Goal: Task Accomplishment & Management: Manage account settings

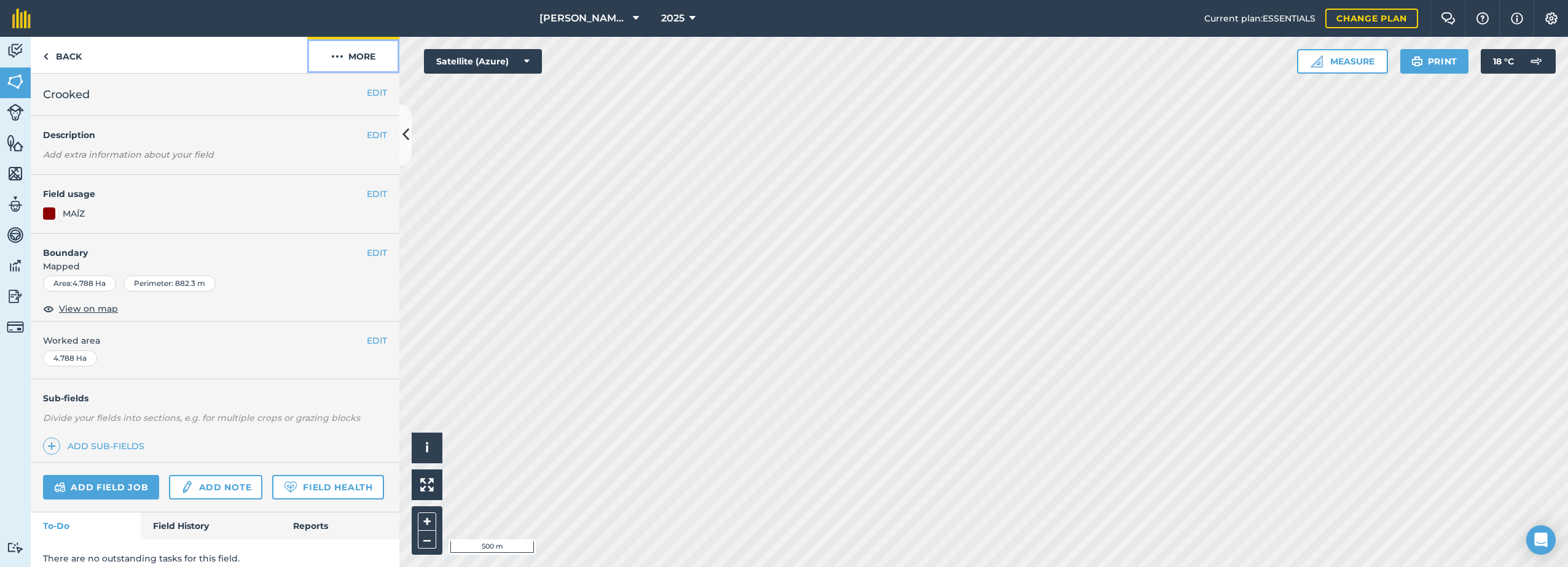
click at [346, 58] on button "More" at bounding box center [353, 55] width 92 height 37
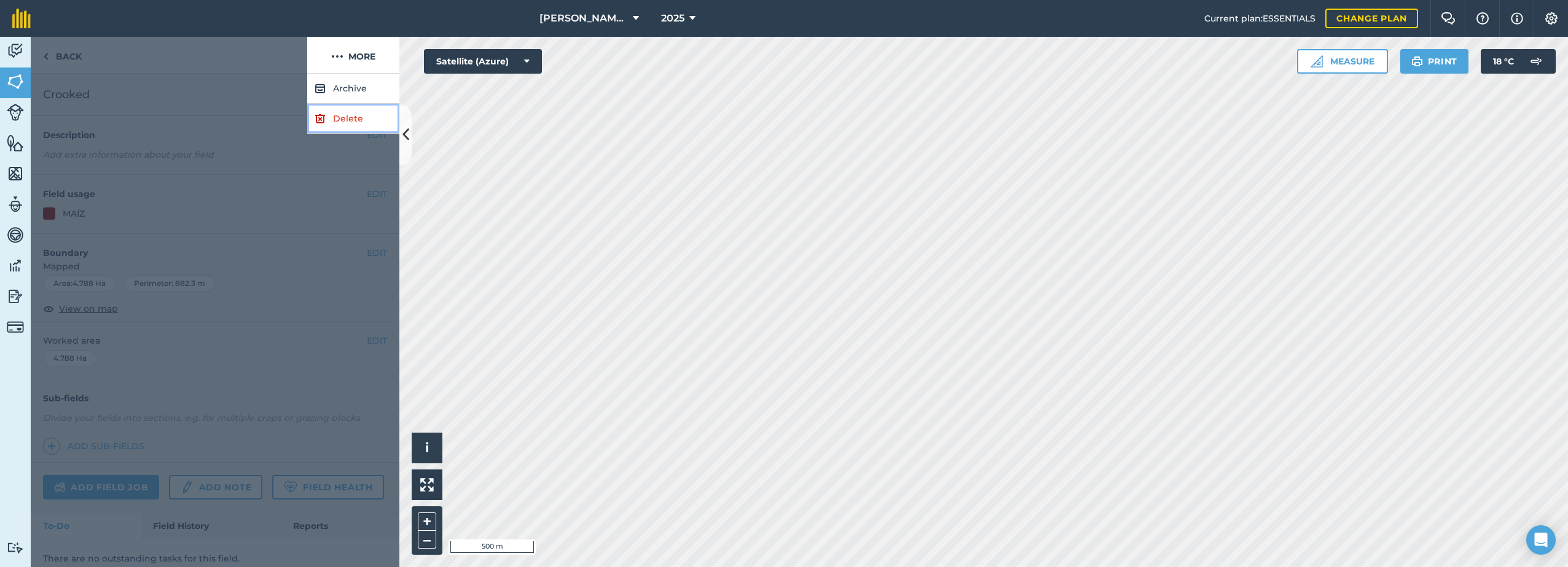
click at [355, 122] on link "Delete" at bounding box center [353, 119] width 92 height 30
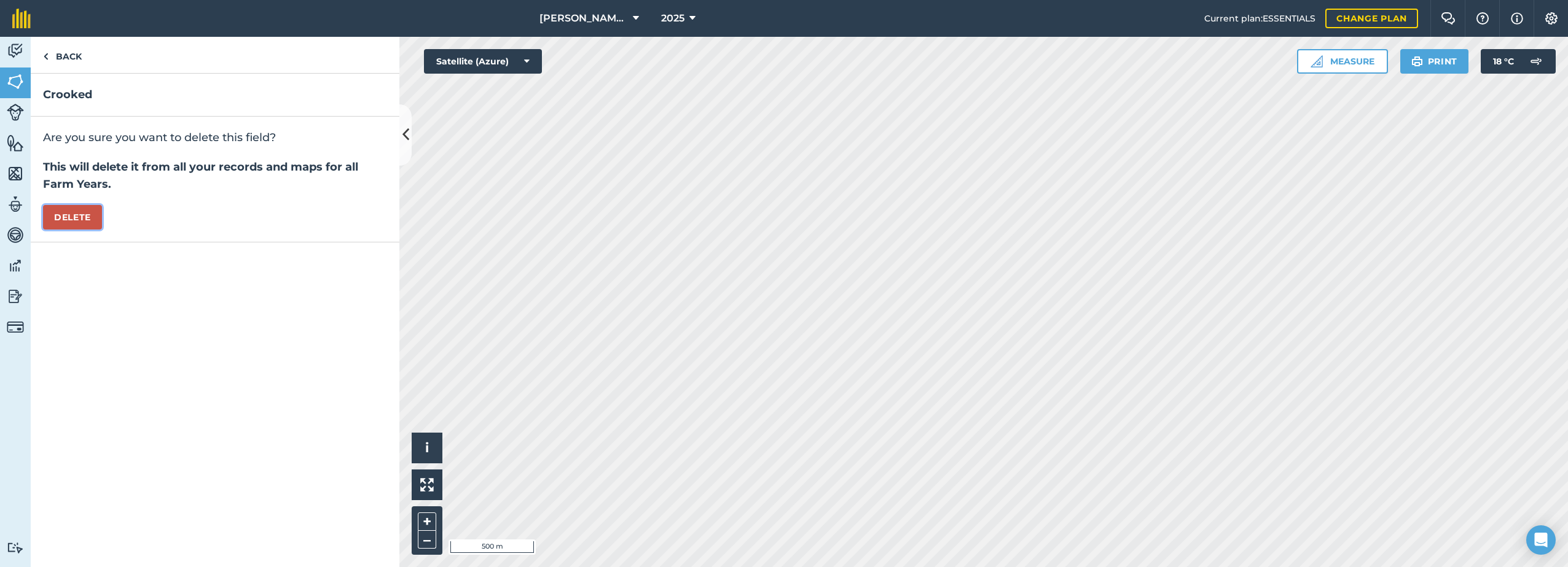
click at [77, 214] on button "Delete" at bounding box center [72, 217] width 59 height 25
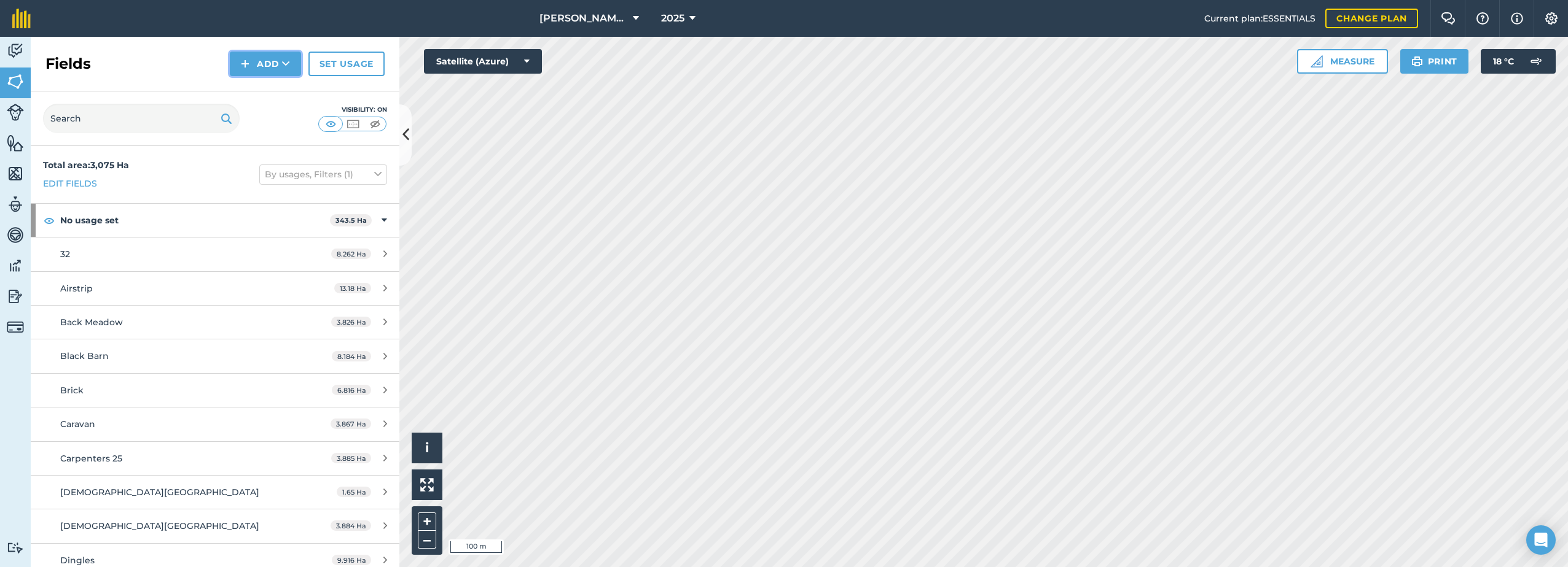
click at [277, 61] on button "Add" at bounding box center [265, 63] width 71 height 25
click at [253, 89] on link "Draw" at bounding box center [265, 91] width 68 height 27
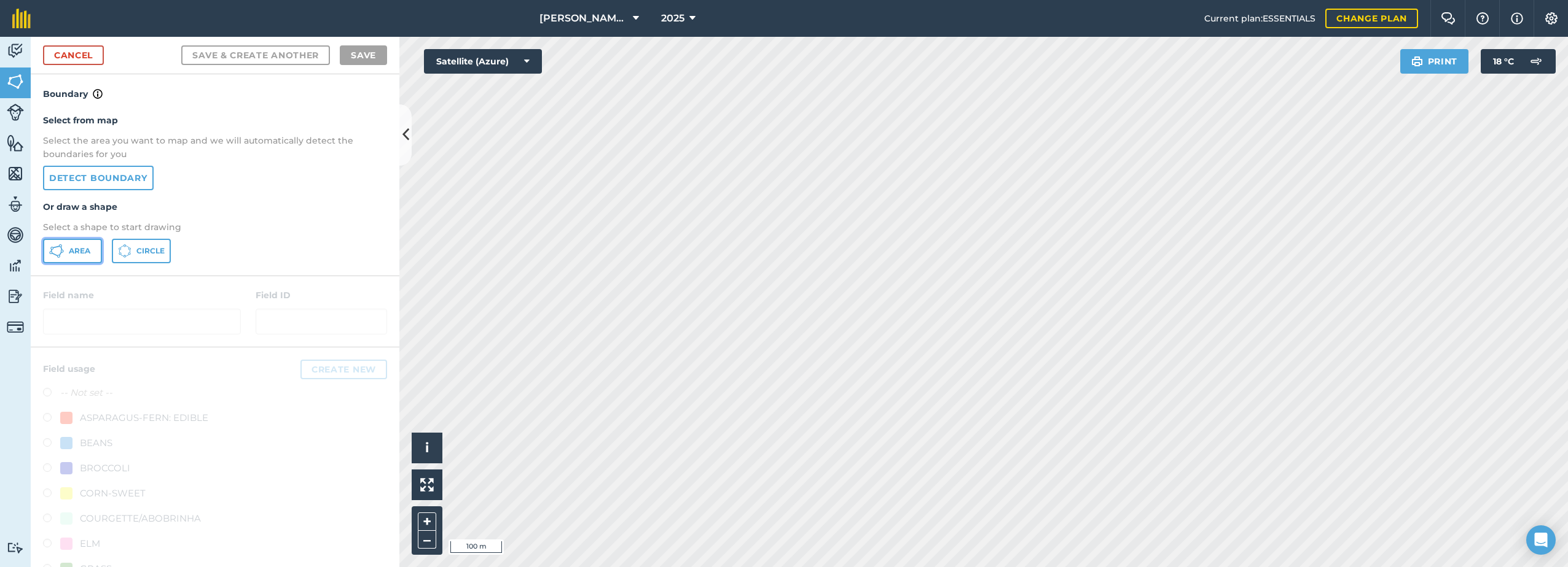
click at [65, 259] on button "Area" at bounding box center [72, 251] width 59 height 25
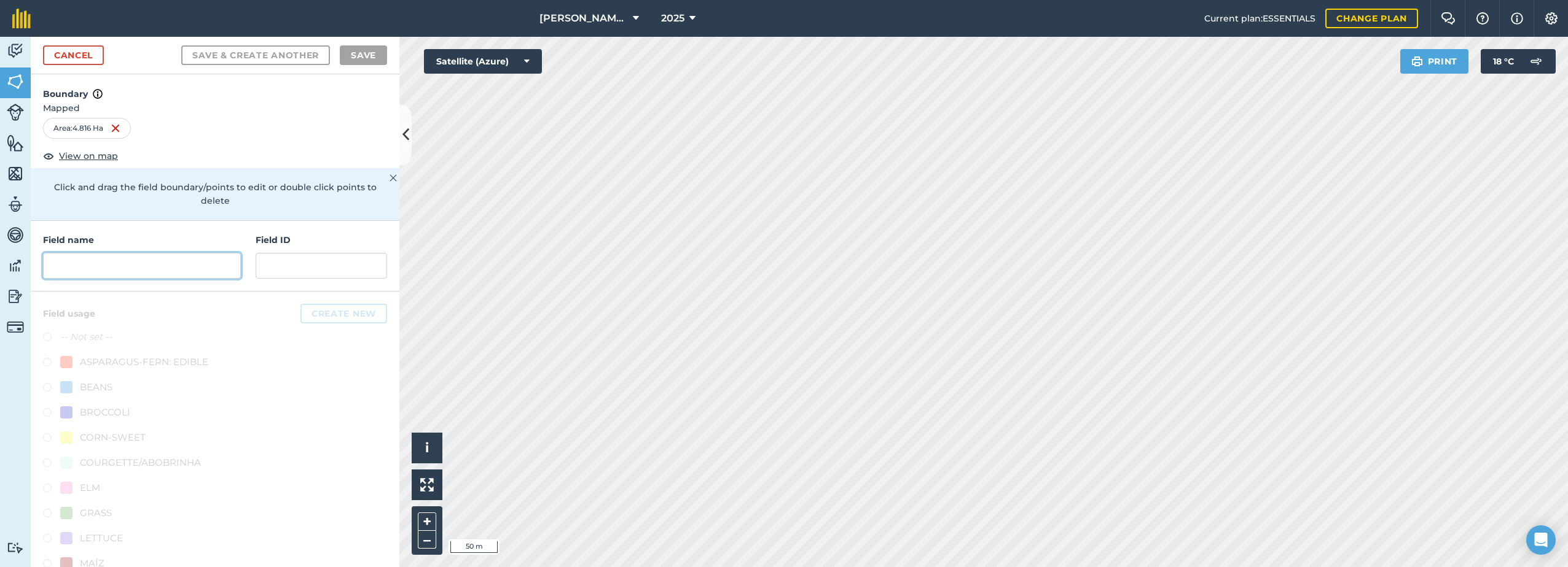
click at [118, 267] on input "text" at bounding box center [142, 266] width 198 height 26
drag, startPoint x: 115, startPoint y: 383, endPoint x: 136, endPoint y: 259, distance: 125.8
click at [136, 259] on input "text" at bounding box center [142, 266] width 198 height 26
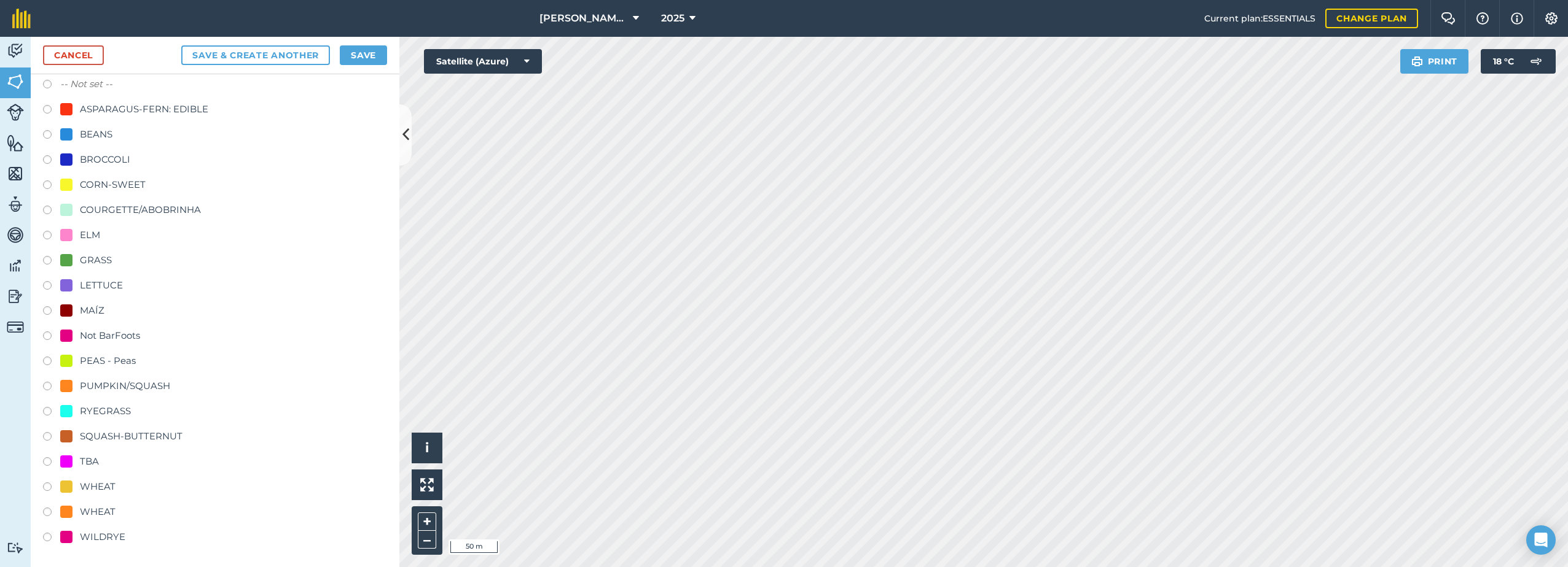
scroll to position [254, 0]
type input "Crooked"
click at [85, 462] on div "TBA" at bounding box center [89, 461] width 19 height 15
radio input "true"
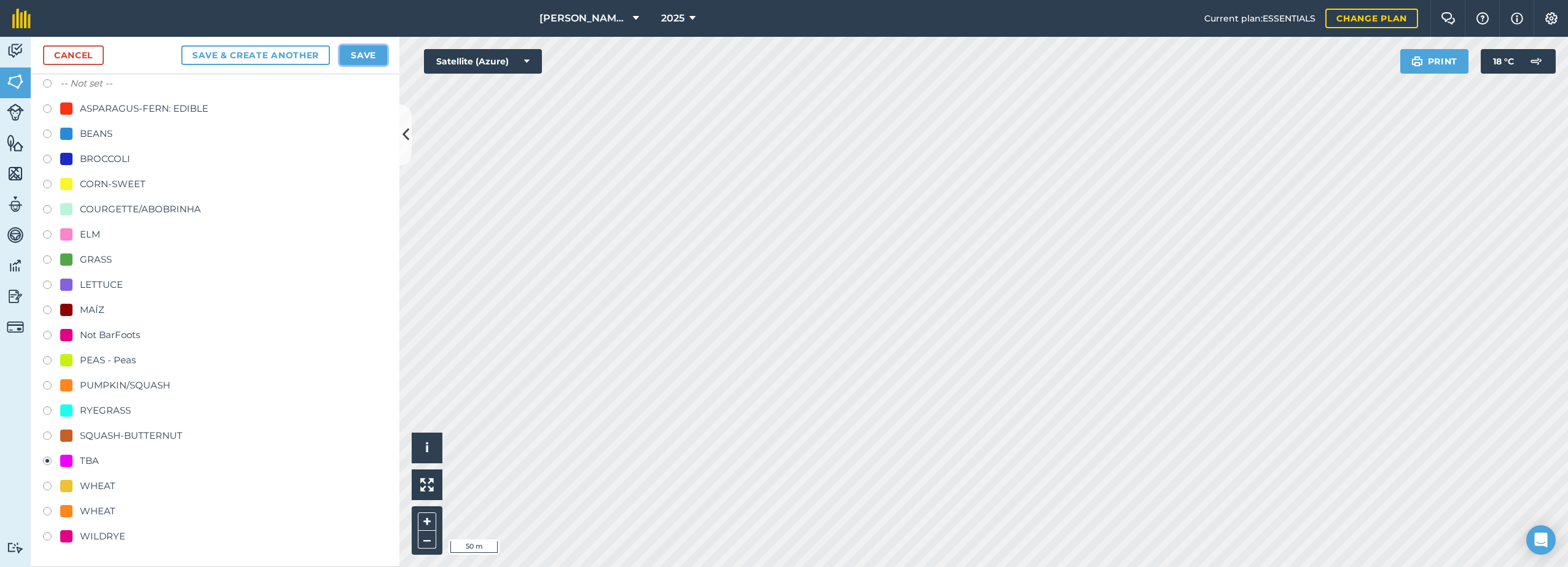
click at [366, 52] on button "Save" at bounding box center [364, 56] width 48 height 20
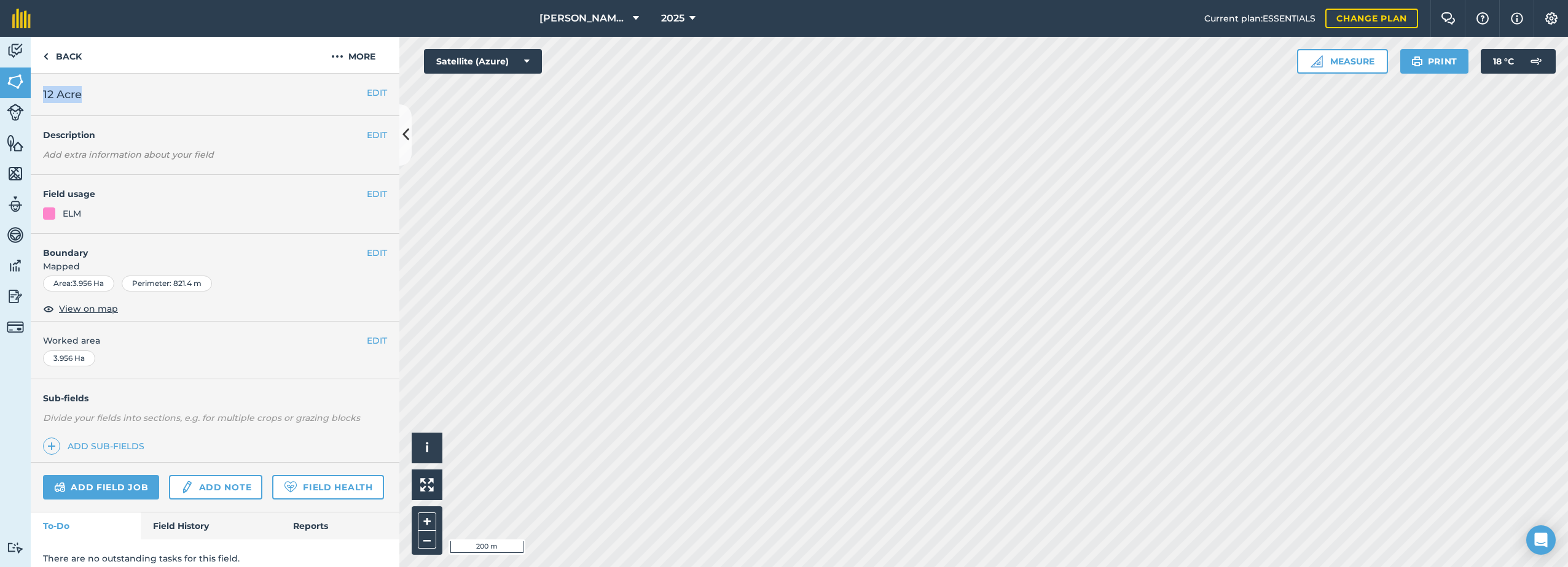
drag, startPoint x: 81, startPoint y: 93, endPoint x: 39, endPoint y: 96, distance: 42.1
click at [39, 96] on div "EDIT 12 Acre" at bounding box center [215, 95] width 368 height 42
drag, startPoint x: 39, startPoint y: 96, endPoint x: 72, endPoint y: 100, distance: 33.2
copy span "12 Acre"
click at [346, 54] on button "More" at bounding box center [353, 55] width 92 height 37
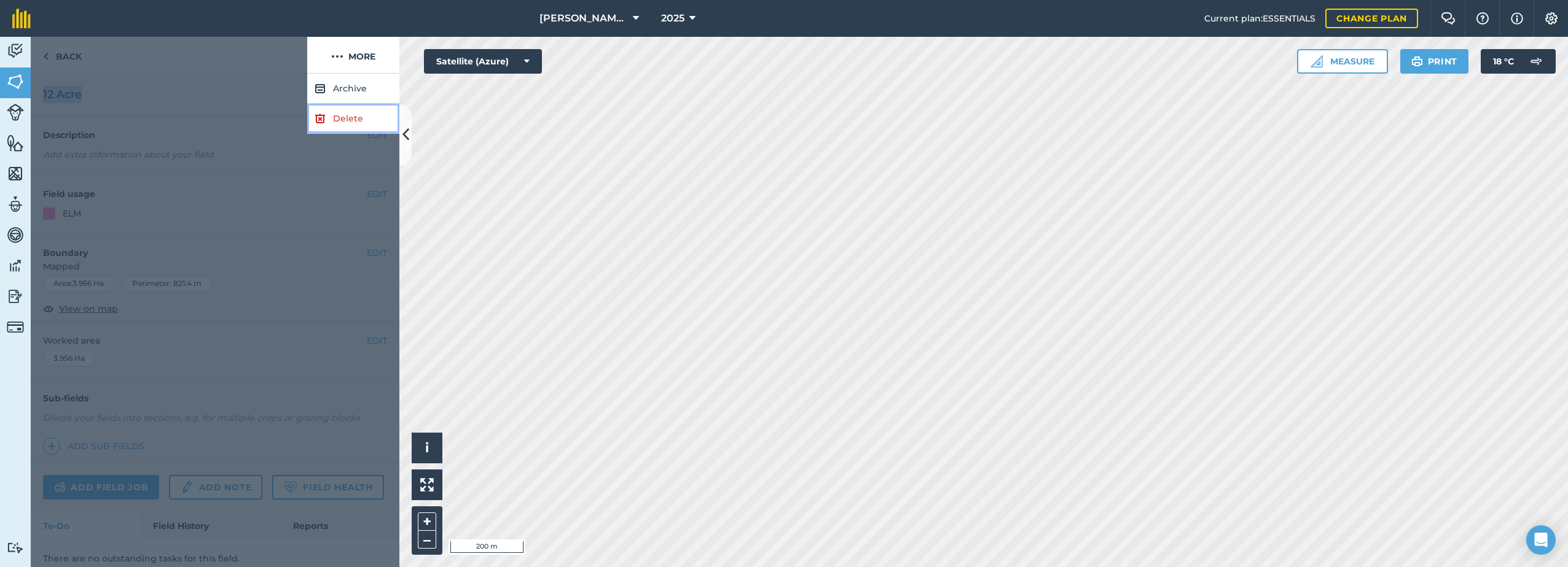
click at [325, 113] on img at bounding box center [320, 119] width 11 height 15
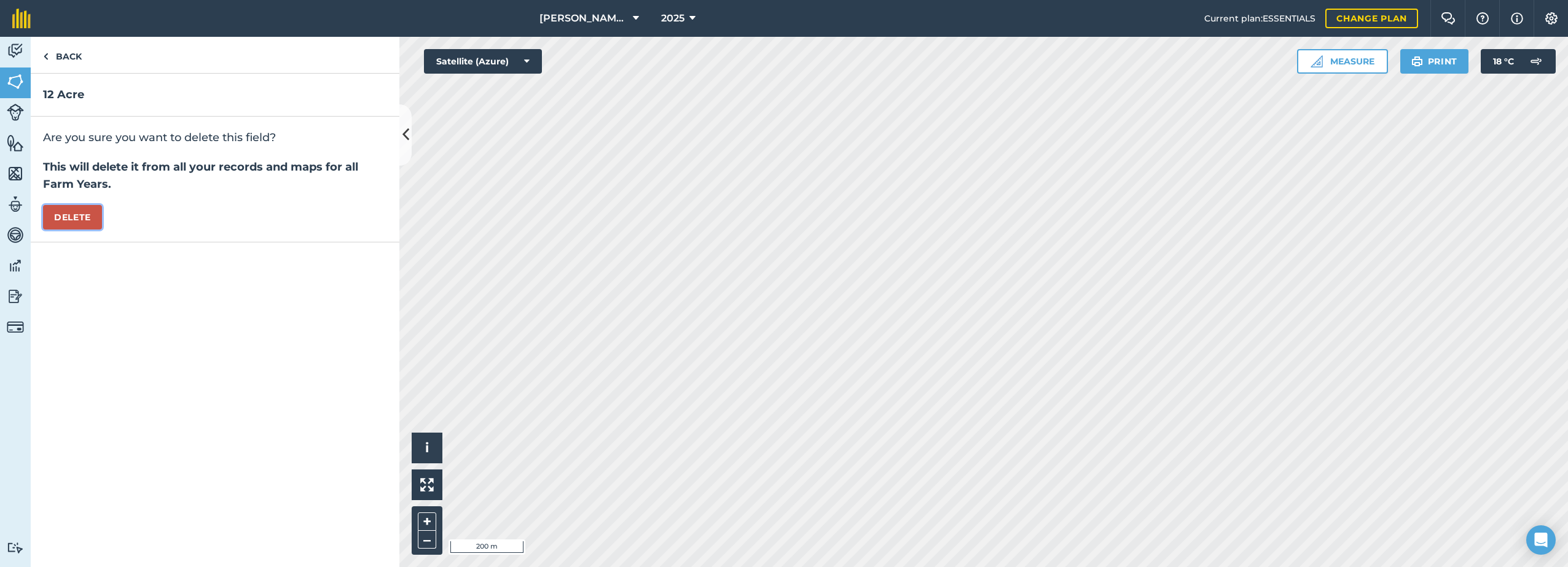
click at [72, 215] on button "Delete" at bounding box center [72, 217] width 59 height 25
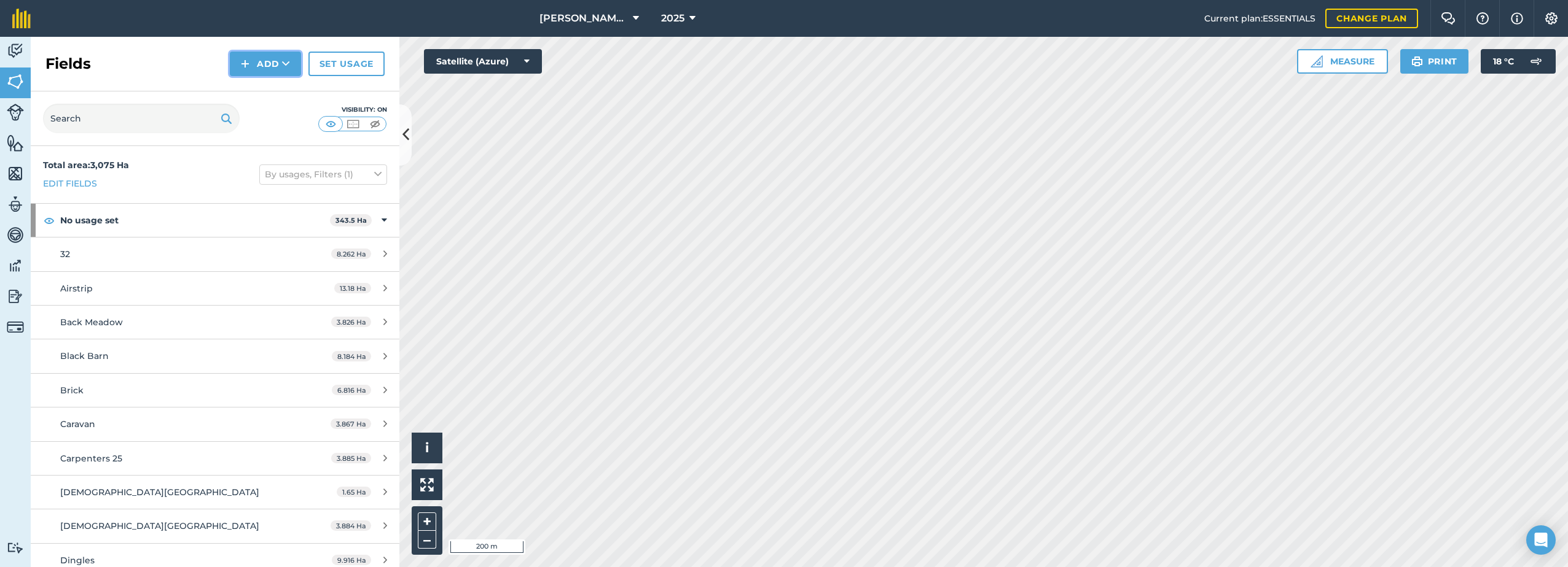
click at [249, 70] on img at bounding box center [245, 64] width 8 height 15
click at [271, 90] on link "Draw" at bounding box center [265, 91] width 68 height 27
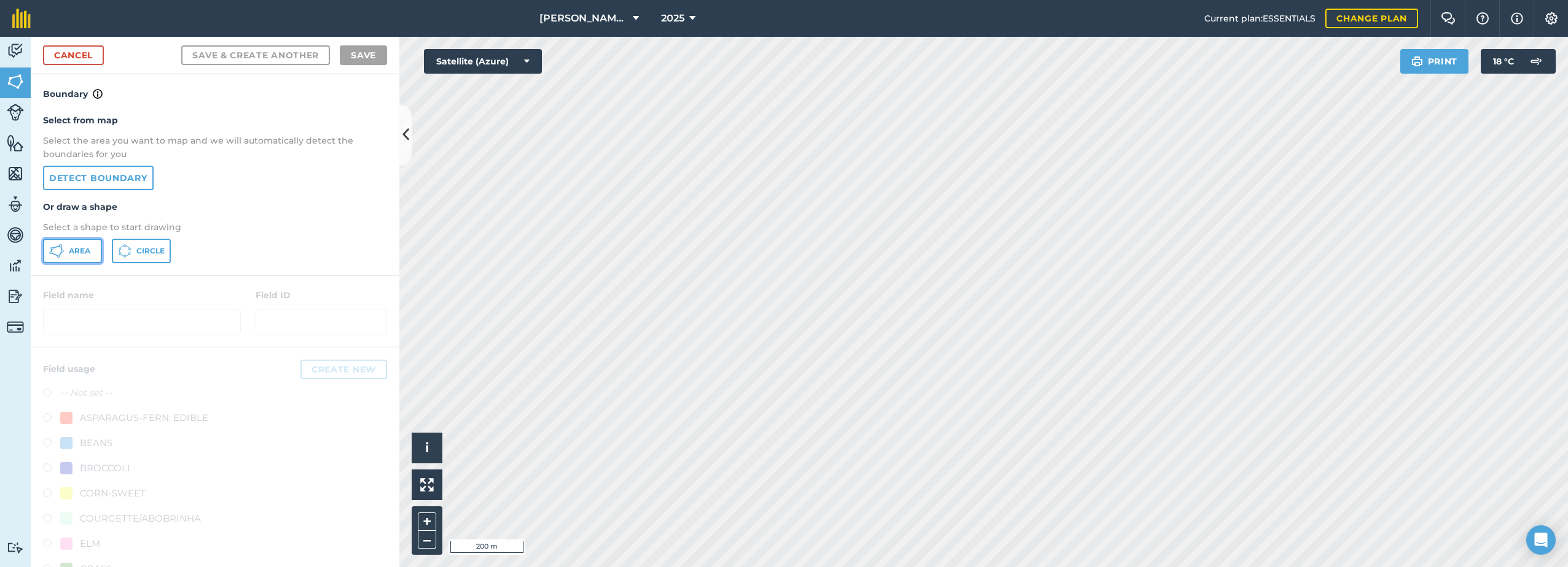
drag, startPoint x: 58, startPoint y: 247, endPoint x: 169, endPoint y: 253, distance: 111.2
click at [59, 247] on icon at bounding box center [57, 251] width 15 height 15
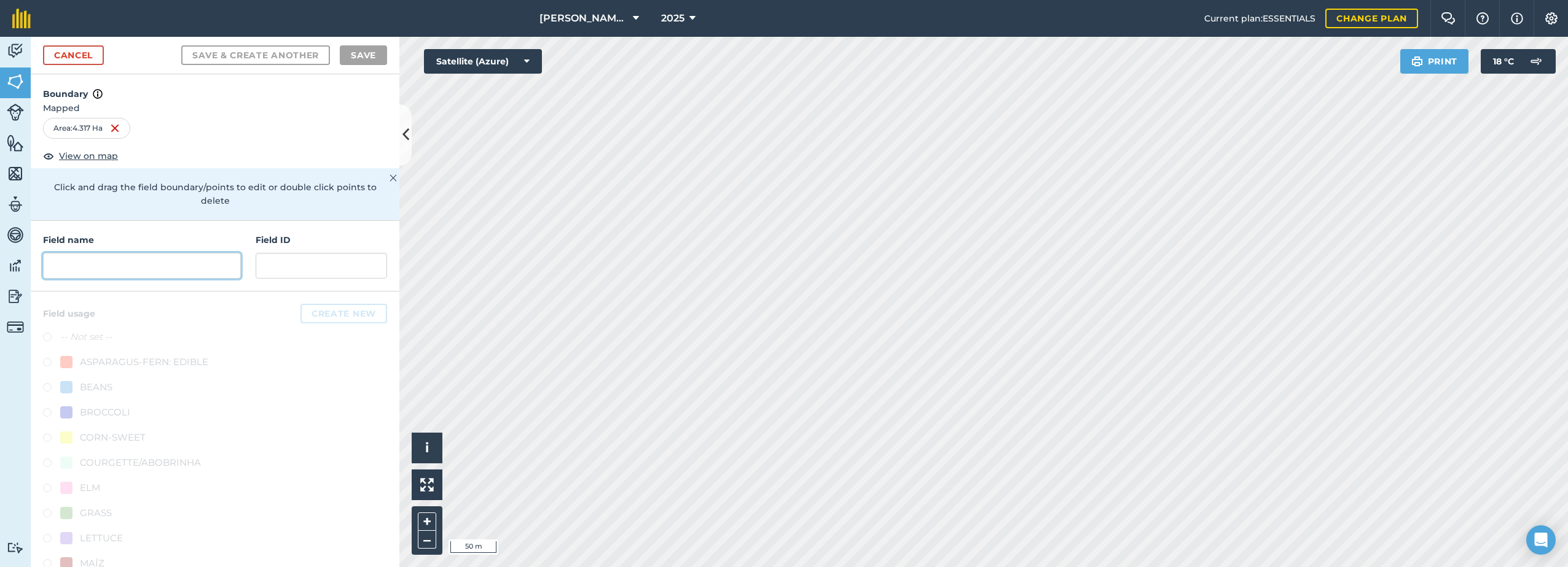
click at [85, 271] on input "text" at bounding box center [142, 266] width 198 height 26
paste input "12 Acre"
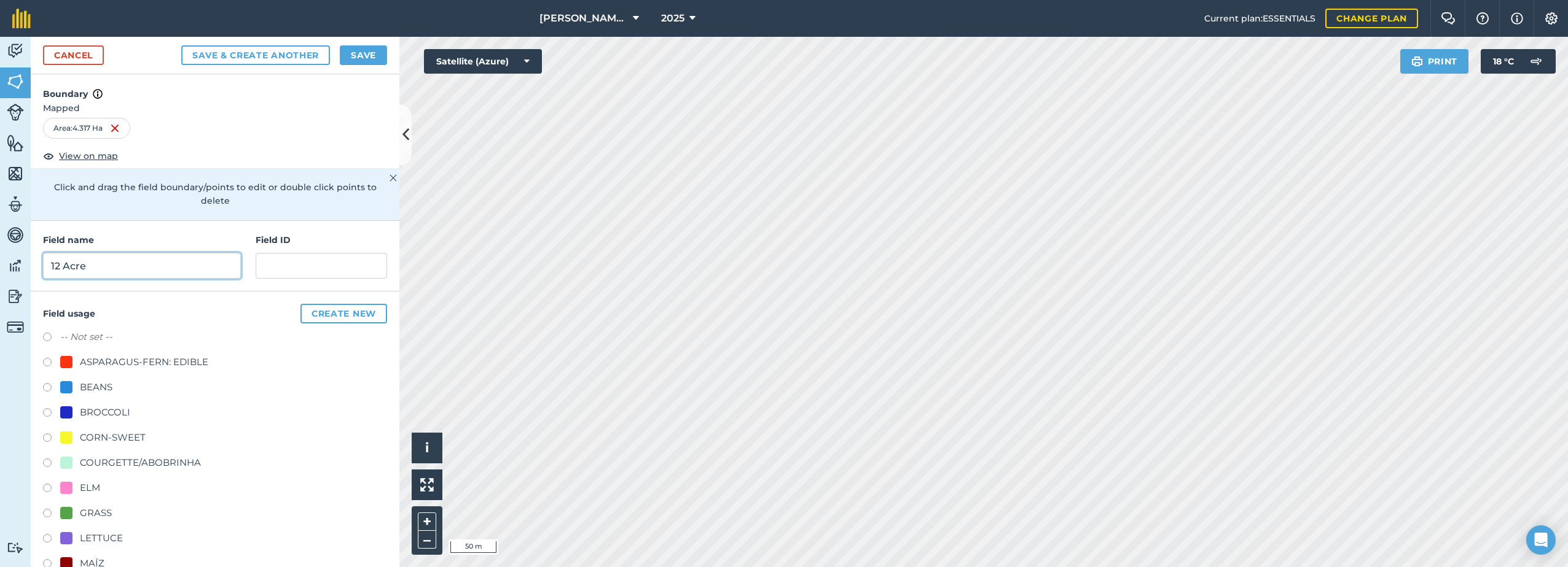
type input "12 Acre"
click at [89, 336] on label "-- Not set --" at bounding box center [86, 337] width 52 height 15
radio input "true"
click at [375, 59] on button "Save" at bounding box center [364, 56] width 48 height 20
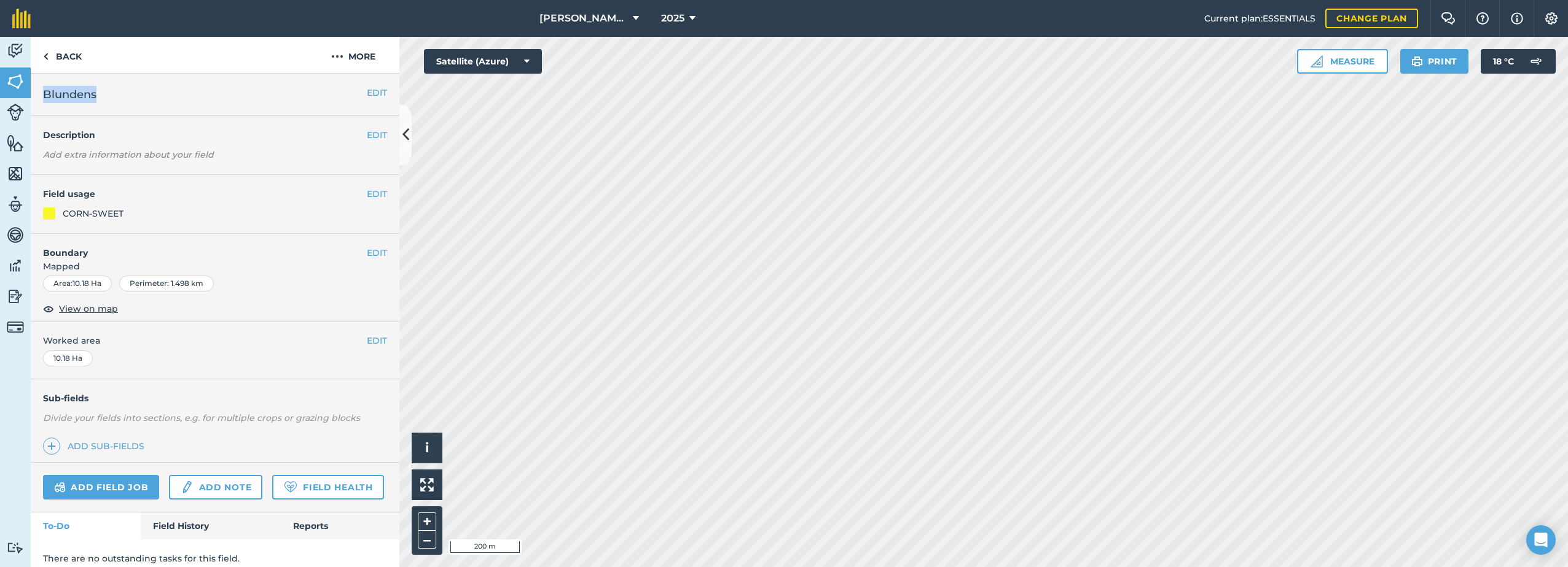
drag, startPoint x: 102, startPoint y: 93, endPoint x: 38, endPoint y: 99, distance: 64.3
click at [38, 99] on div "EDIT Blundens" at bounding box center [215, 95] width 368 height 42
drag, startPoint x: 38, startPoint y: 99, endPoint x: 79, endPoint y: 97, distance: 41.0
copy span "Blundens"
drag, startPoint x: 355, startPoint y: 56, endPoint x: 362, endPoint y: 65, distance: 11.4
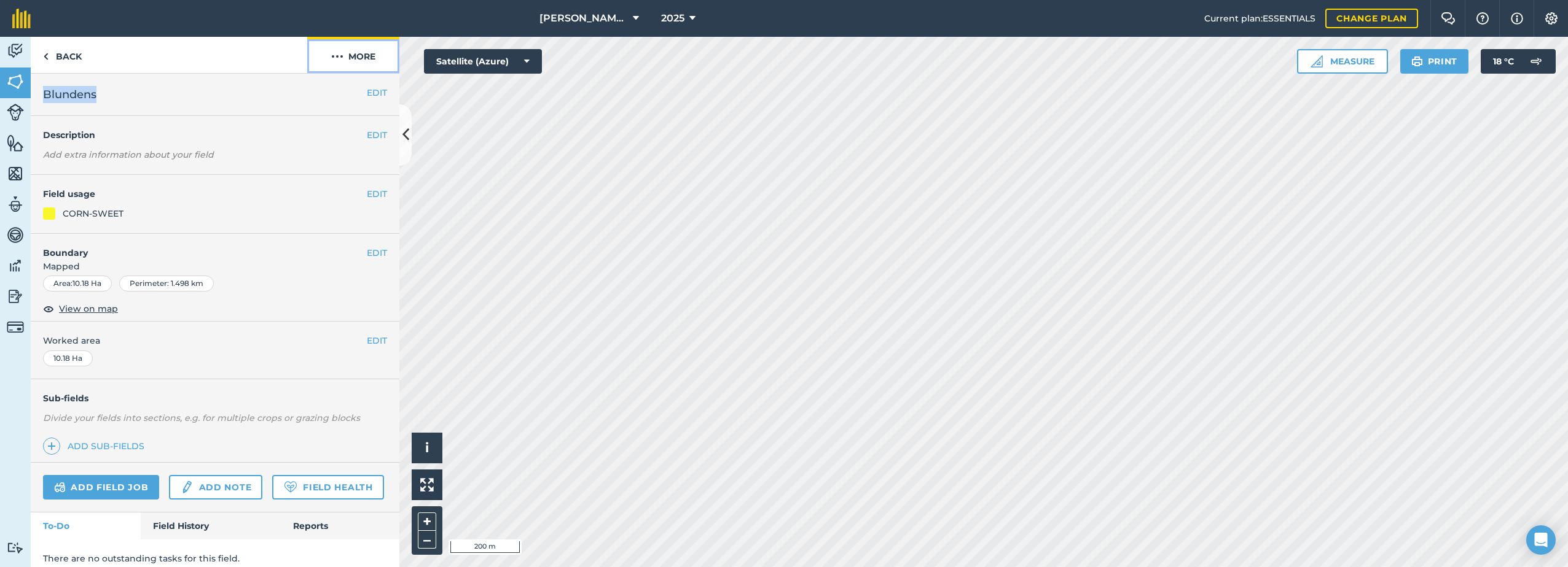
click at [355, 54] on button "More" at bounding box center [353, 55] width 92 height 37
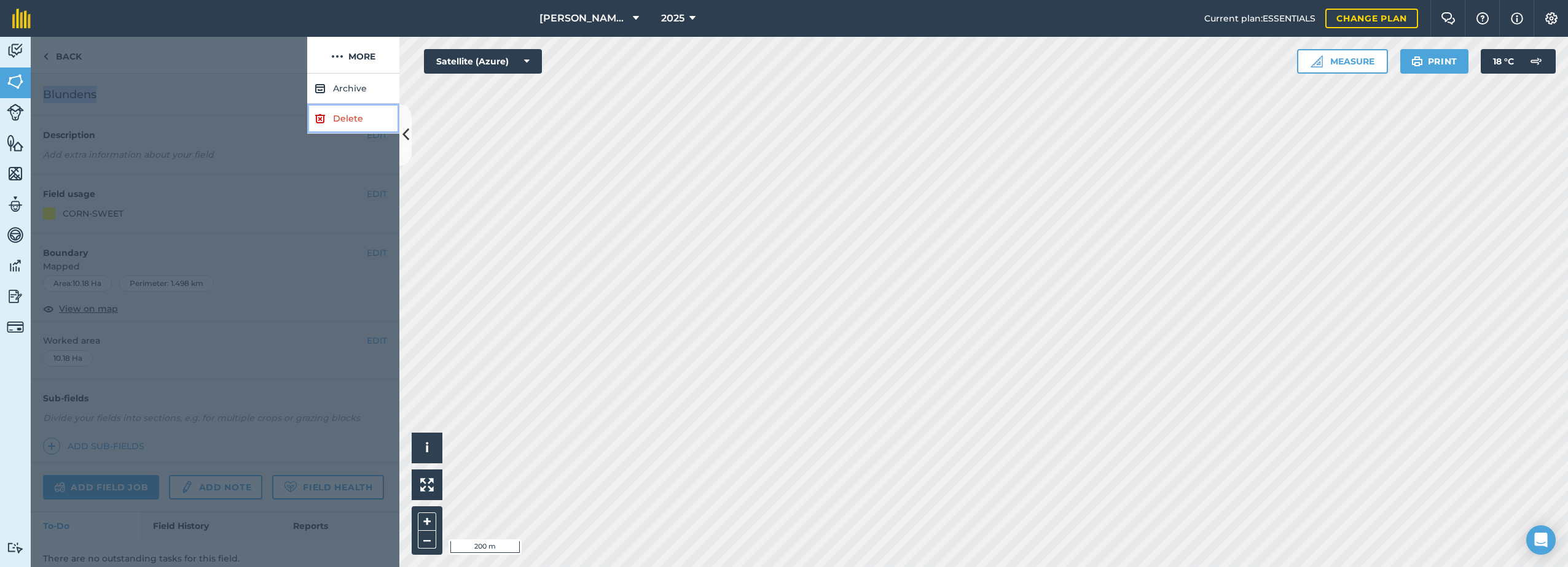
click at [332, 118] on link "Delete" at bounding box center [353, 119] width 92 height 30
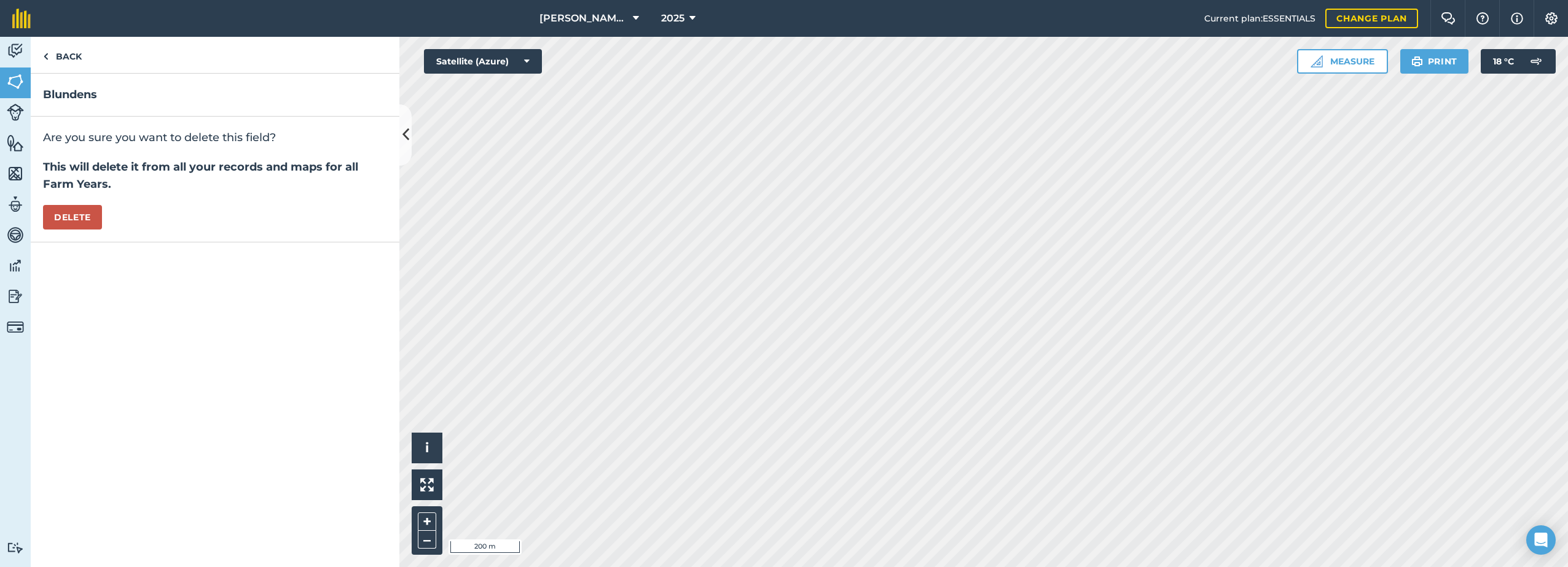
click at [75, 204] on div "Are you sure you want to delete this field? This will delete it from all your r…" at bounding box center [215, 180] width 368 height 126
drag, startPoint x: 59, startPoint y: 215, endPoint x: 270, endPoint y: 246, distance: 213.3
click at [60, 215] on button "Delete" at bounding box center [72, 217] width 59 height 25
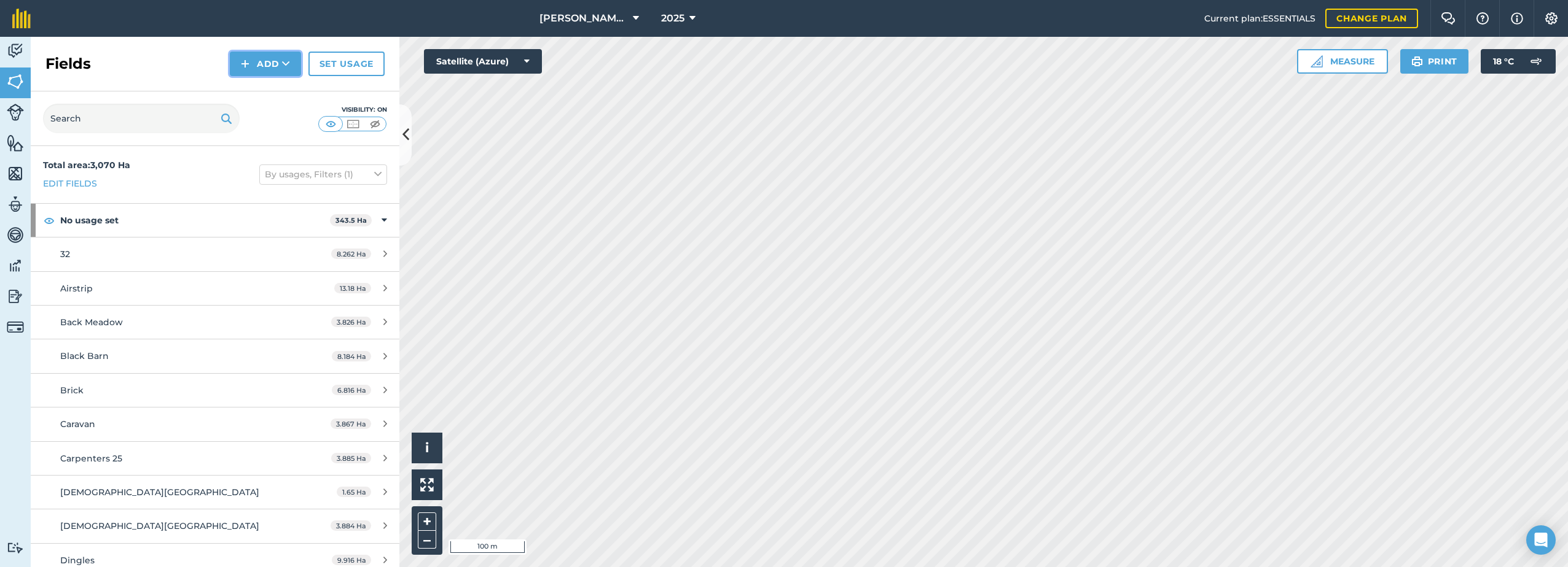
click at [271, 65] on button "Add" at bounding box center [265, 63] width 71 height 25
click at [256, 93] on link "Draw" at bounding box center [265, 91] width 68 height 27
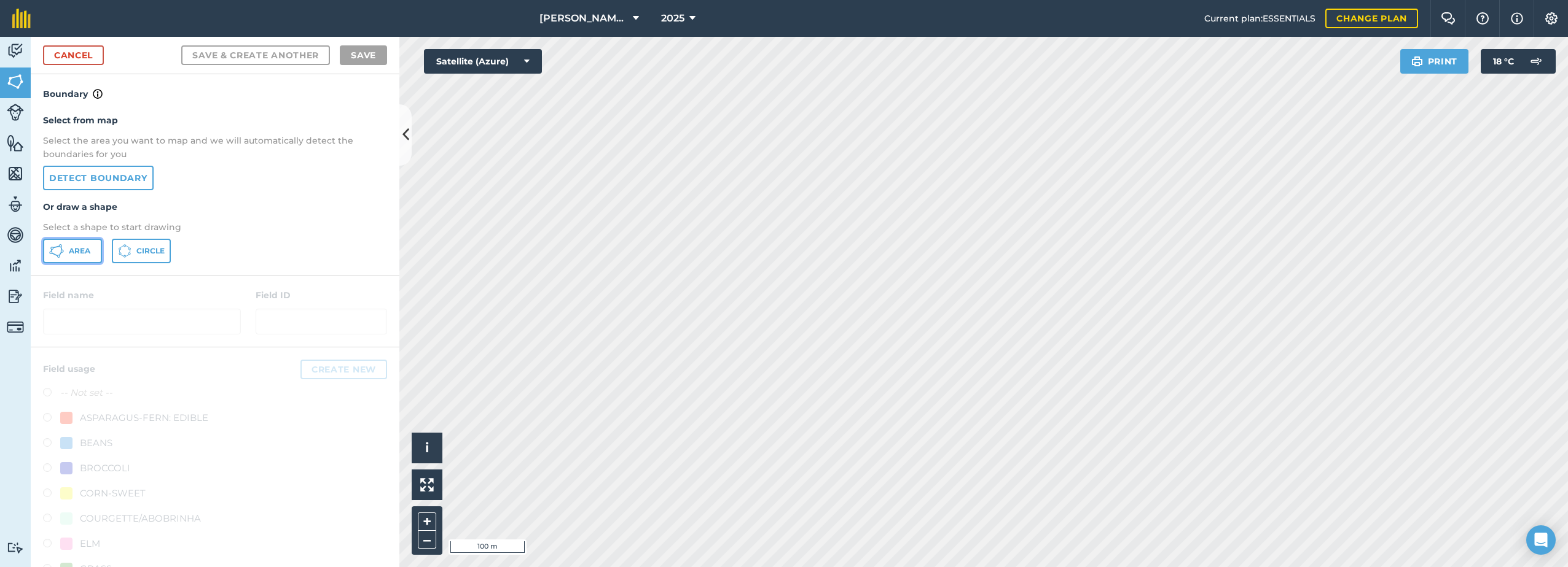
drag, startPoint x: 68, startPoint y: 254, endPoint x: 75, endPoint y: 256, distance: 7.3
click at [69, 254] on button "Area" at bounding box center [72, 251] width 59 height 25
click at [468, 567] on html "[PERSON_NAME] Farm Life 2025 Current plan : ESSENTIALS Change plan Farm Chat He…" at bounding box center [784, 283] width 1568 height 567
click at [1013, 0] on div "[PERSON_NAME] Farm Life 2025 Current plan : ESSENTIALS Change plan Farm Chat He…" at bounding box center [784, 283] width 1568 height 567
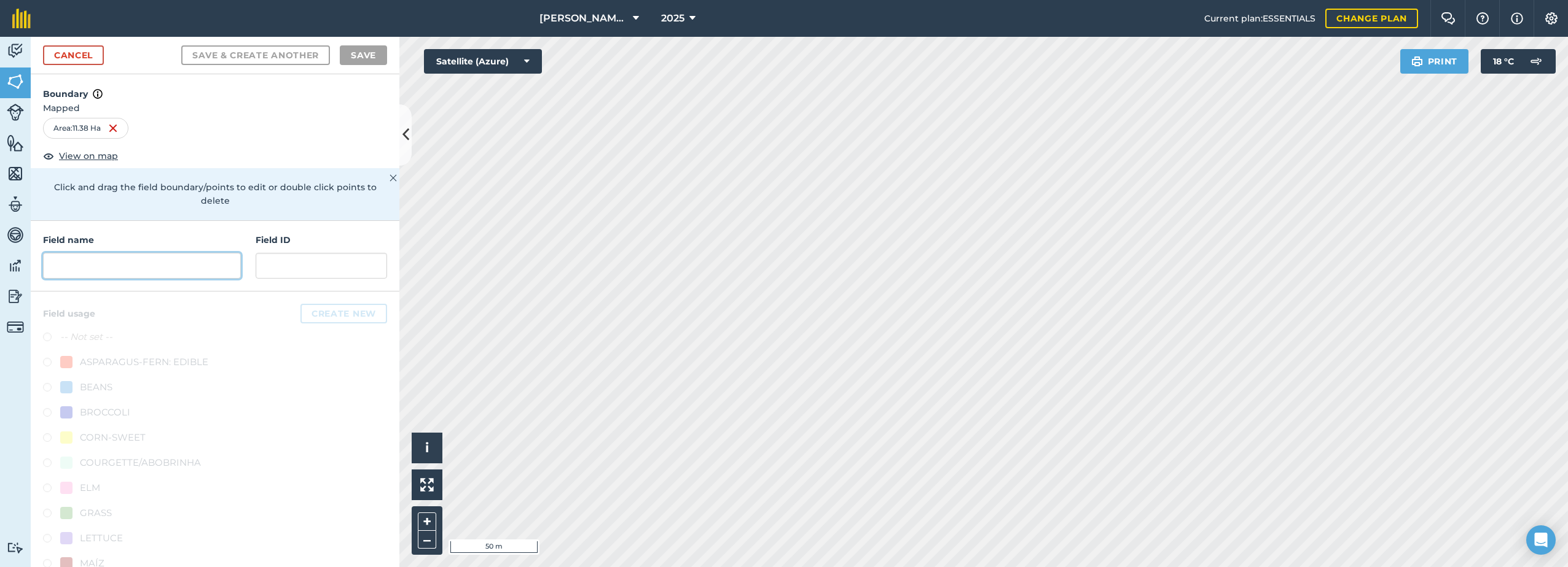
click at [165, 265] on input "text" at bounding box center [142, 266] width 198 height 26
paste input "Blundens"
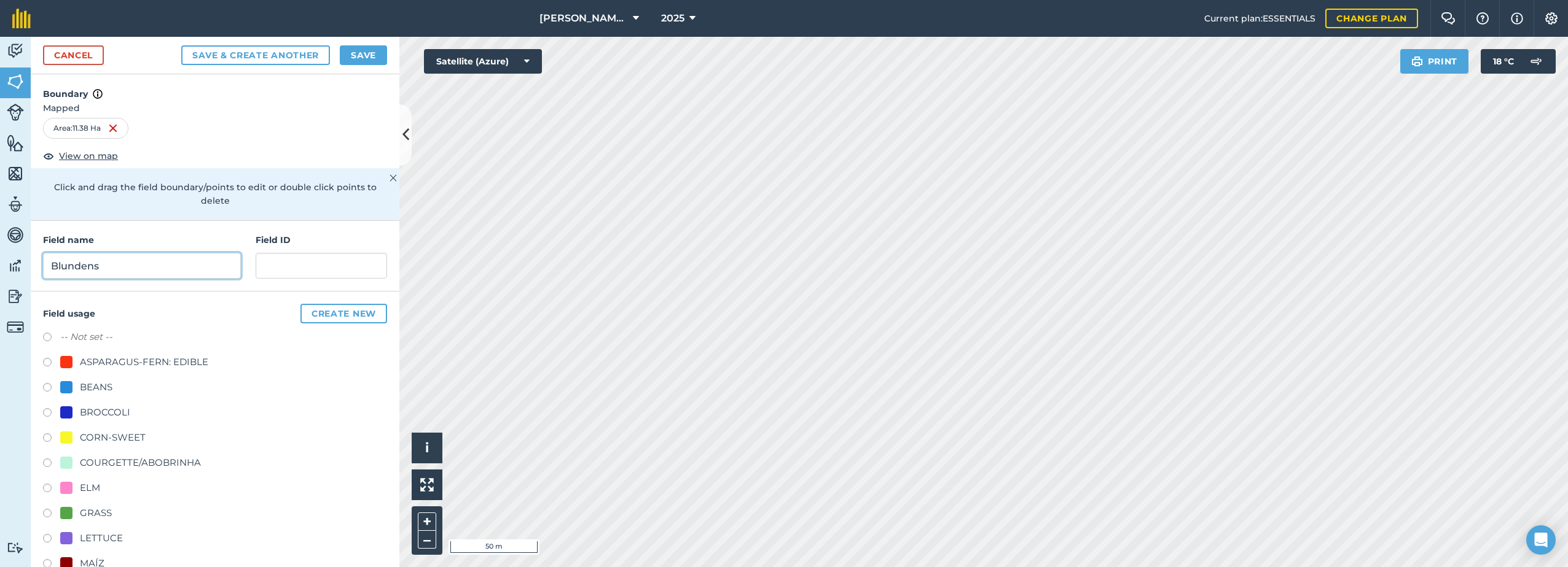
type input "Blundens"
drag, startPoint x: 83, startPoint y: 404, endPoint x: 91, endPoint y: 439, distance: 35.9
click at [91, 439] on div "CORN-SWEET" at bounding box center [112, 437] width 66 height 15
radio input "true"
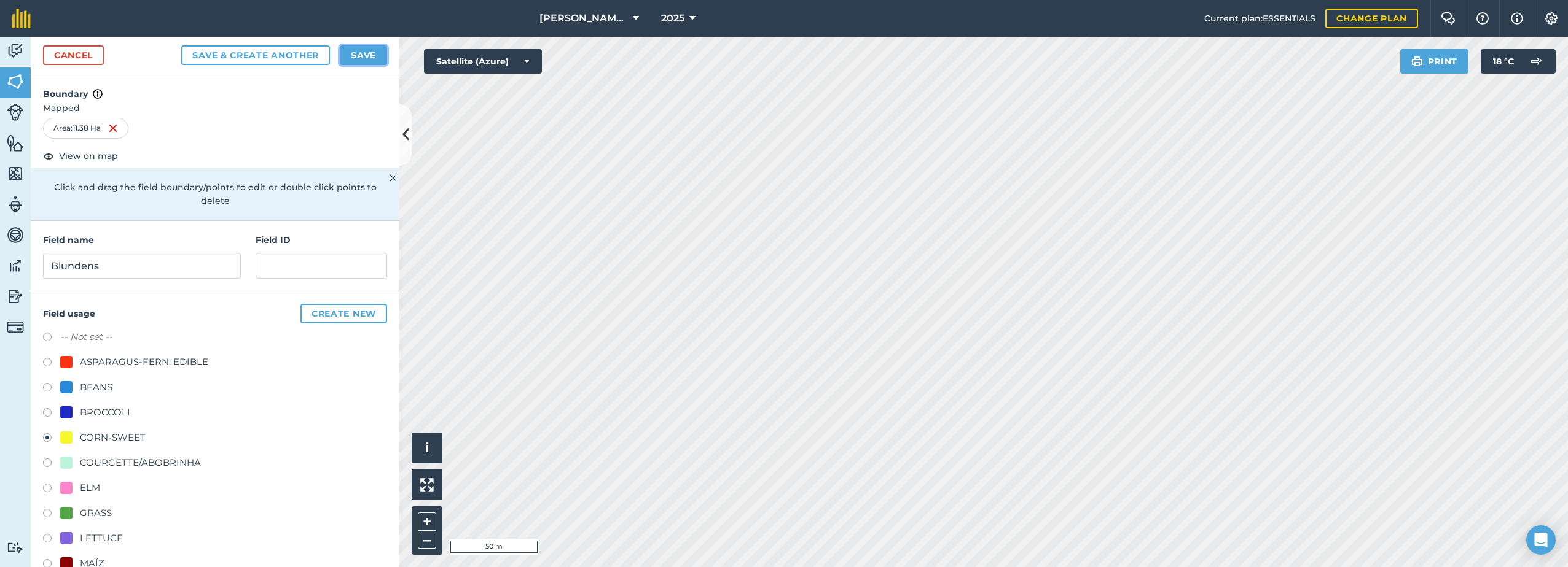
click at [372, 51] on button "Save" at bounding box center [364, 56] width 48 height 20
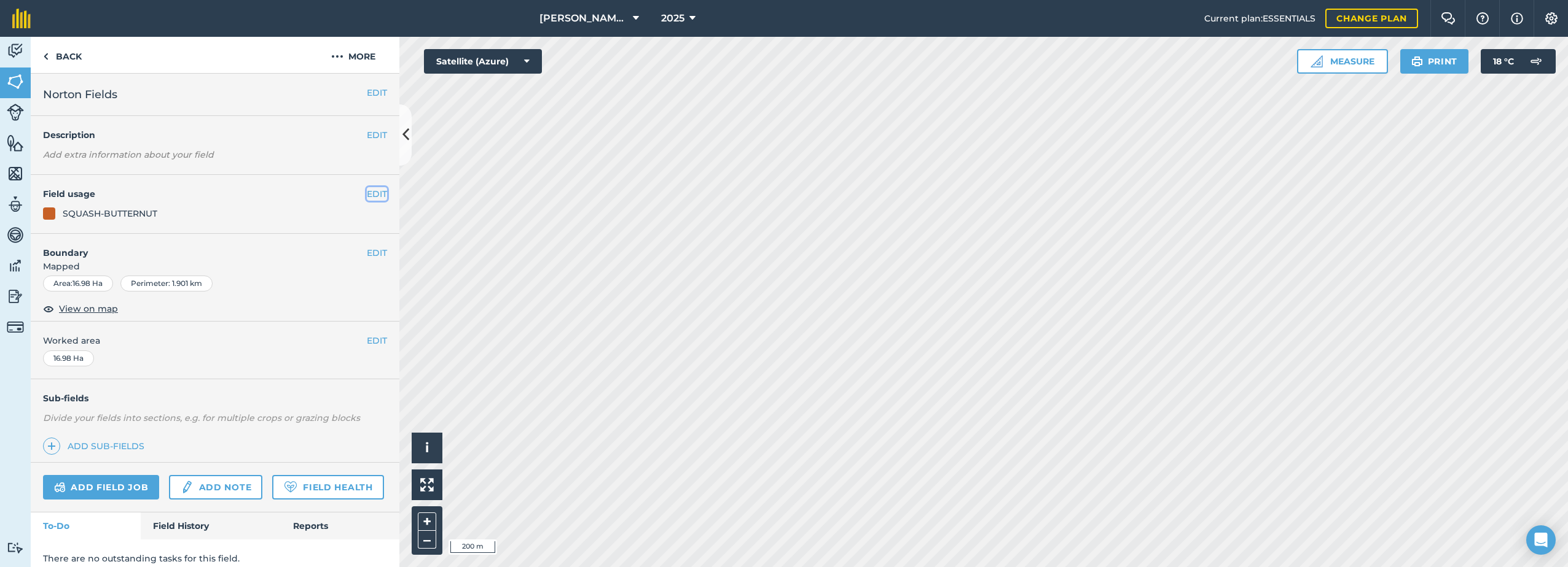
click at [371, 198] on button "EDIT" at bounding box center [376, 194] width 20 height 14
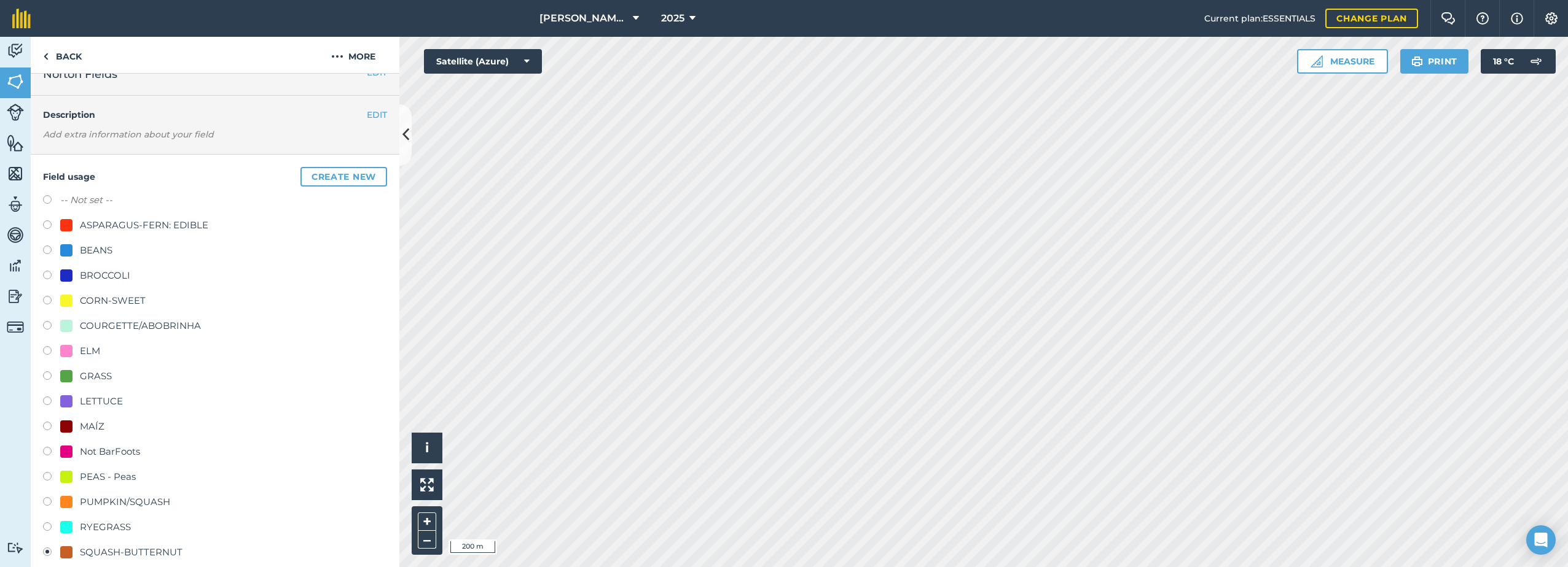
scroll to position [61, 0]
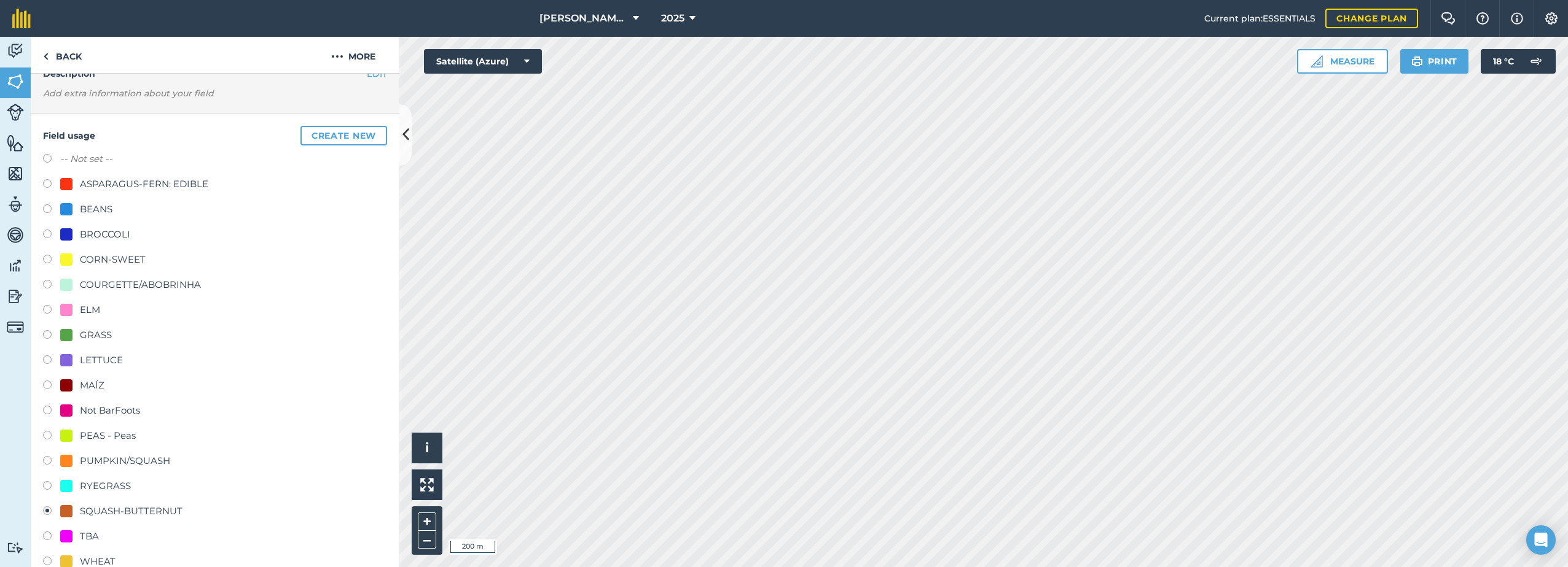
click at [115, 464] on div "PUMPKIN/SQUASH" at bounding box center [124, 461] width 90 height 15
radio input "true"
radio input "false"
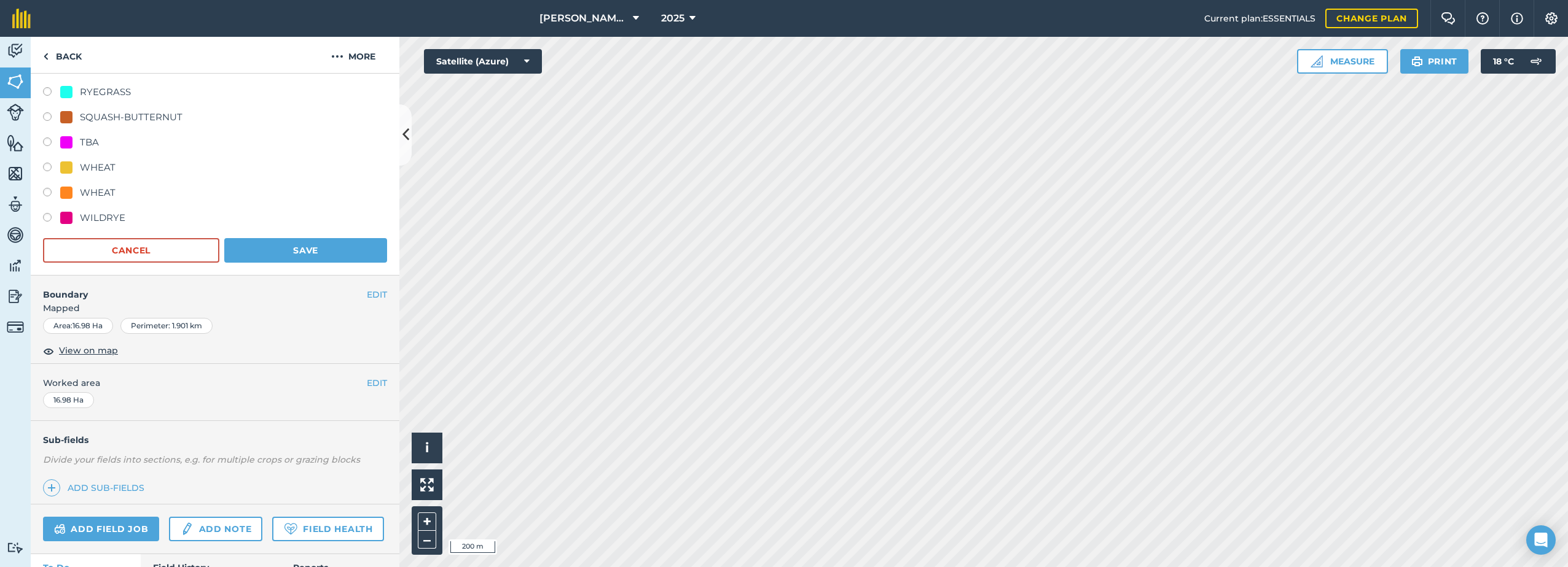
scroll to position [491, 0]
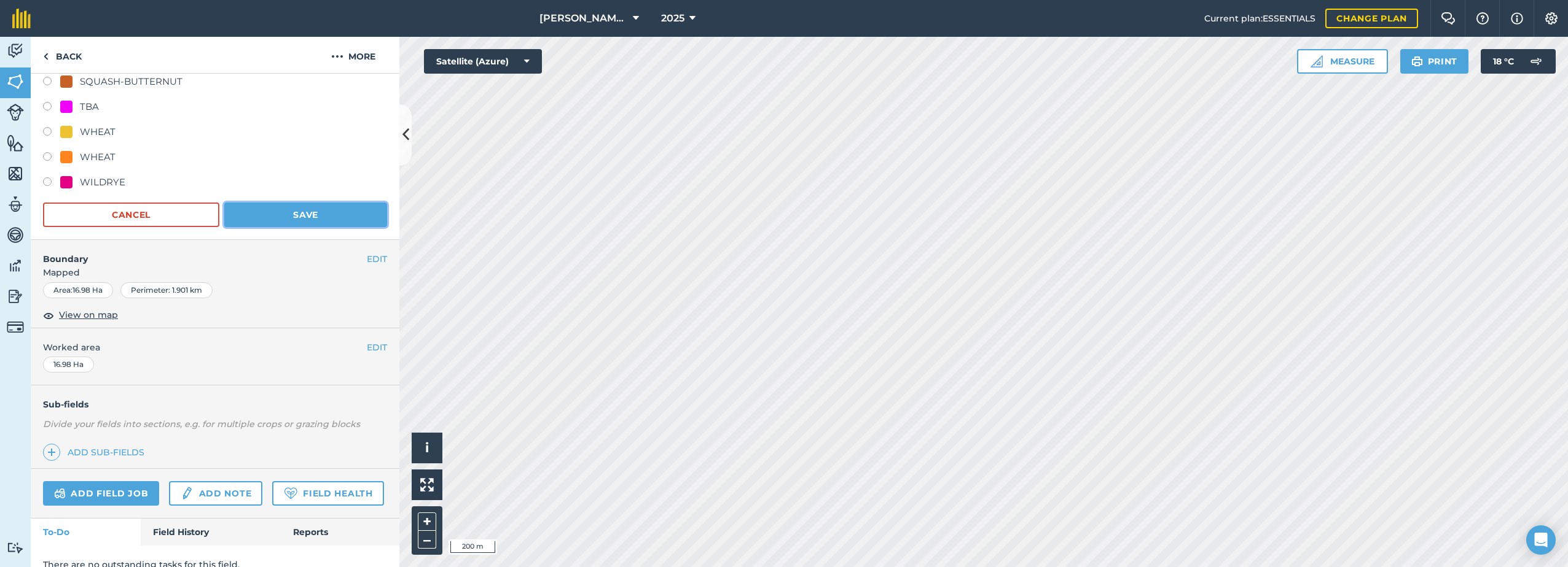
click at [301, 215] on button "Save" at bounding box center [305, 215] width 163 height 25
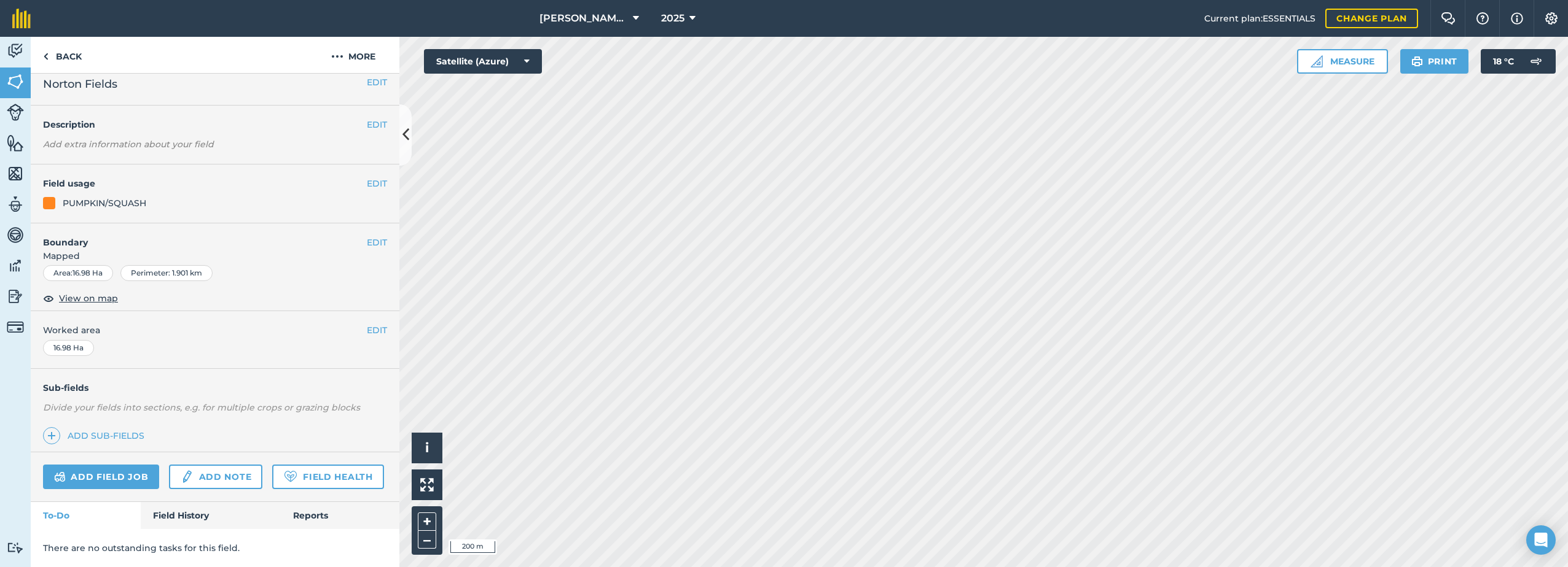
scroll to position [45, 0]
click at [370, 177] on button "EDIT" at bounding box center [376, 184] width 20 height 14
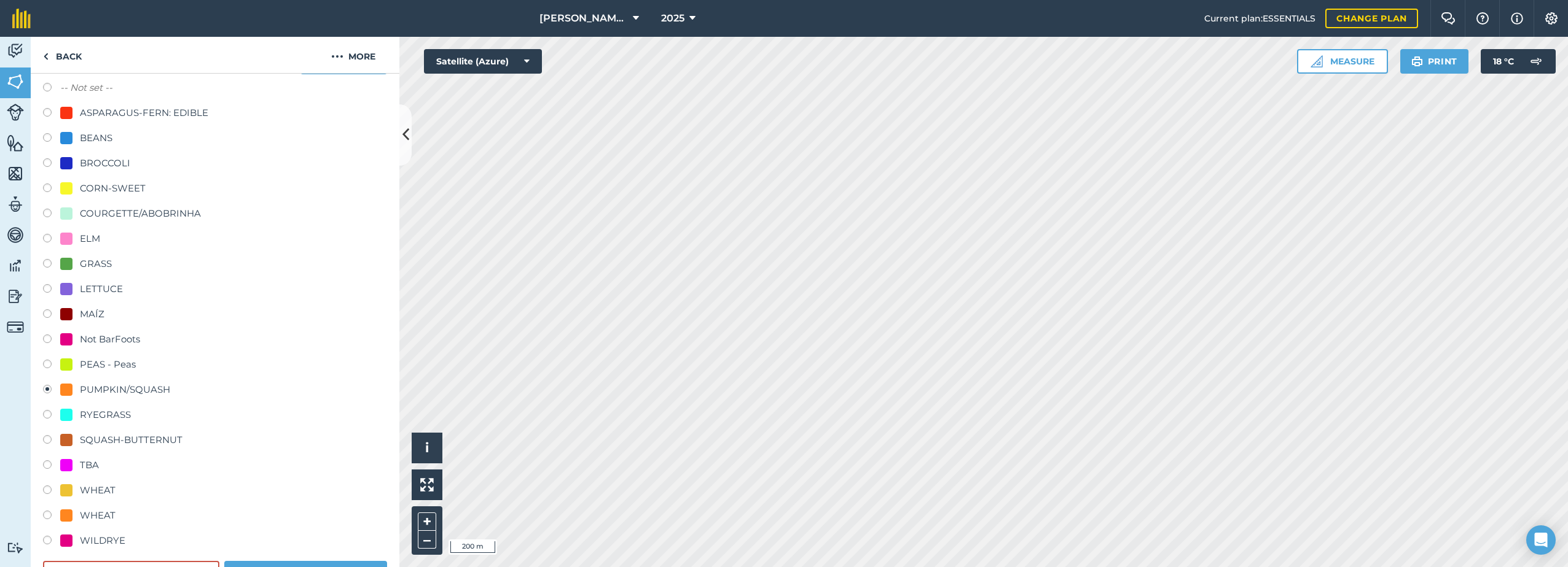
scroll to position [168, 0]
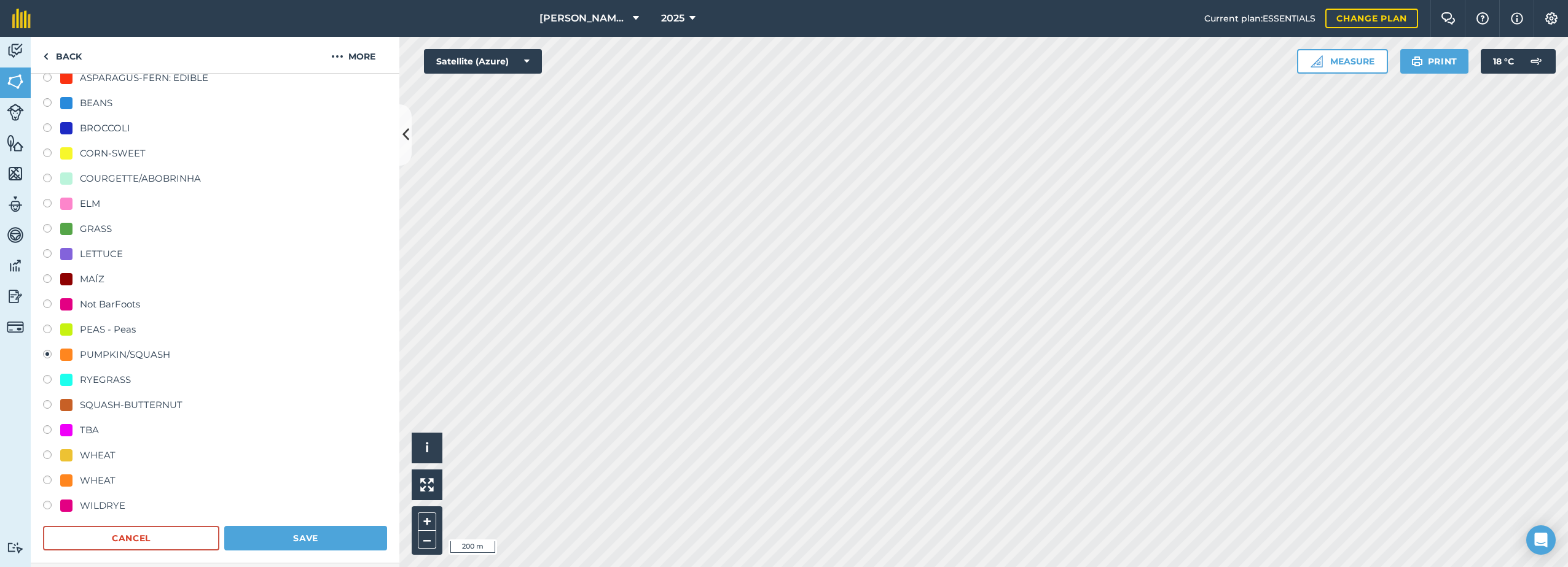
click at [99, 403] on div "SQUASH-BUTTERNUT" at bounding box center [131, 405] width 102 height 15
radio input "true"
radio input "false"
click at [327, 537] on button "Save" at bounding box center [305, 538] width 163 height 25
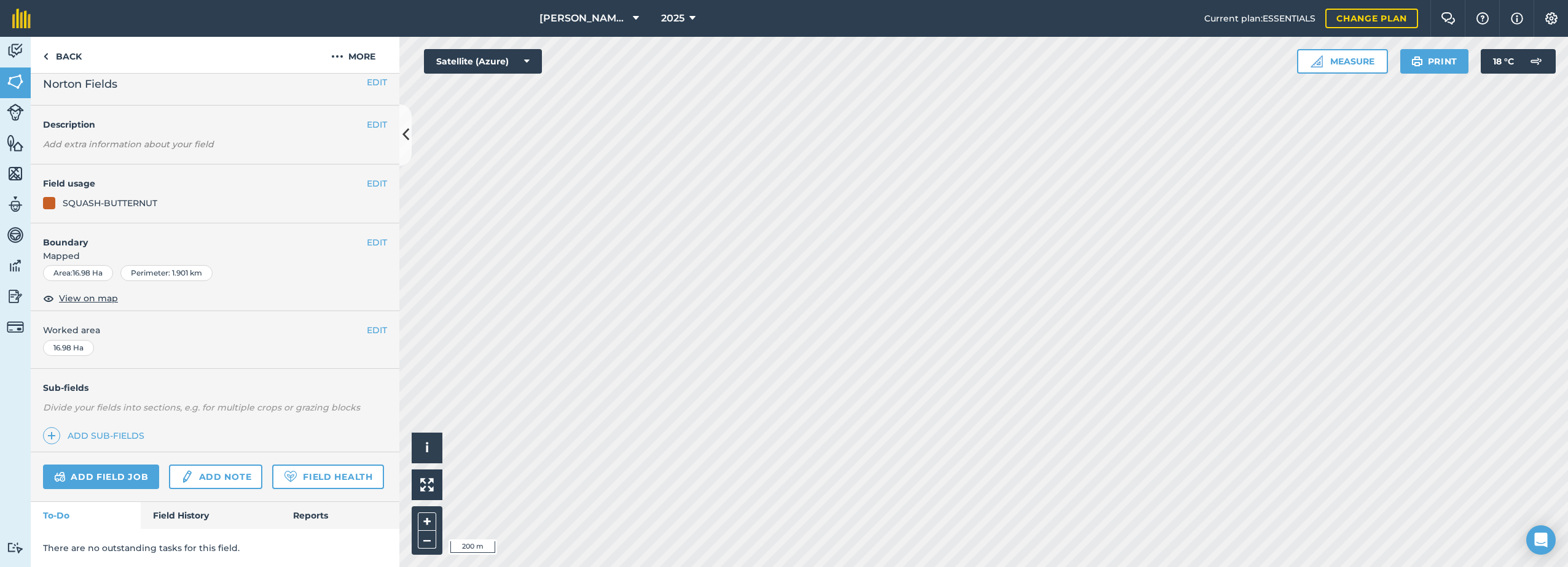
scroll to position [45, 0]
click at [405, 133] on icon at bounding box center [405, 135] width 6 height 22
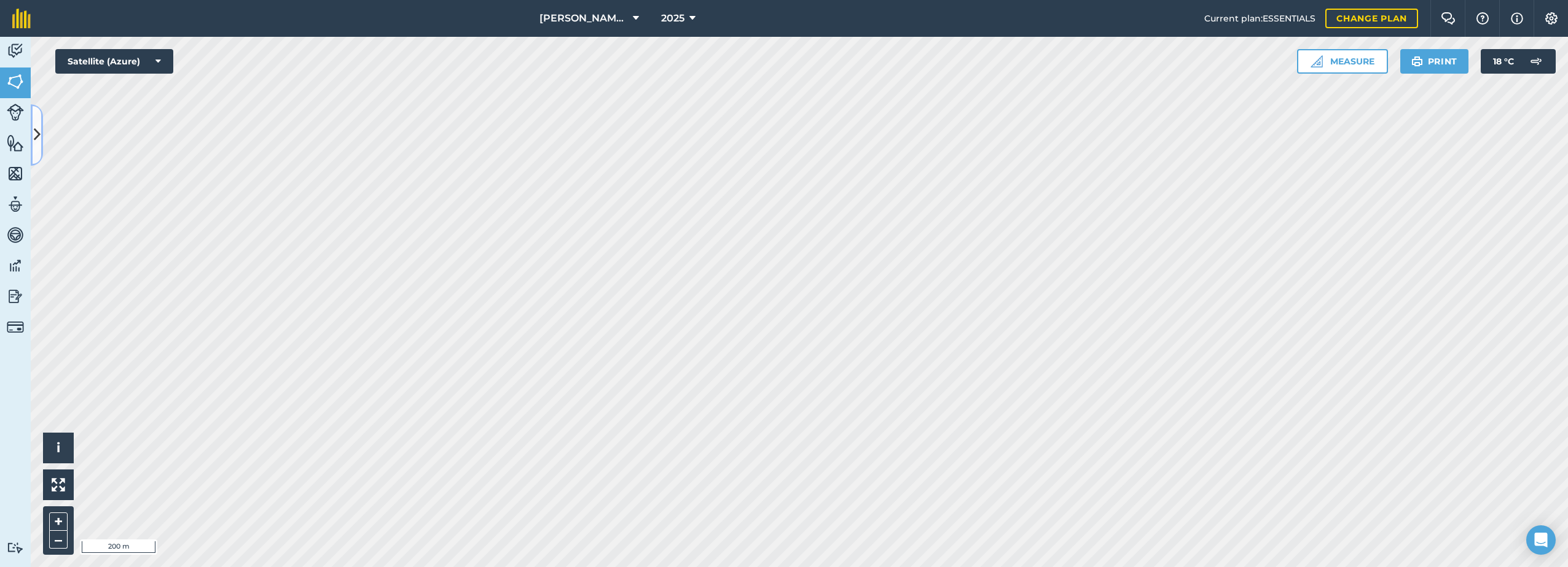
click at [38, 130] on icon at bounding box center [37, 135] width 6 height 22
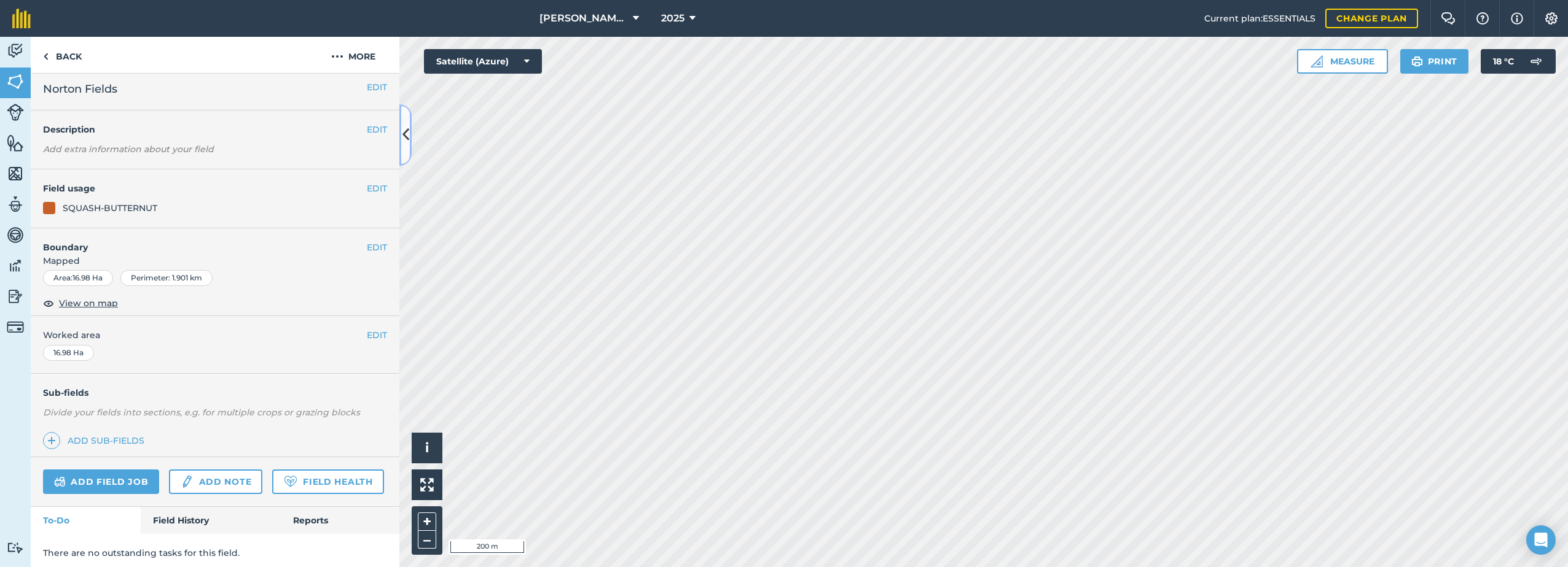
scroll to position [0, 0]
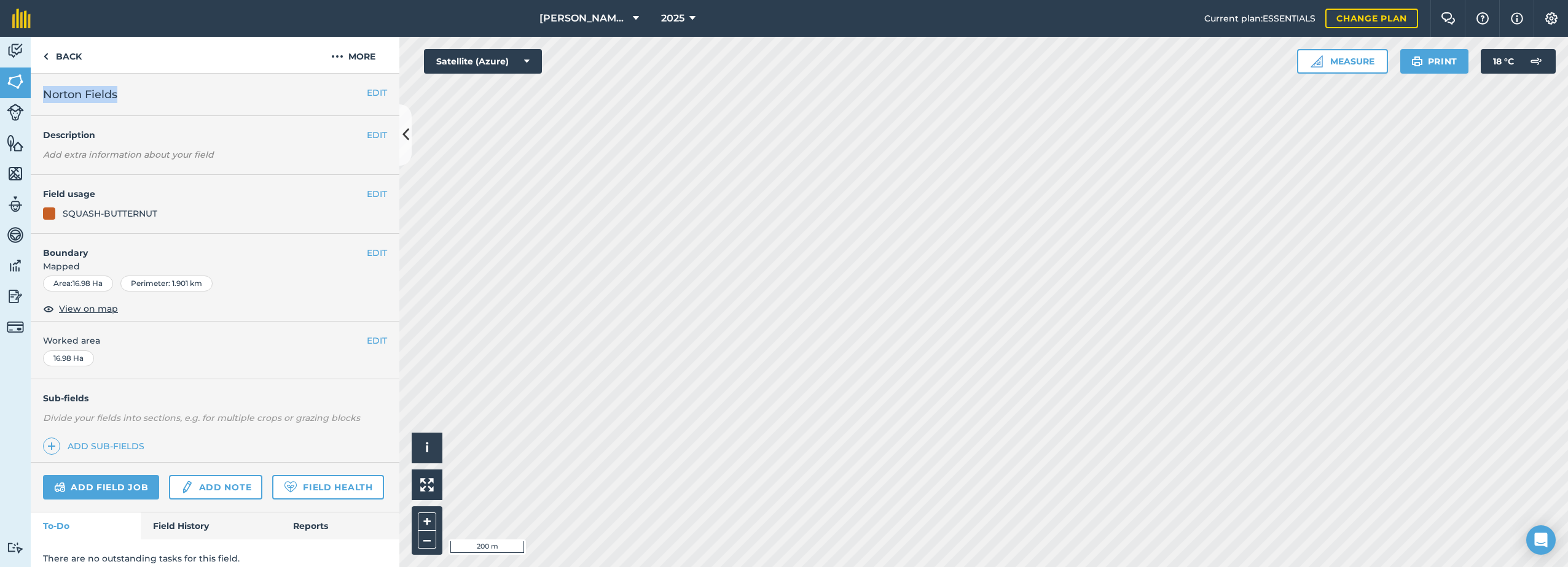
drag, startPoint x: 122, startPoint y: 98, endPoint x: 40, endPoint y: 100, distance: 82.0
click at [40, 100] on div "EDIT Norton Fields" at bounding box center [215, 95] width 368 height 42
drag, startPoint x: 40, startPoint y: 100, endPoint x: 106, endPoint y: 96, distance: 66.1
copy span "Norton Fields"
click at [342, 55] on img at bounding box center [336, 57] width 12 height 15
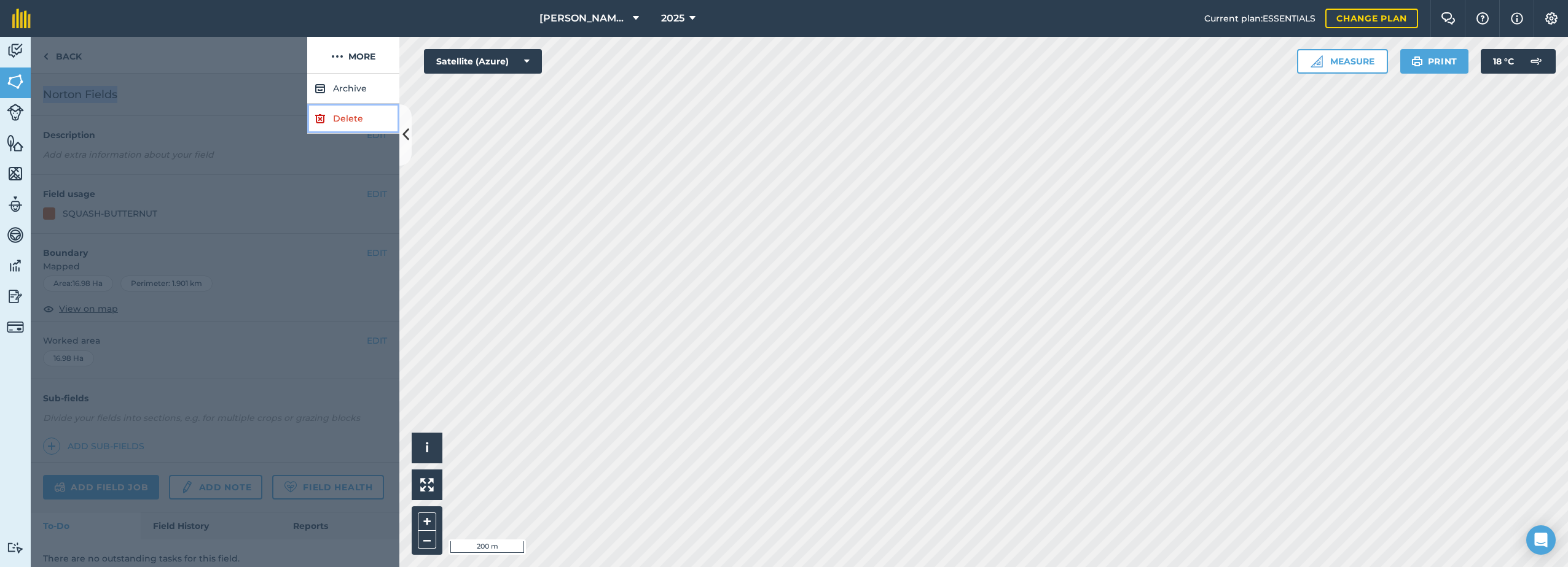
click at [326, 122] on link "Delete" at bounding box center [353, 119] width 92 height 30
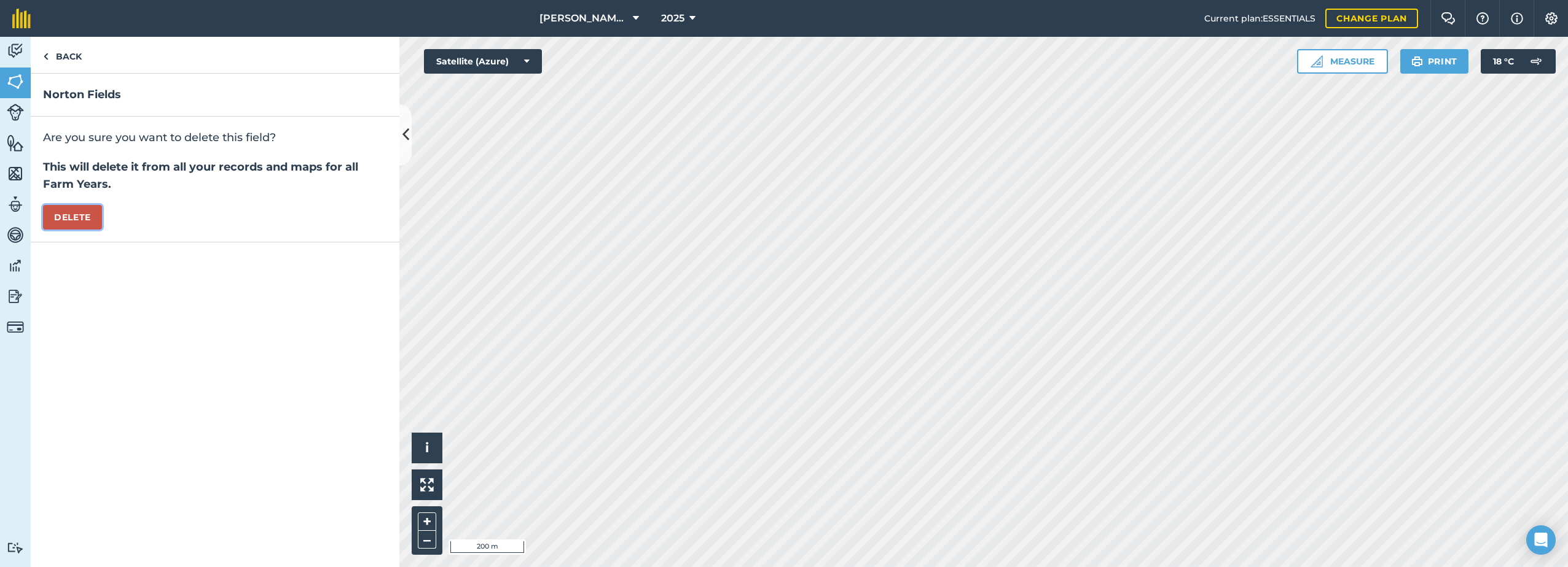
drag, startPoint x: 63, startPoint y: 215, endPoint x: 207, endPoint y: 244, distance: 146.9
click at [64, 215] on button "Delete" at bounding box center [72, 217] width 59 height 25
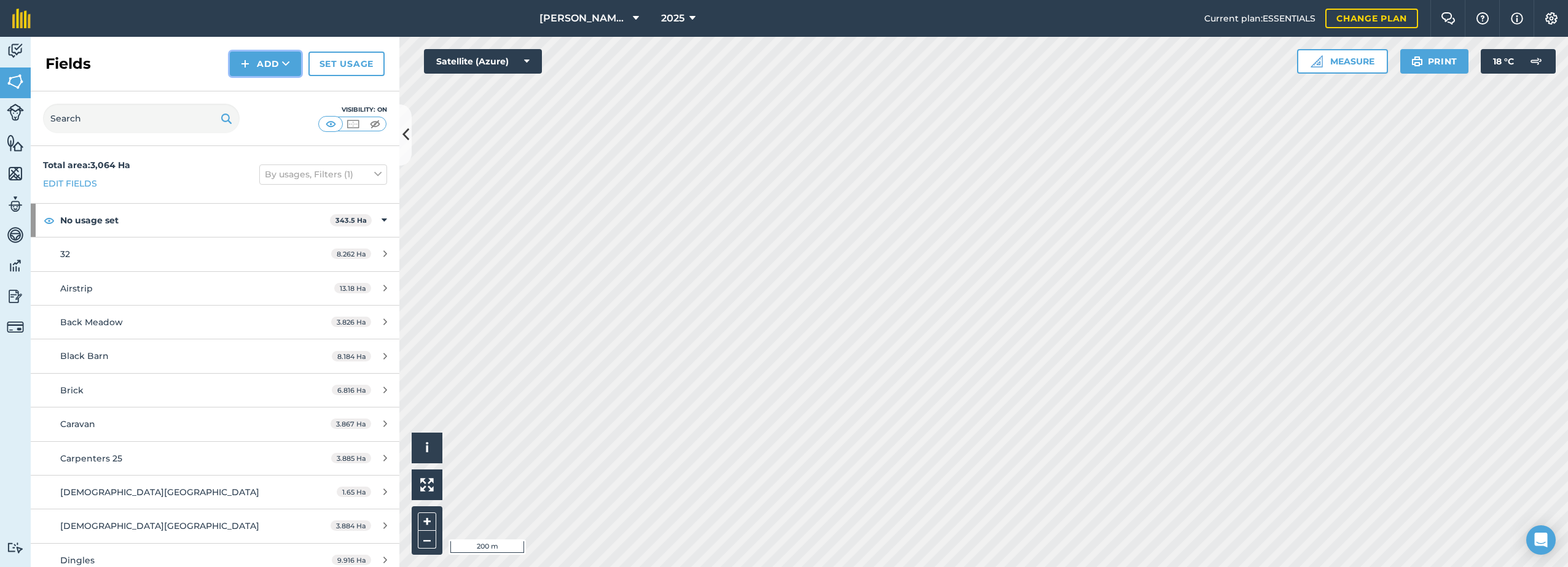
click at [251, 66] on button "Add" at bounding box center [265, 63] width 71 height 25
click at [262, 89] on link "Draw" at bounding box center [265, 91] width 68 height 27
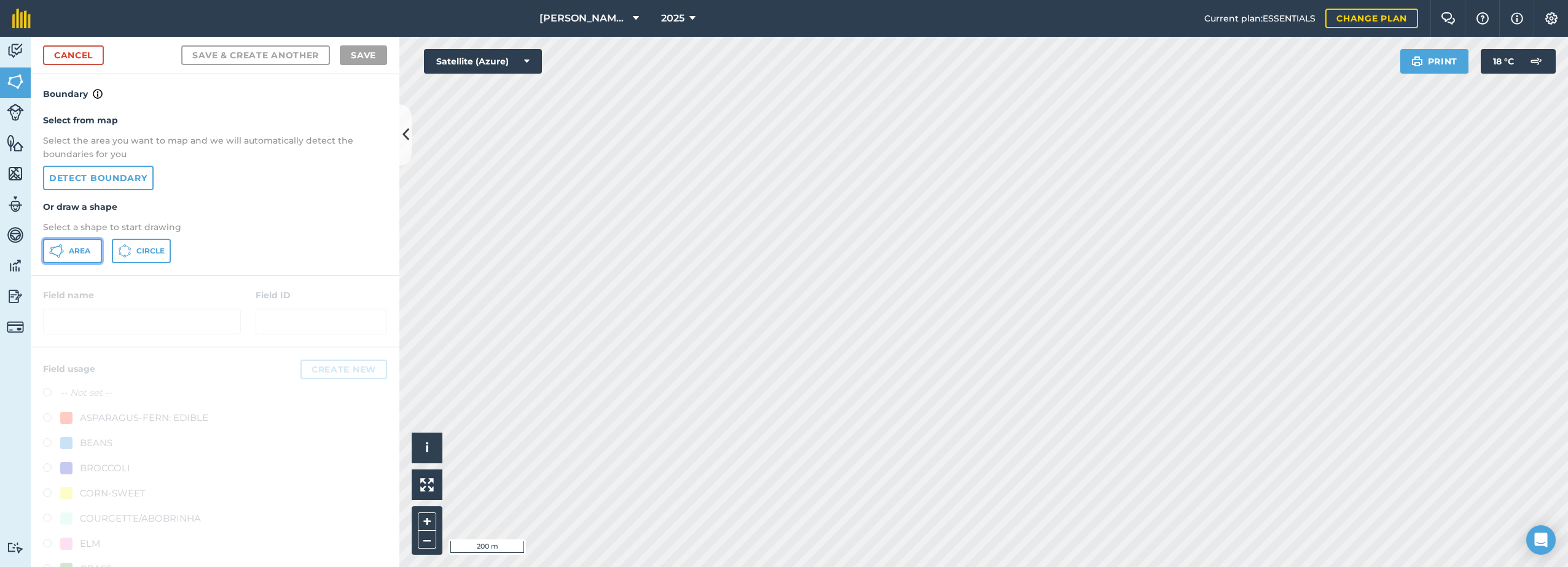
drag, startPoint x: 77, startPoint y: 249, endPoint x: 181, endPoint y: 257, distance: 104.3
click at [78, 249] on span "Area" at bounding box center [79, 251] width 22 height 10
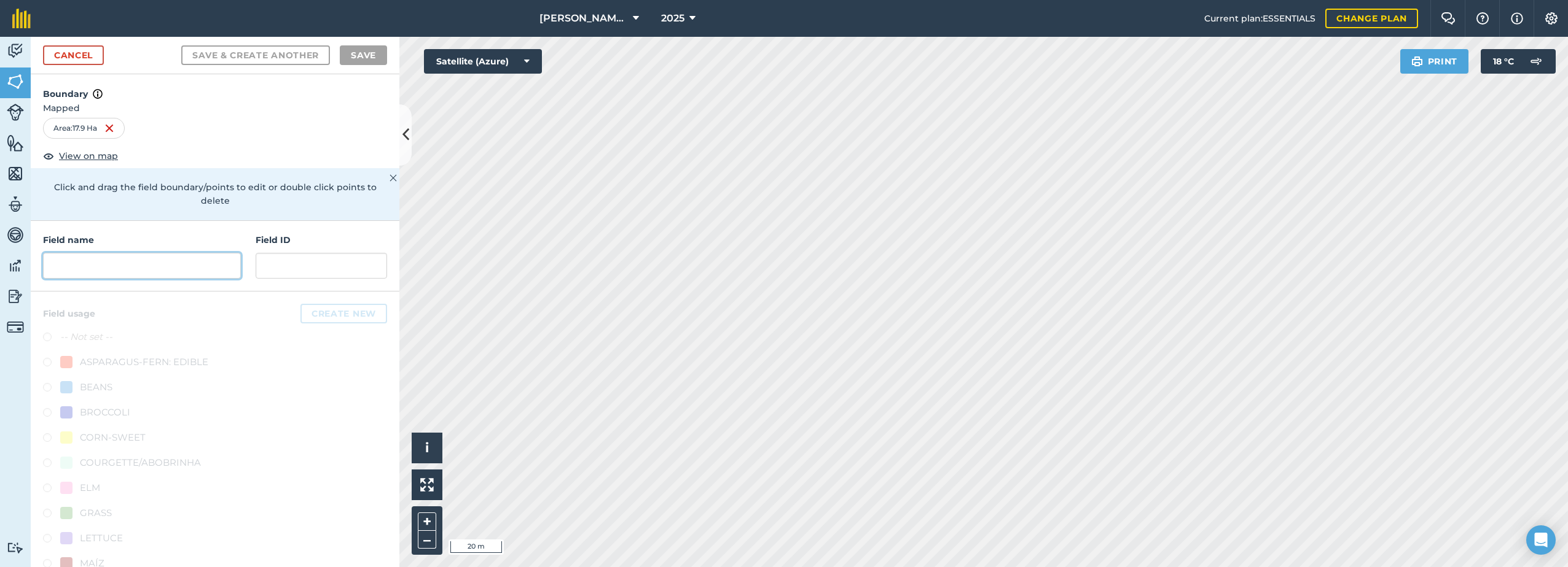
click at [130, 268] on input "text" at bounding box center [142, 266] width 198 height 26
paste input "Norton Fields"
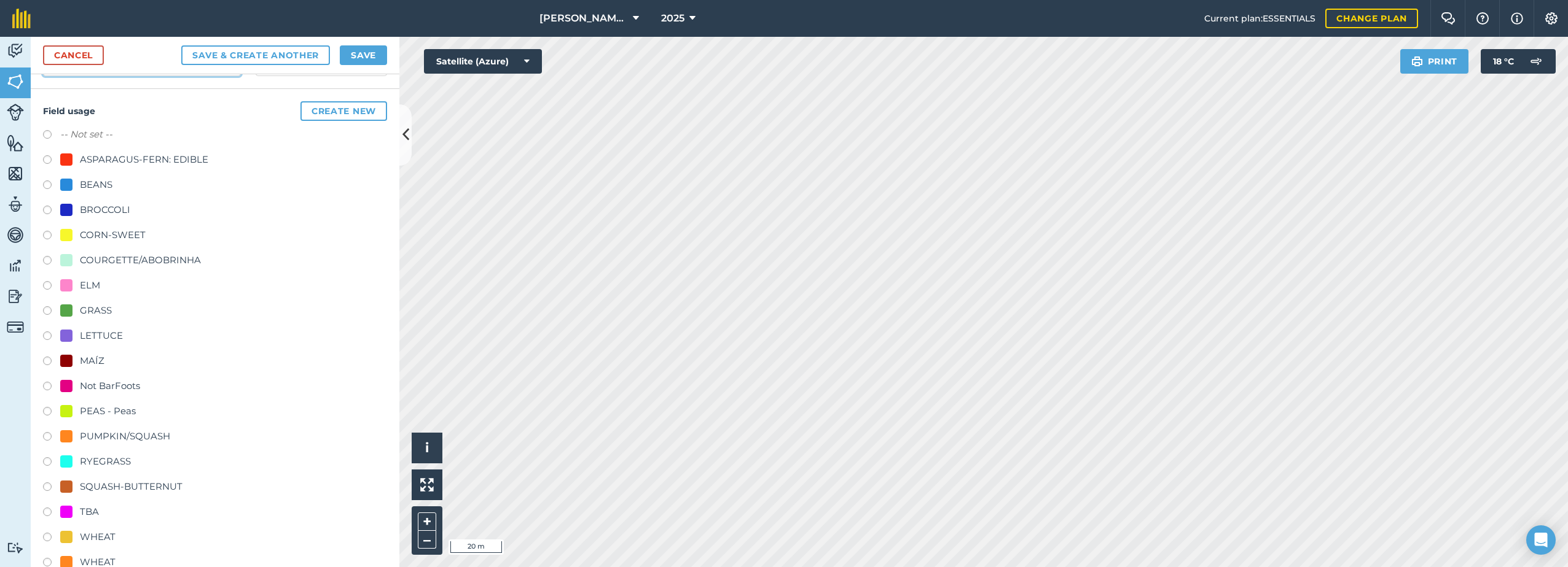
scroll to position [254, 0]
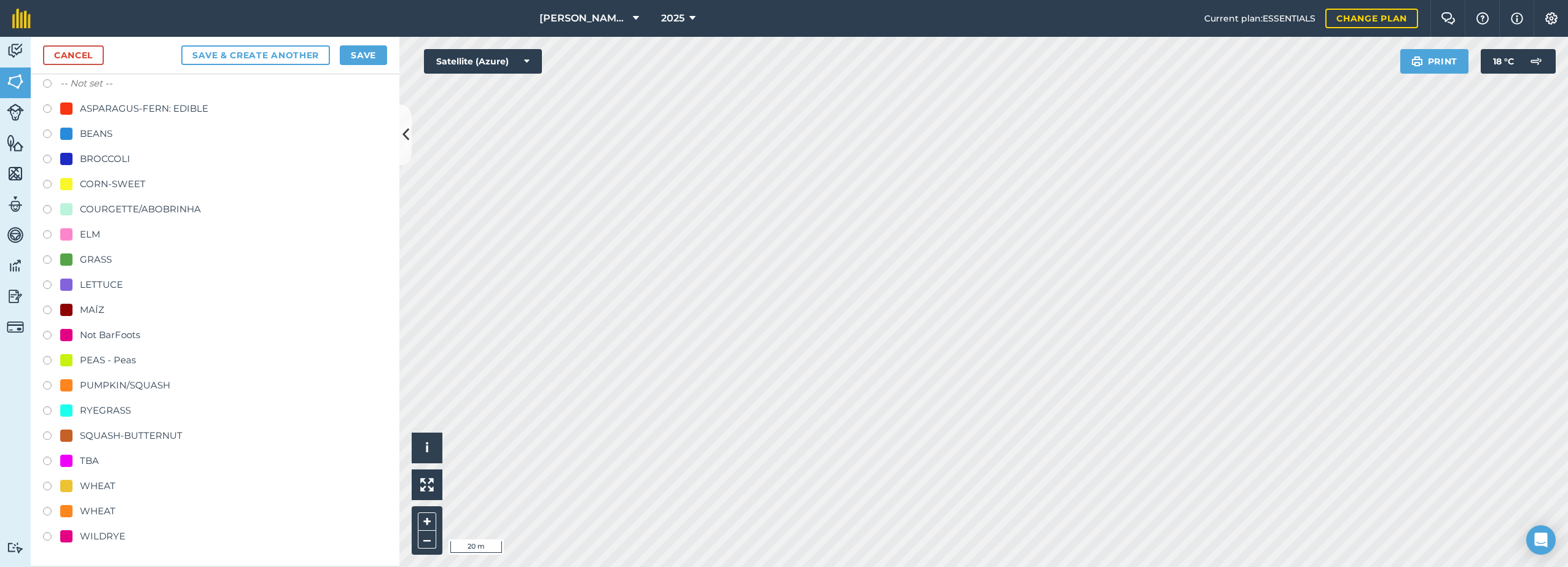
type input "Norton Fields"
click at [129, 434] on div "SQUASH-BUTTERNUT" at bounding box center [131, 436] width 102 height 15
click at [46, 437] on label at bounding box center [51, 437] width 17 height 12
radio input "true"
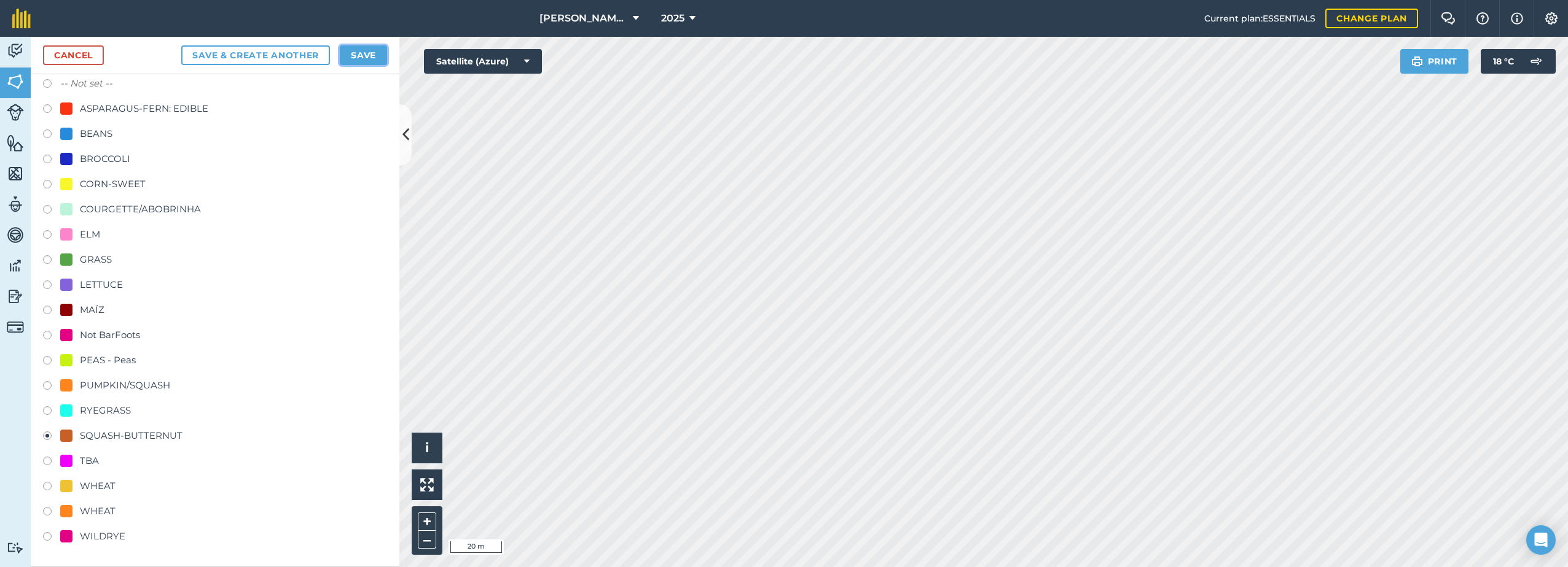
click at [366, 56] on button "Save" at bounding box center [364, 56] width 48 height 20
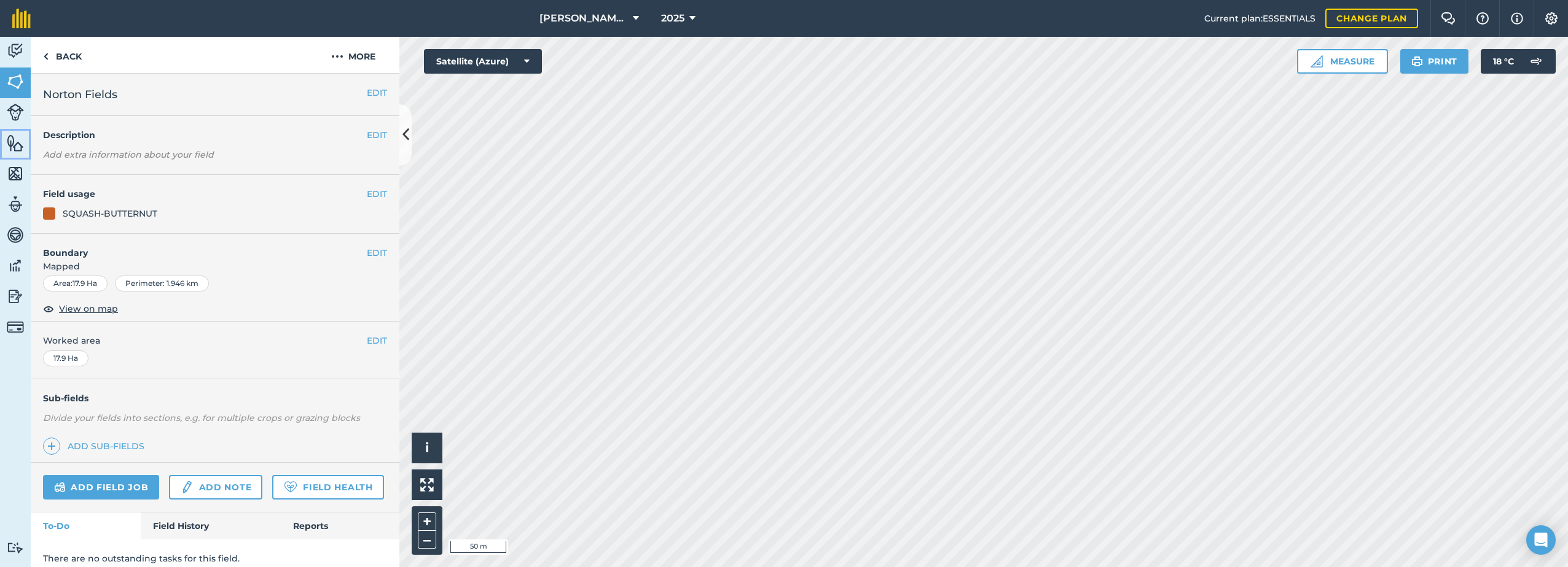
click at [17, 140] on img at bounding box center [15, 143] width 17 height 18
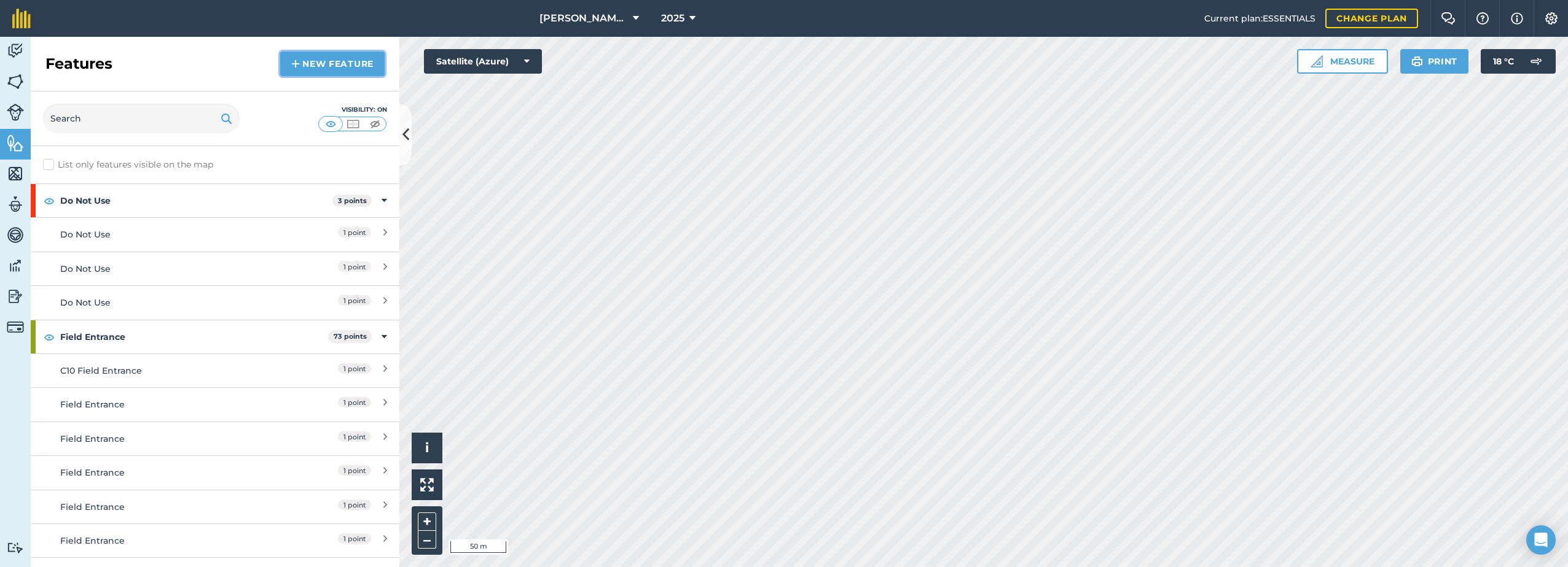
click at [298, 65] on img at bounding box center [295, 64] width 8 height 15
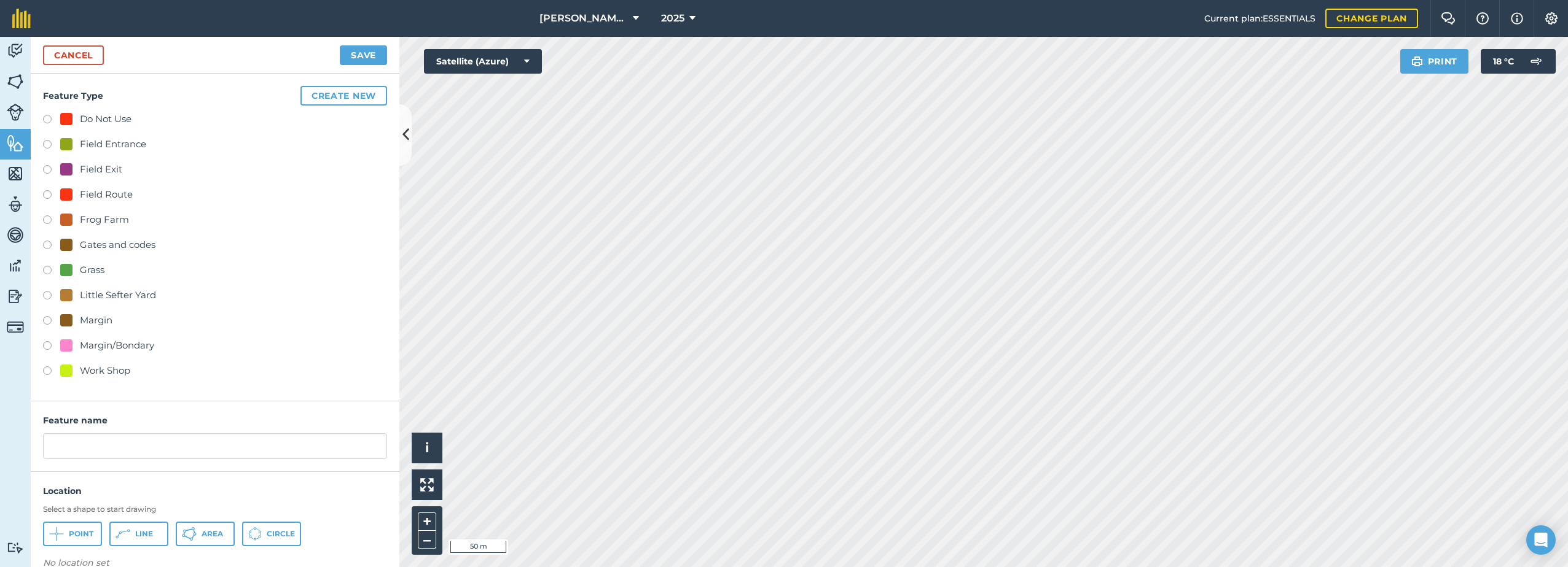
click at [76, 272] on div "Grass" at bounding box center [82, 270] width 44 height 15
radio input "true"
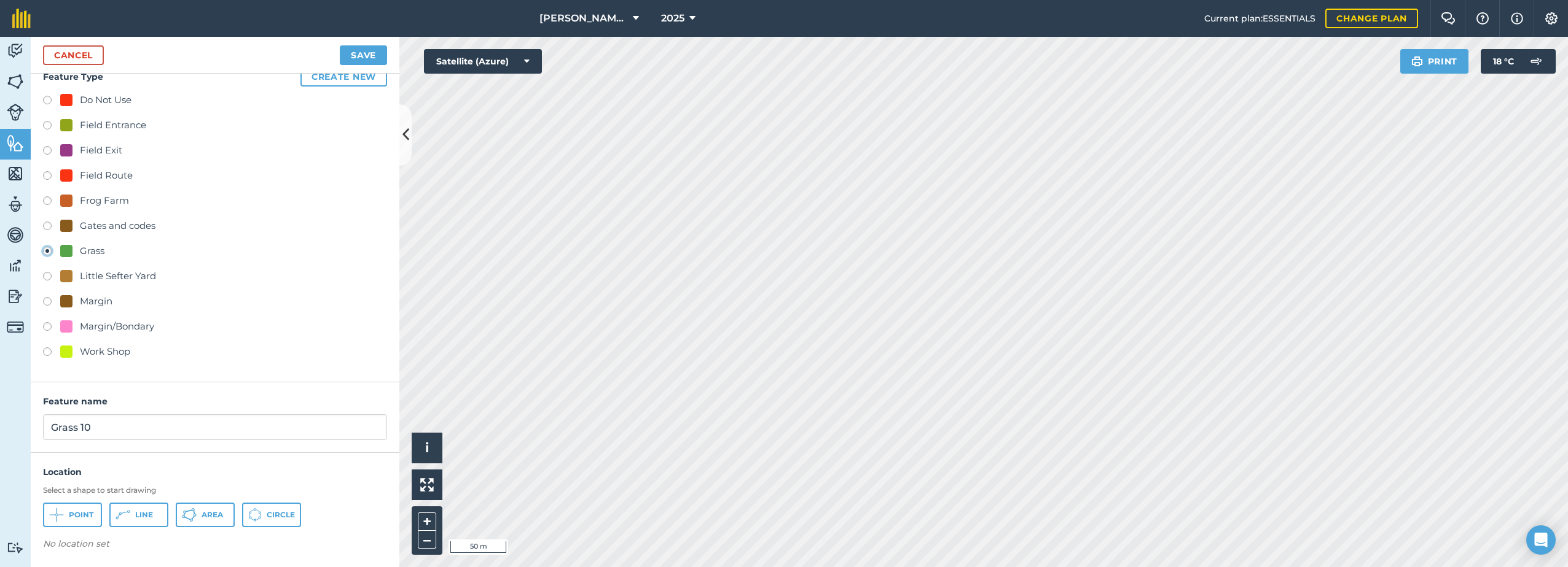
scroll to position [20, 0]
click at [207, 516] on span "Area" at bounding box center [213, 513] width 22 height 10
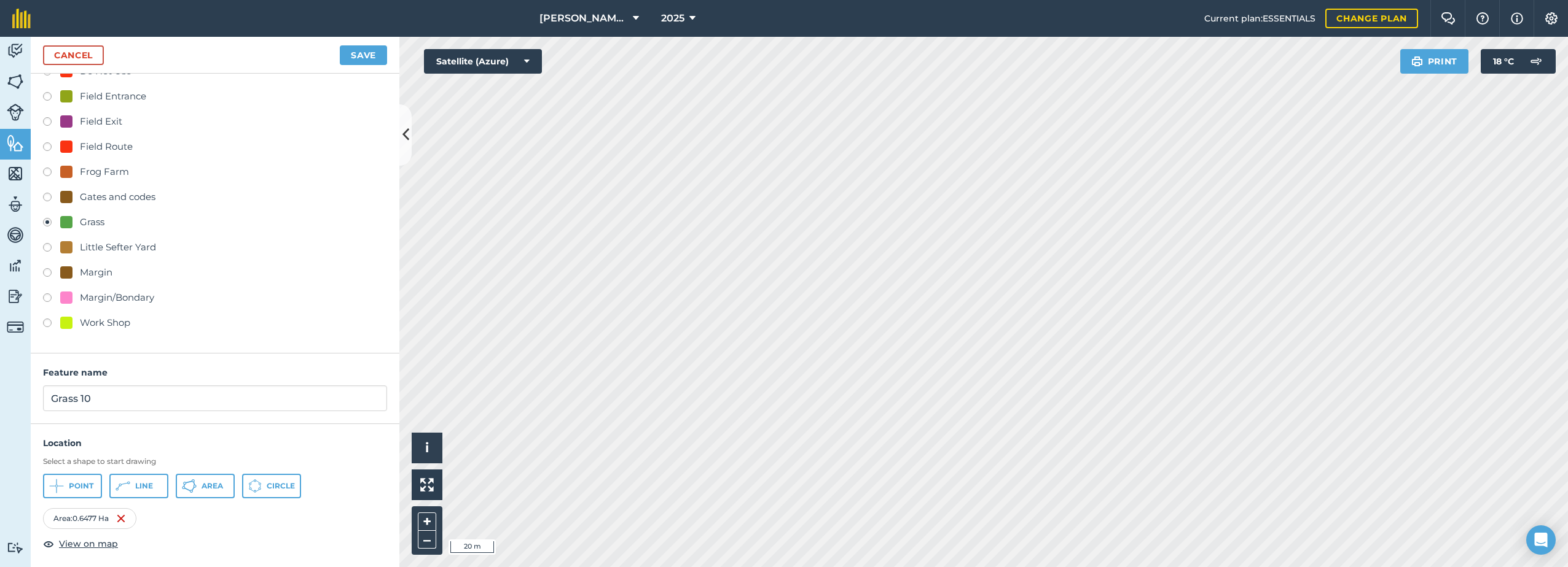
scroll to position [52, 0]
click at [99, 399] on input "Grass 10" at bounding box center [215, 394] width 344 height 26
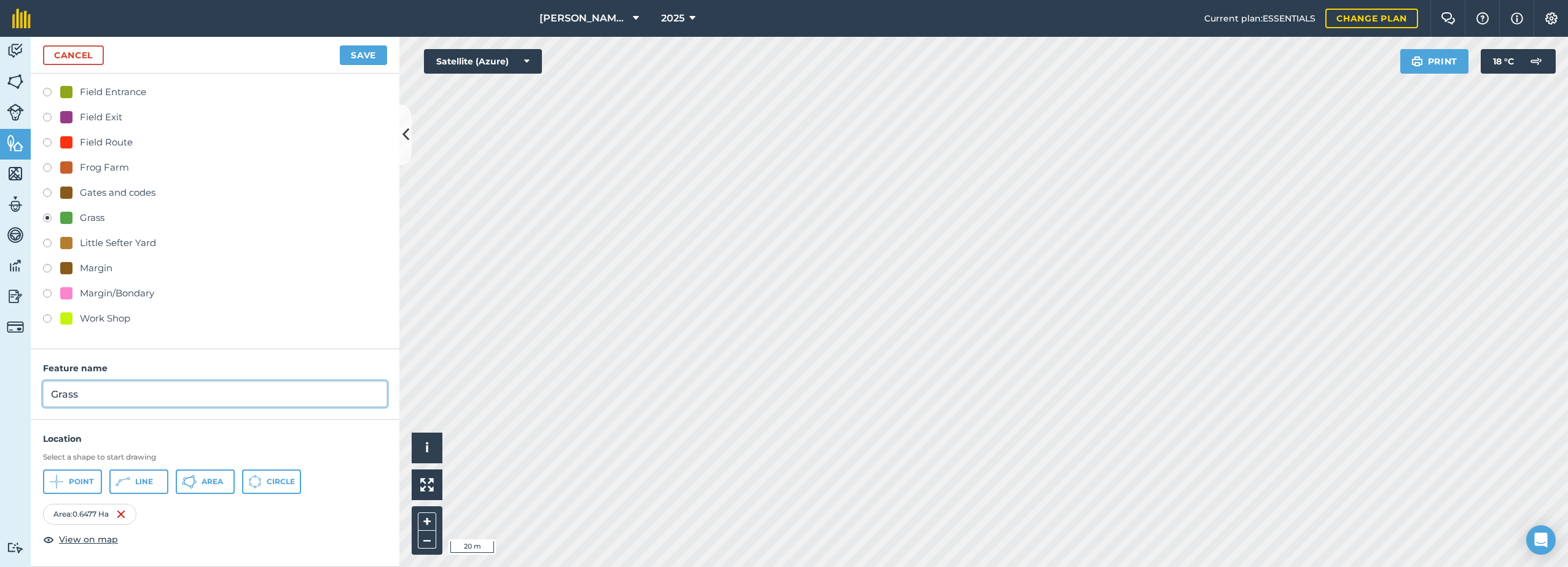
type input "Grass"
click at [363, 56] on button "Save" at bounding box center [364, 56] width 48 height 20
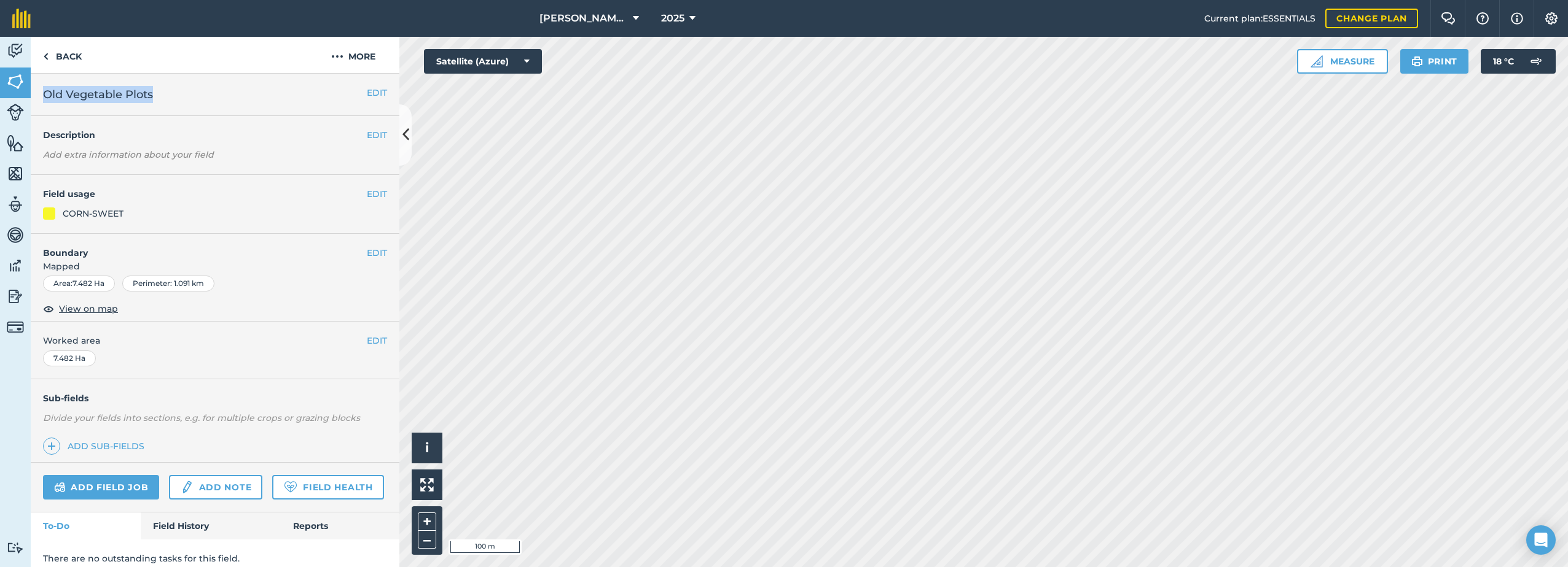
drag, startPoint x: 143, startPoint y: 89, endPoint x: 48, endPoint y: 91, distance: 95.0
click at [48, 91] on span "Old Vegetable Plots" at bounding box center [98, 94] width 110 height 17
drag, startPoint x: 48, startPoint y: 91, endPoint x: 93, endPoint y: 99, distance: 45.7
copy span "Old Vegetable Plots"
click at [343, 50] on img at bounding box center [336, 57] width 12 height 15
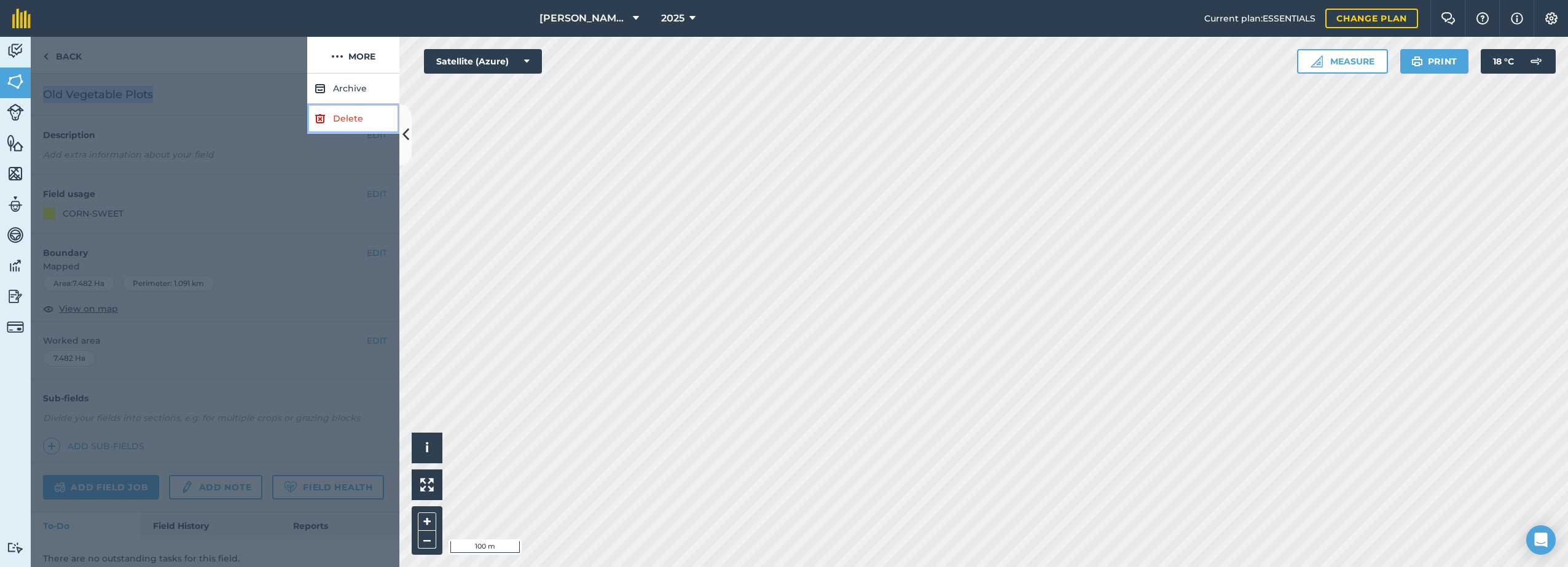
click at [331, 124] on link "Delete" at bounding box center [353, 119] width 92 height 30
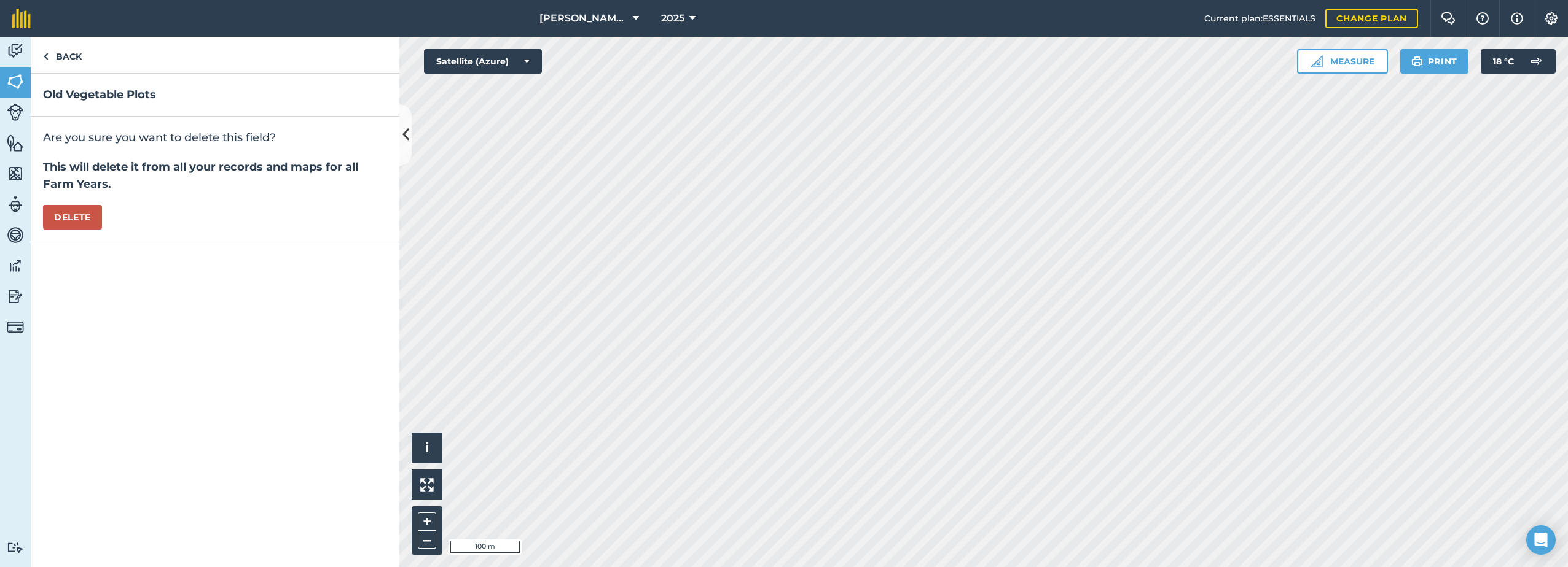
drag, startPoint x: 35, startPoint y: 223, endPoint x: 56, endPoint y: 220, distance: 21.2
click at [37, 222] on div "Are you sure you want to delete this field? This will delete it from all your r…" at bounding box center [215, 180] width 368 height 126
click at [56, 220] on button "Delete" at bounding box center [72, 217] width 59 height 25
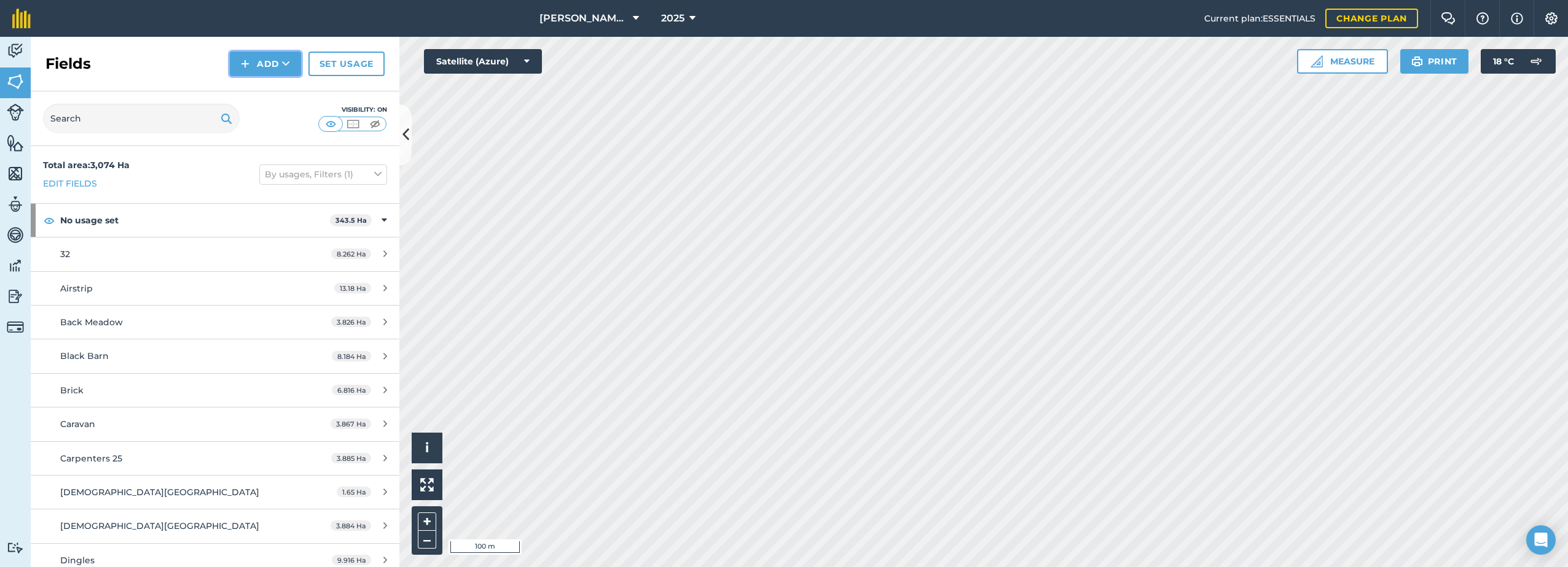
click at [247, 63] on img at bounding box center [245, 64] width 8 height 15
click at [270, 87] on link "Draw" at bounding box center [265, 91] width 68 height 27
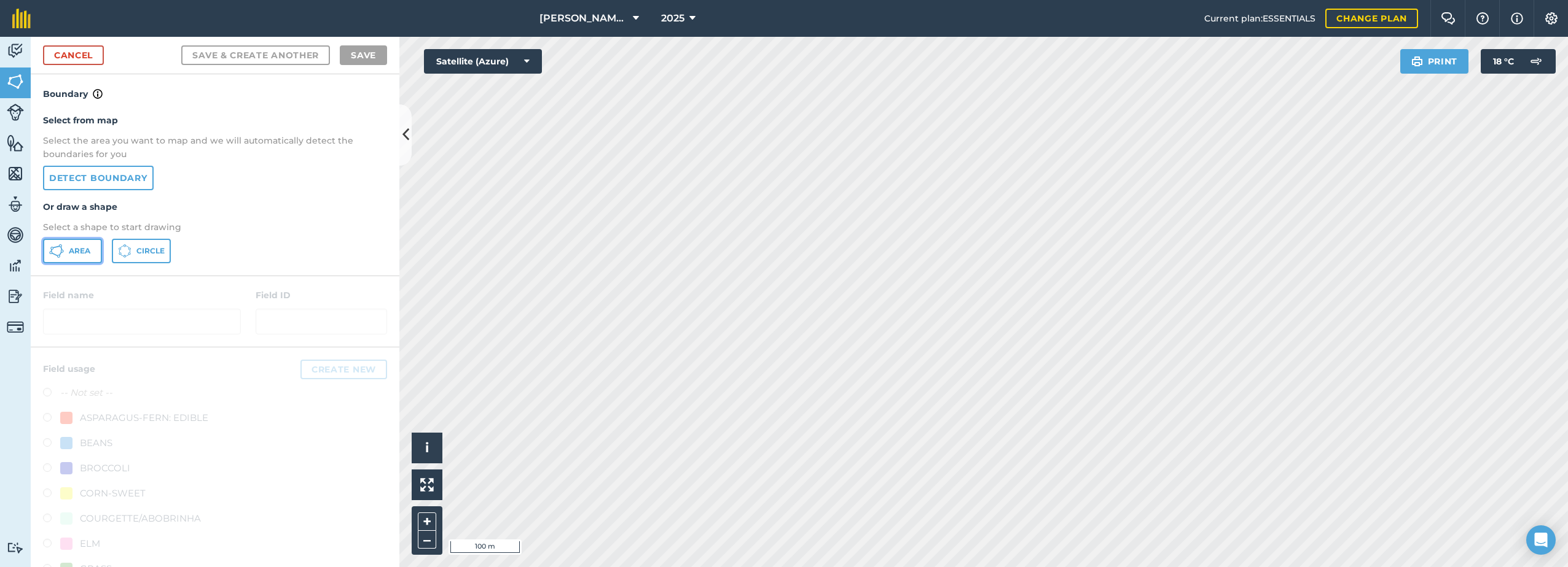
drag, startPoint x: 74, startPoint y: 253, endPoint x: 100, endPoint y: 257, distance: 26.3
click at [75, 253] on span "Area" at bounding box center [79, 251] width 22 height 10
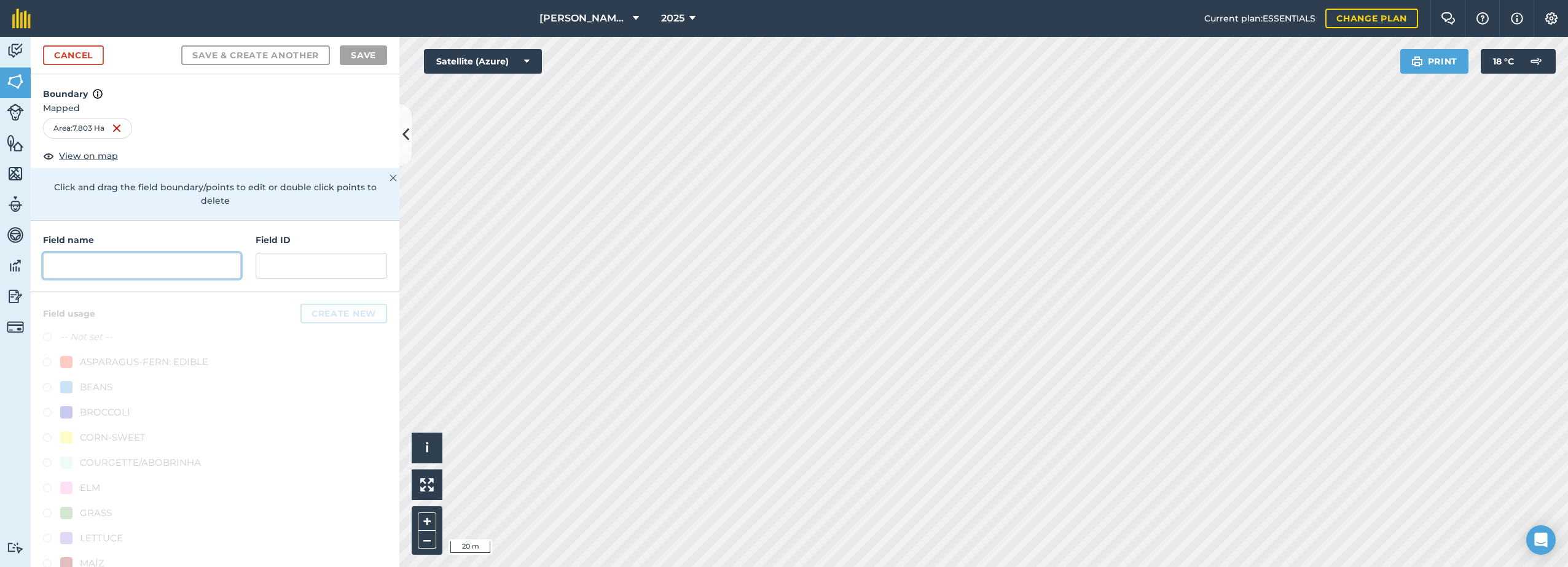
click at [83, 263] on input "text" at bounding box center [142, 266] width 198 height 26
paste input "Old Vegetable Plots"
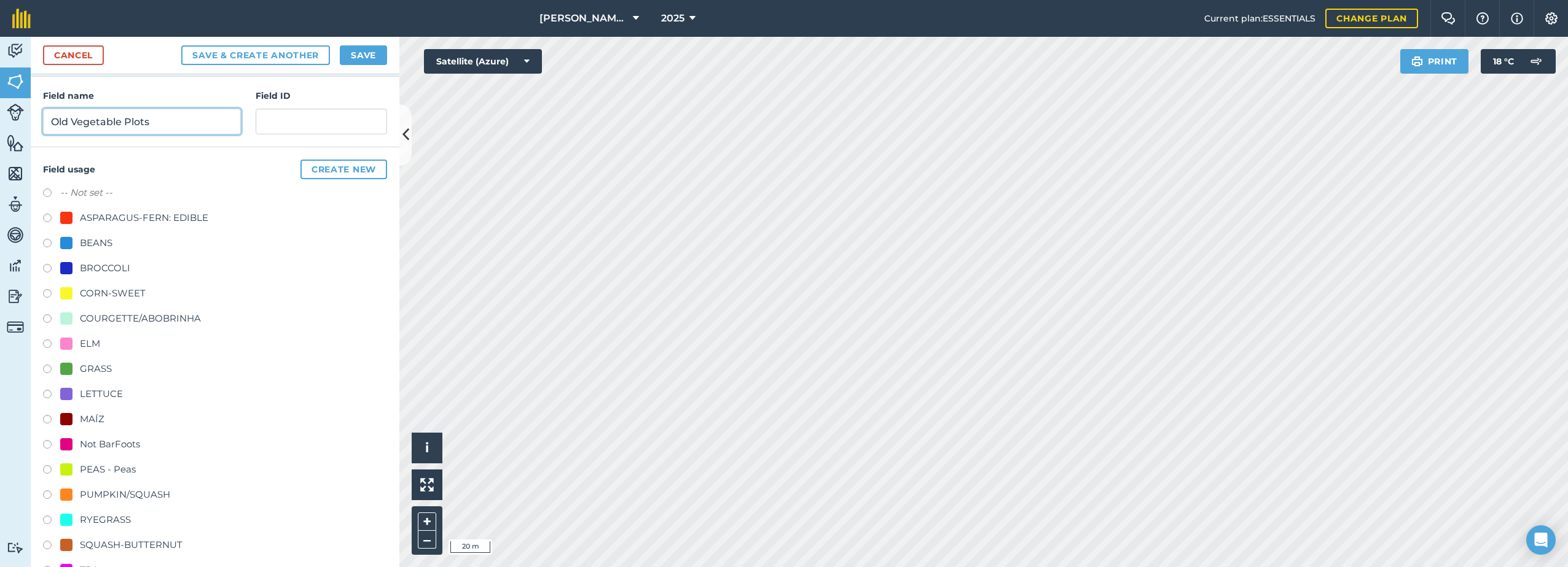
scroll to position [131, 0]
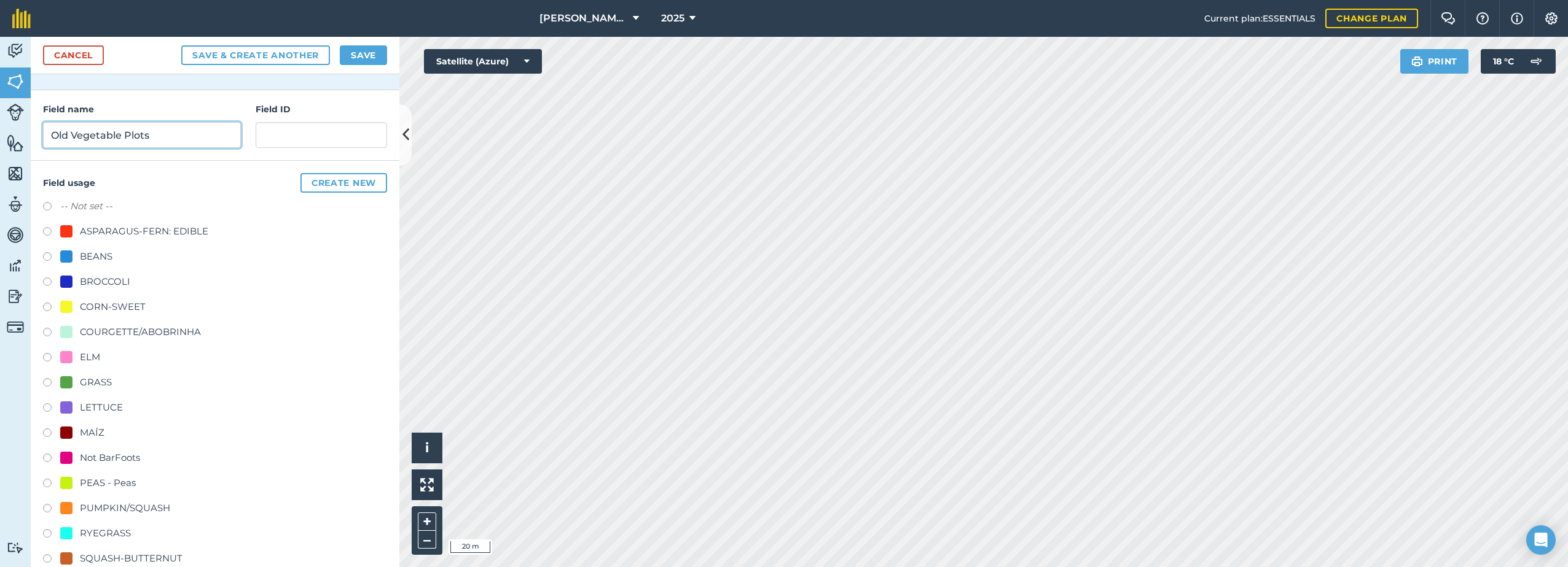
type input "Old Vegetable Plots"
click at [91, 307] on div "CORN-SWEET" at bounding box center [112, 307] width 66 height 15
radio input "true"
click at [364, 54] on button "Save" at bounding box center [364, 56] width 48 height 20
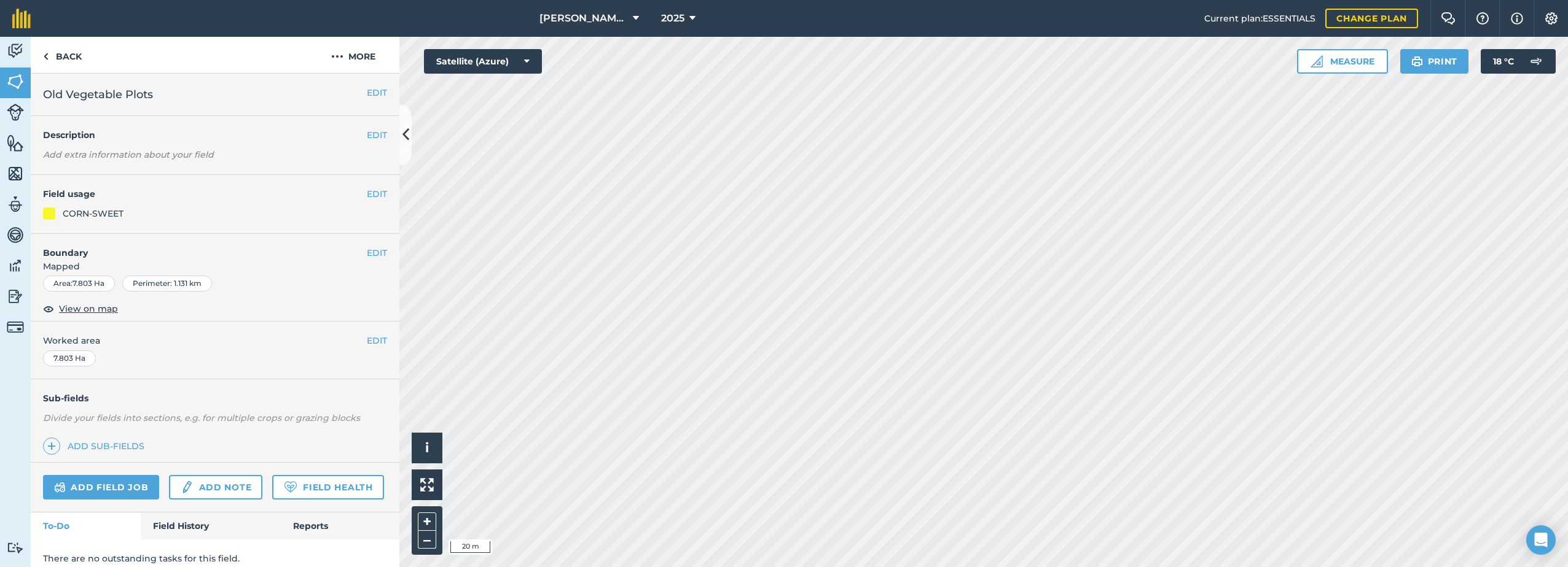
click at [674, 567] on html "[PERSON_NAME] Farm Life 2025 Current plan : ESSENTIALS Change plan Farm Chat He…" at bounding box center [784, 283] width 1568 height 567
click at [7, 142] on img at bounding box center [15, 143] width 17 height 18
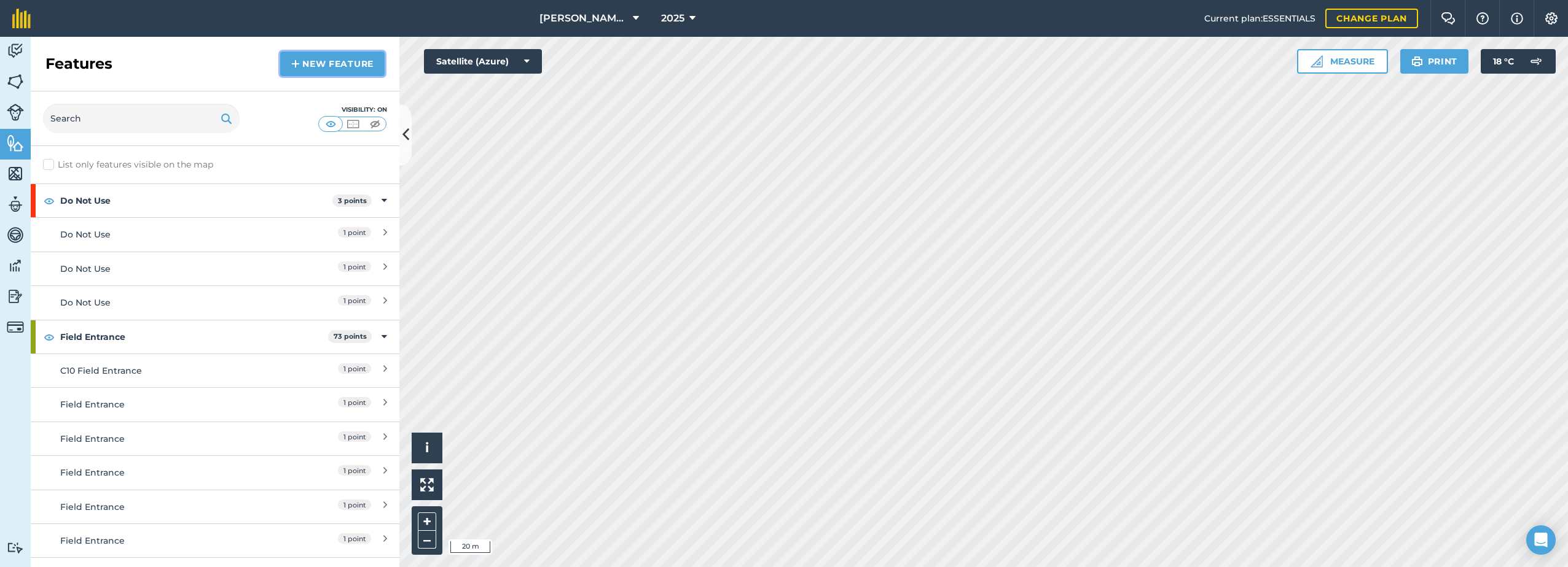
click at [307, 60] on link "New feature" at bounding box center [333, 63] width 104 height 25
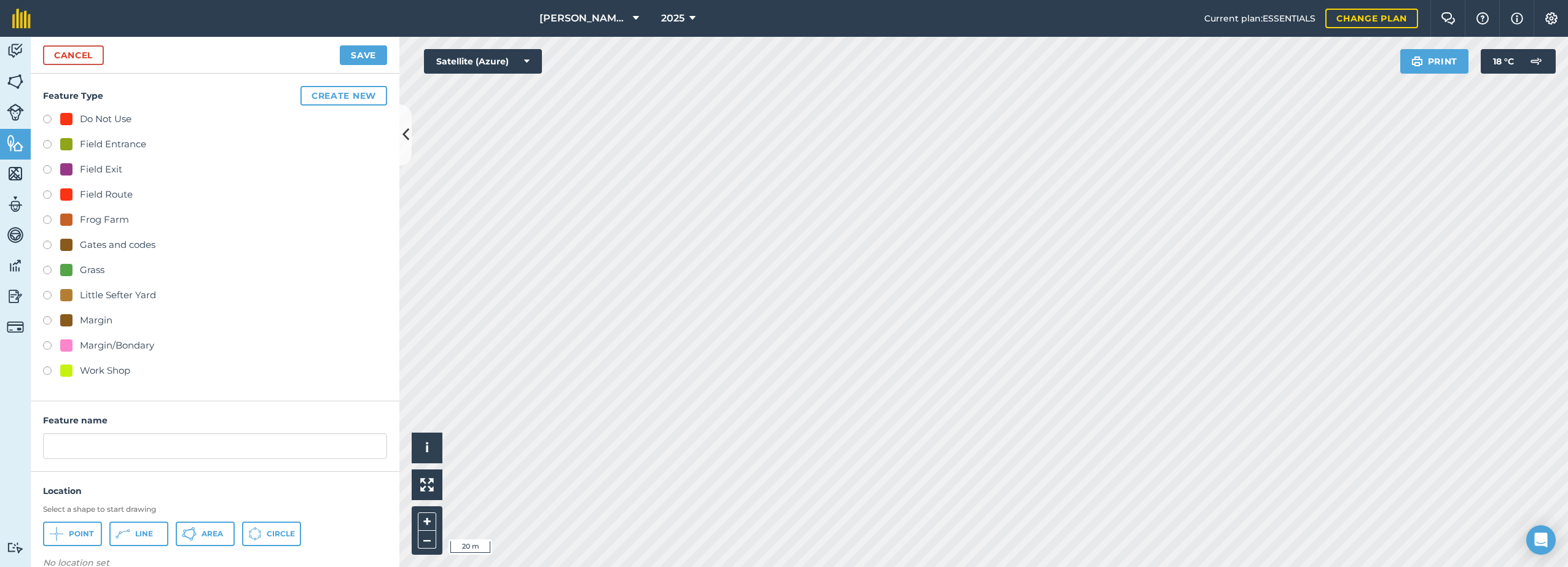
click at [72, 266] on div at bounding box center [66, 269] width 12 height 12
radio input "true"
click at [211, 537] on span "Area" at bounding box center [213, 534] width 22 height 10
click at [153, 449] on input "Grass 10" at bounding box center [215, 446] width 344 height 26
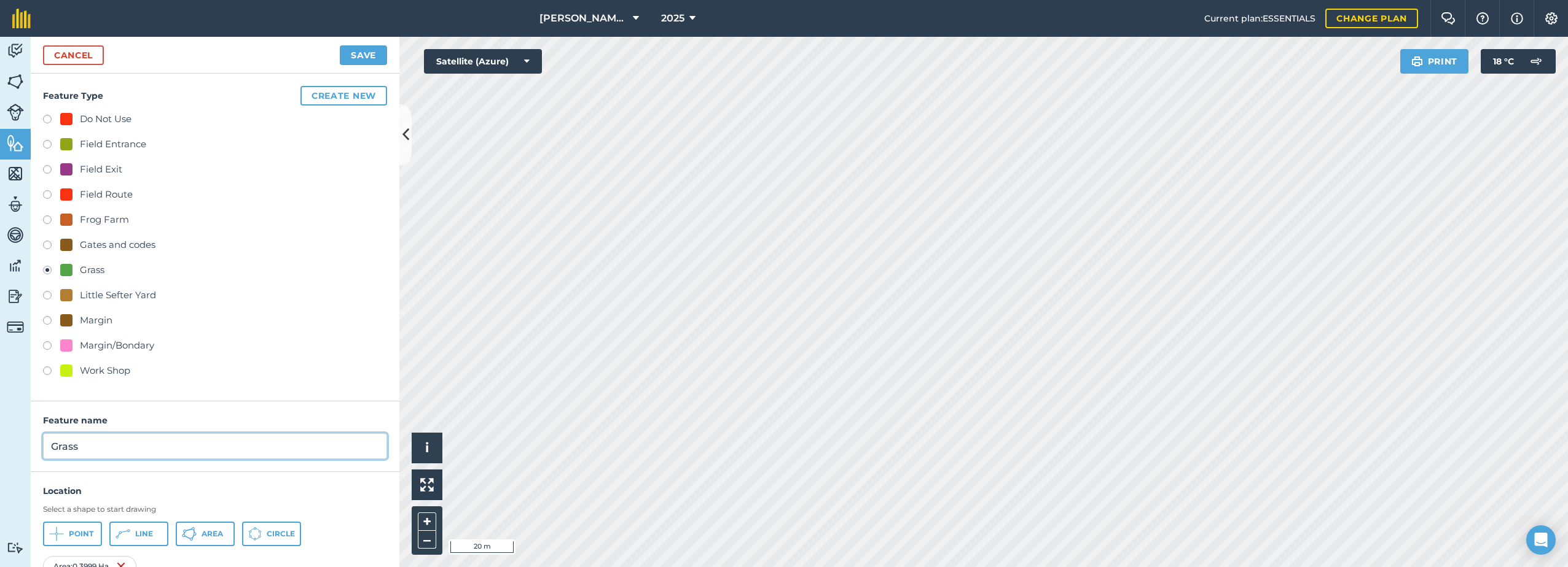
type input "Grass"
click at [365, 58] on button "Save" at bounding box center [364, 56] width 48 height 20
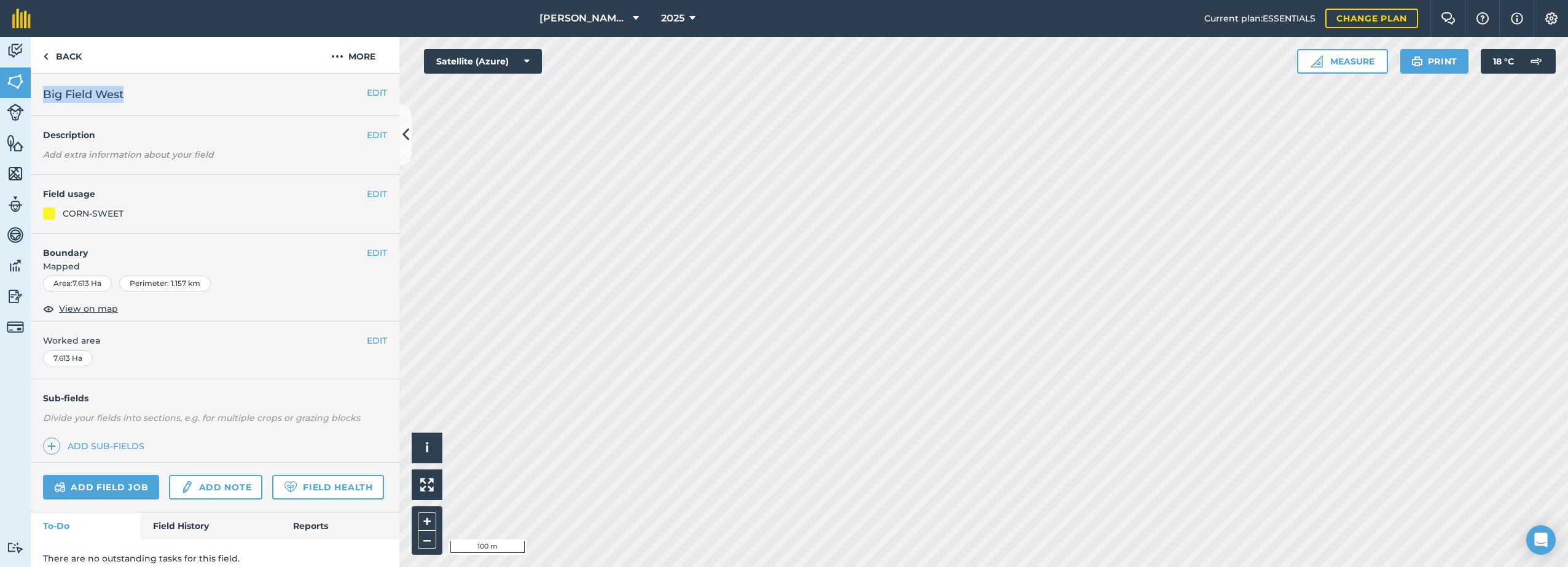
drag, startPoint x: 127, startPoint y: 97, endPoint x: 44, endPoint y: 99, distance: 83.0
click at [44, 99] on h2 "Big Field West" at bounding box center [205, 94] width 323 height 17
drag, startPoint x: 44, startPoint y: 99, endPoint x: 87, endPoint y: 98, distance: 43.0
copy span "Big Field West"
click at [359, 58] on button "More" at bounding box center [353, 55] width 92 height 37
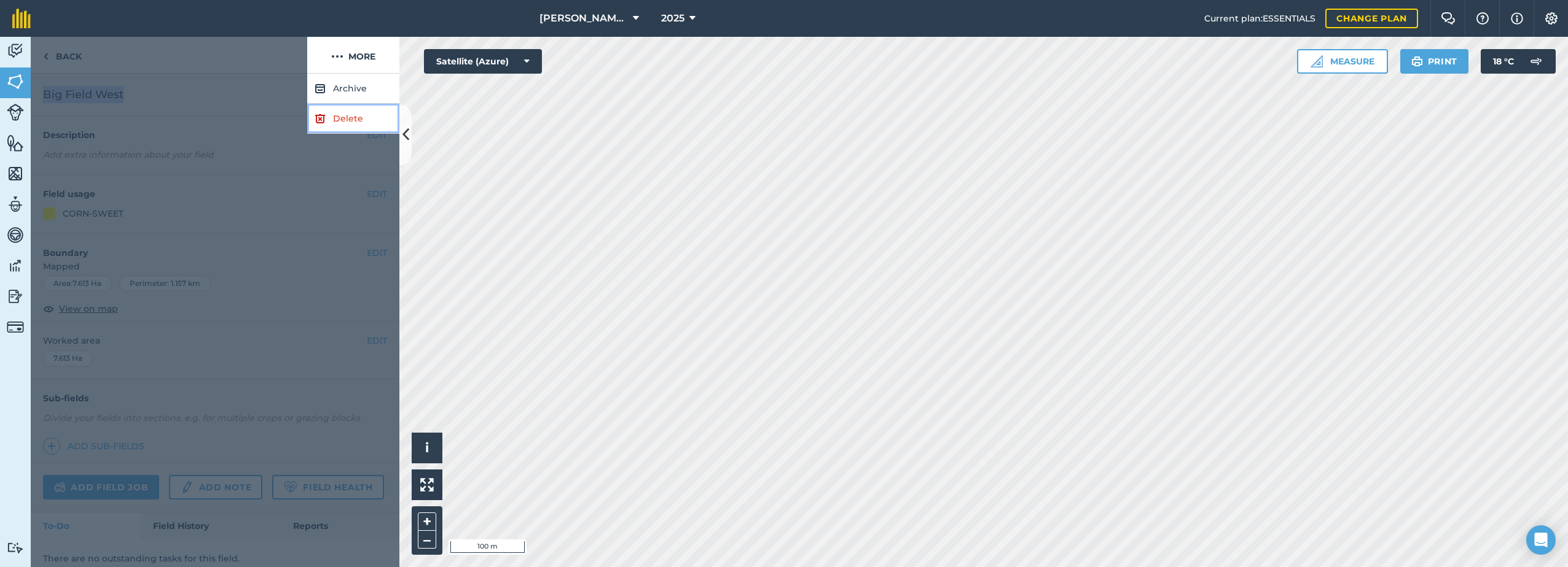
click at [332, 118] on link "Delete" at bounding box center [353, 119] width 92 height 30
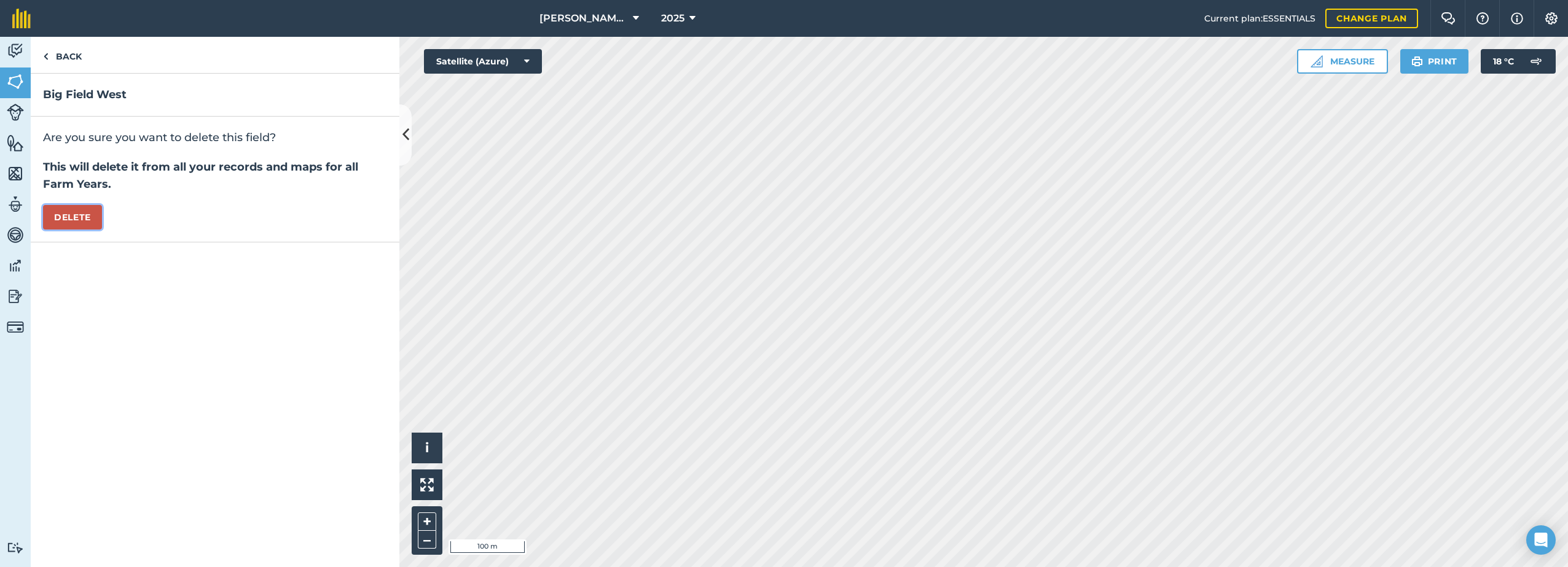
drag, startPoint x: 83, startPoint y: 223, endPoint x: 94, endPoint y: 217, distance: 12.5
click at [83, 220] on button "Delete" at bounding box center [72, 217] width 59 height 25
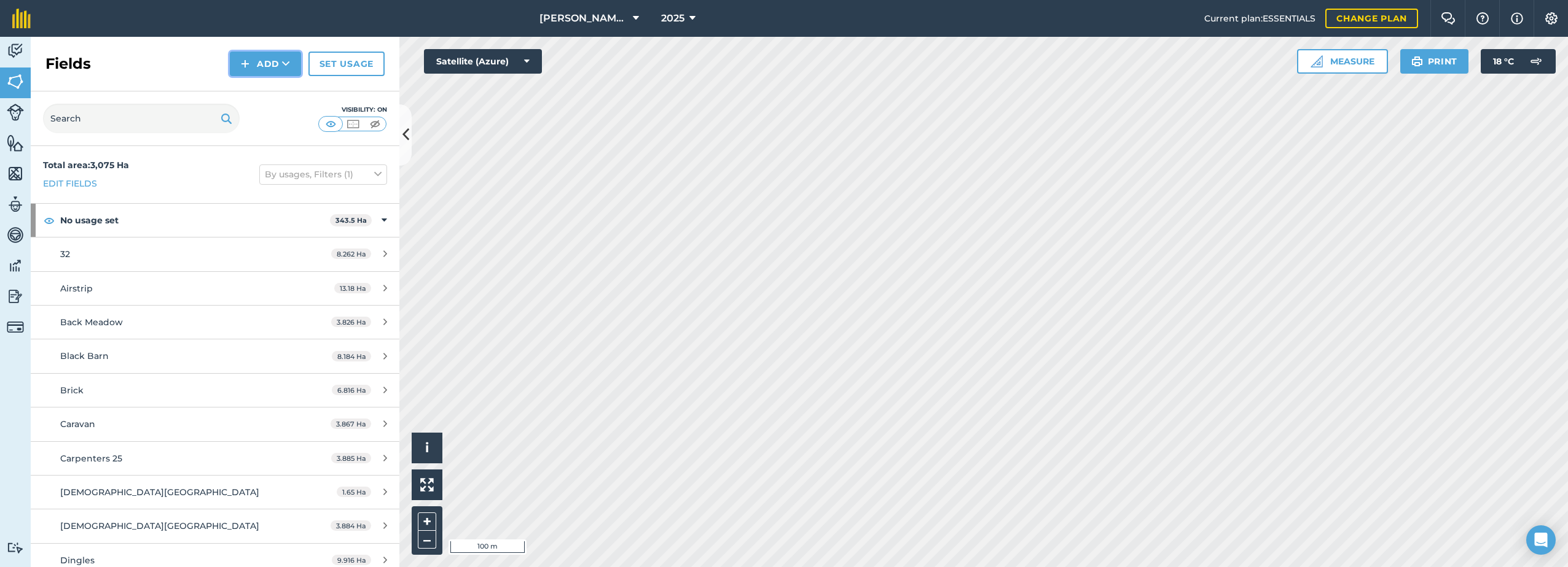
click at [252, 70] on button "Add" at bounding box center [265, 63] width 71 height 25
click at [265, 86] on link "Draw" at bounding box center [265, 91] width 68 height 27
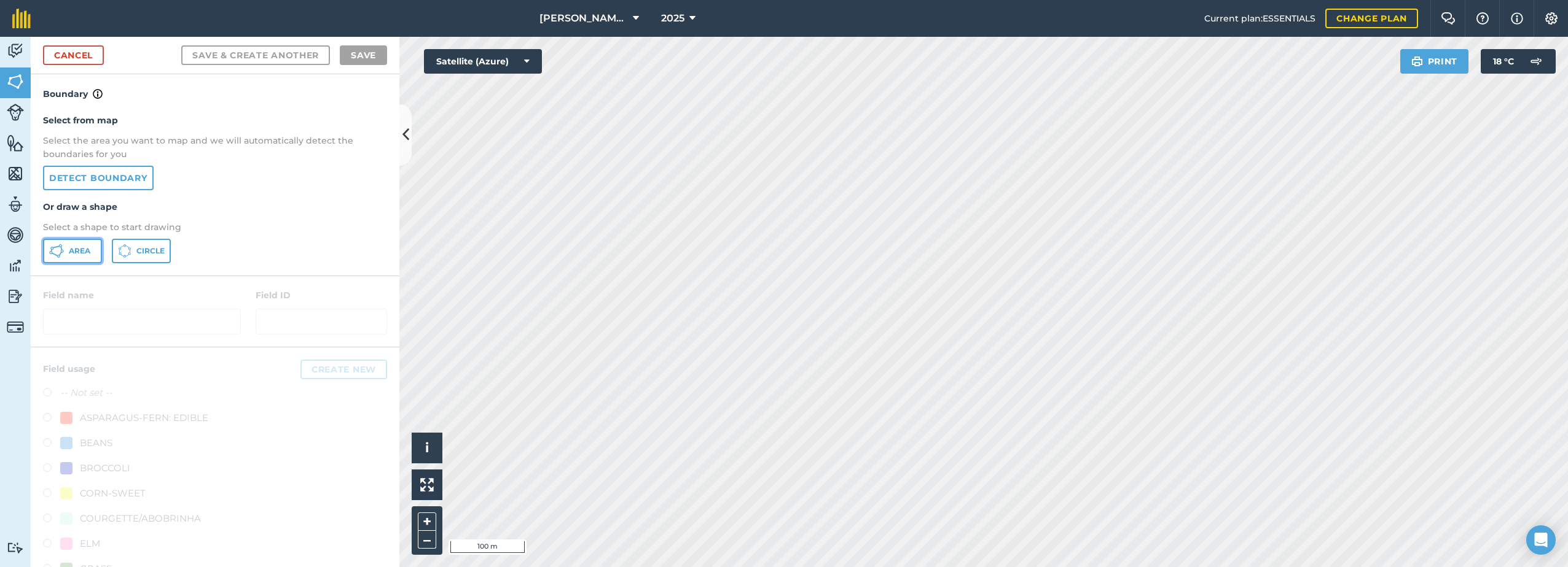
drag, startPoint x: 65, startPoint y: 251, endPoint x: 381, endPoint y: 354, distance: 332.4
click at [67, 251] on button "Area" at bounding box center [72, 251] width 59 height 25
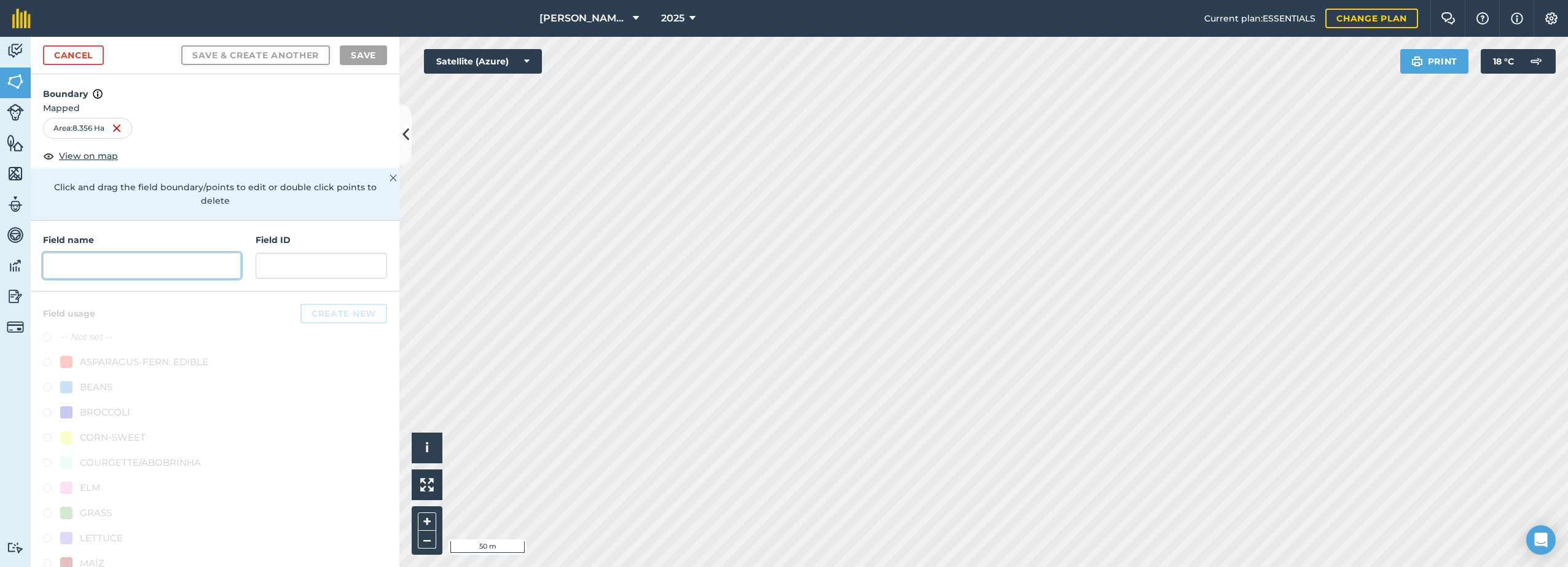
click at [110, 264] on input "text" at bounding box center [142, 266] width 198 height 26
paste input "Big Field West"
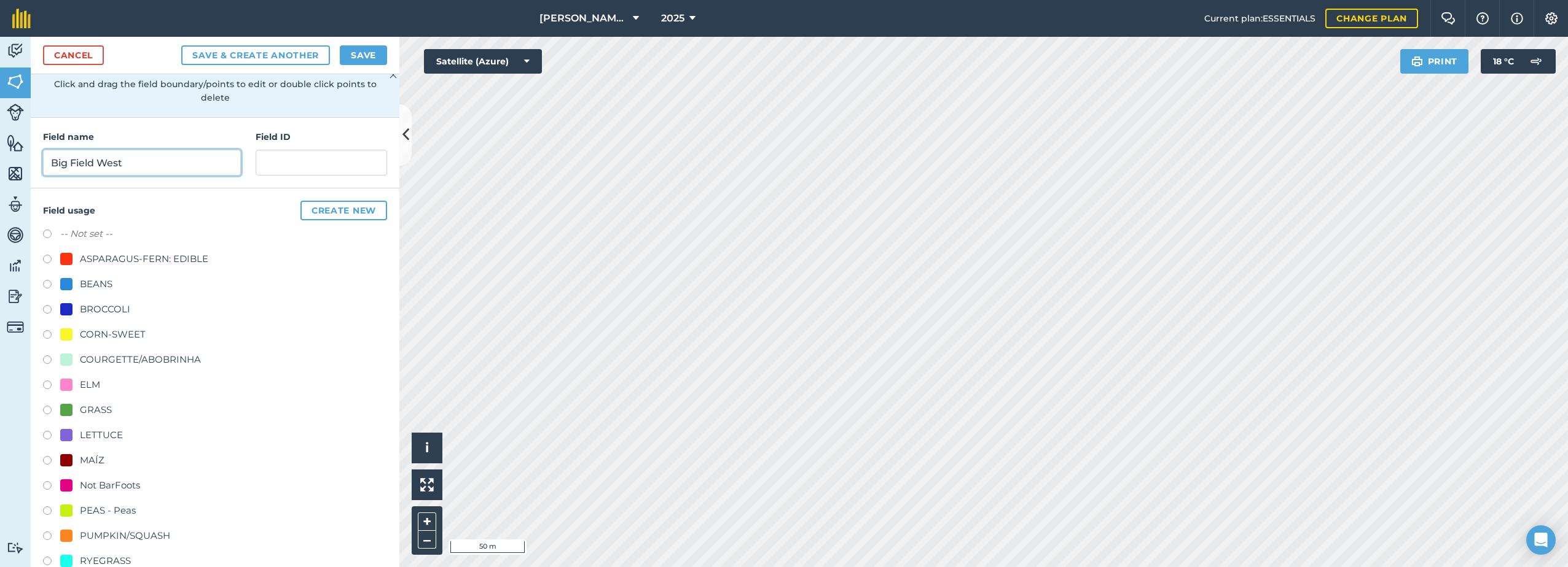
scroll to position [122, 0]
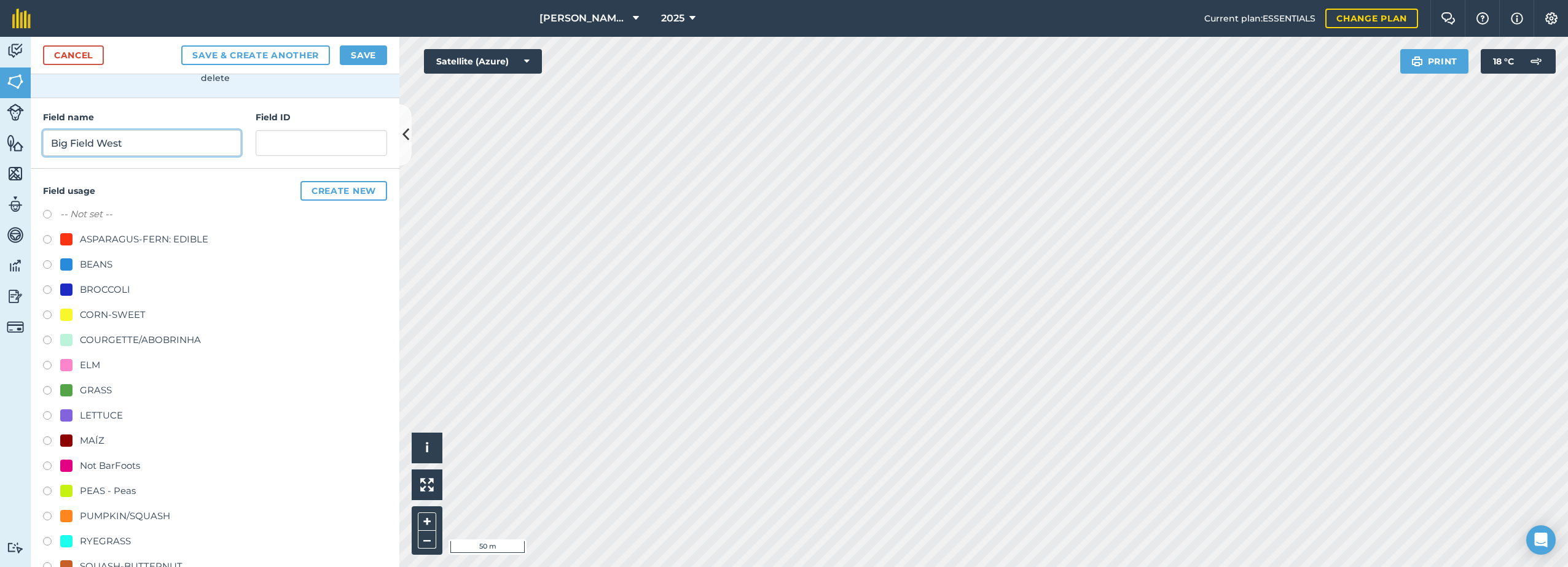
type input "Big Field West"
drag, startPoint x: 95, startPoint y: 311, endPoint x: 108, endPoint y: 325, distance: 19.1
click at [96, 311] on div "CORN-SWEET" at bounding box center [112, 315] width 66 height 15
radio input "true"
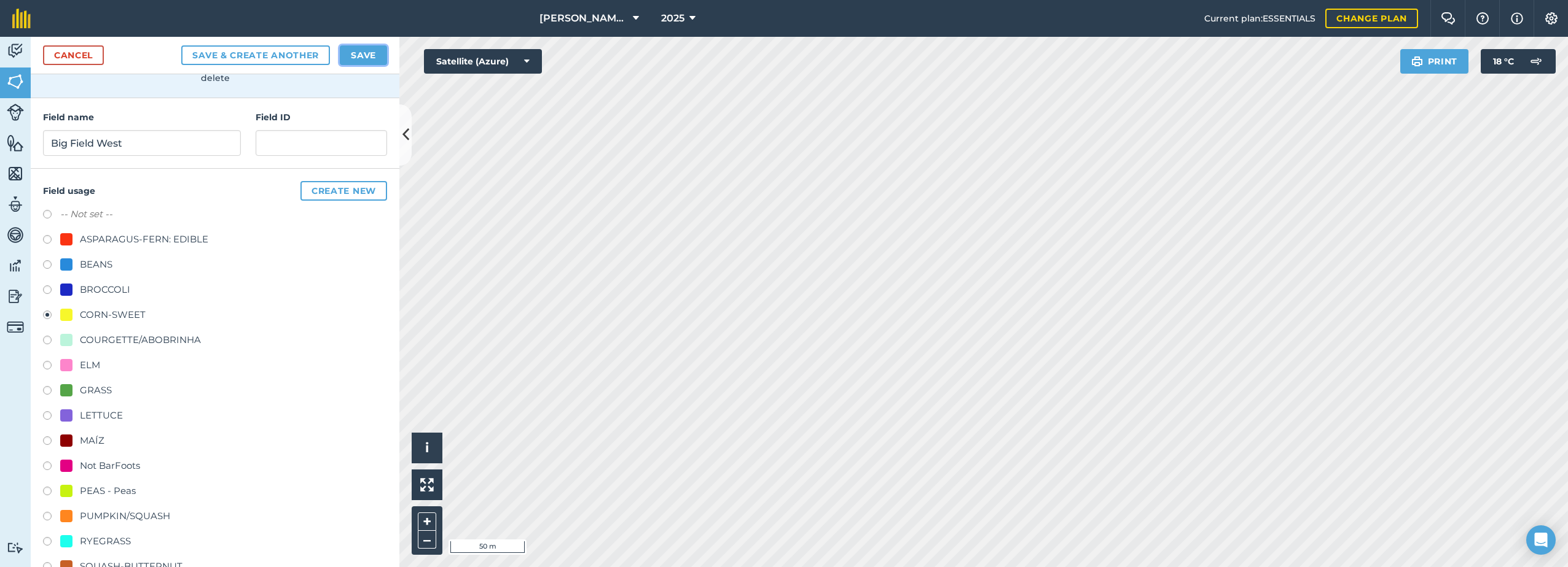
click at [366, 59] on button "Save" at bounding box center [364, 56] width 48 height 20
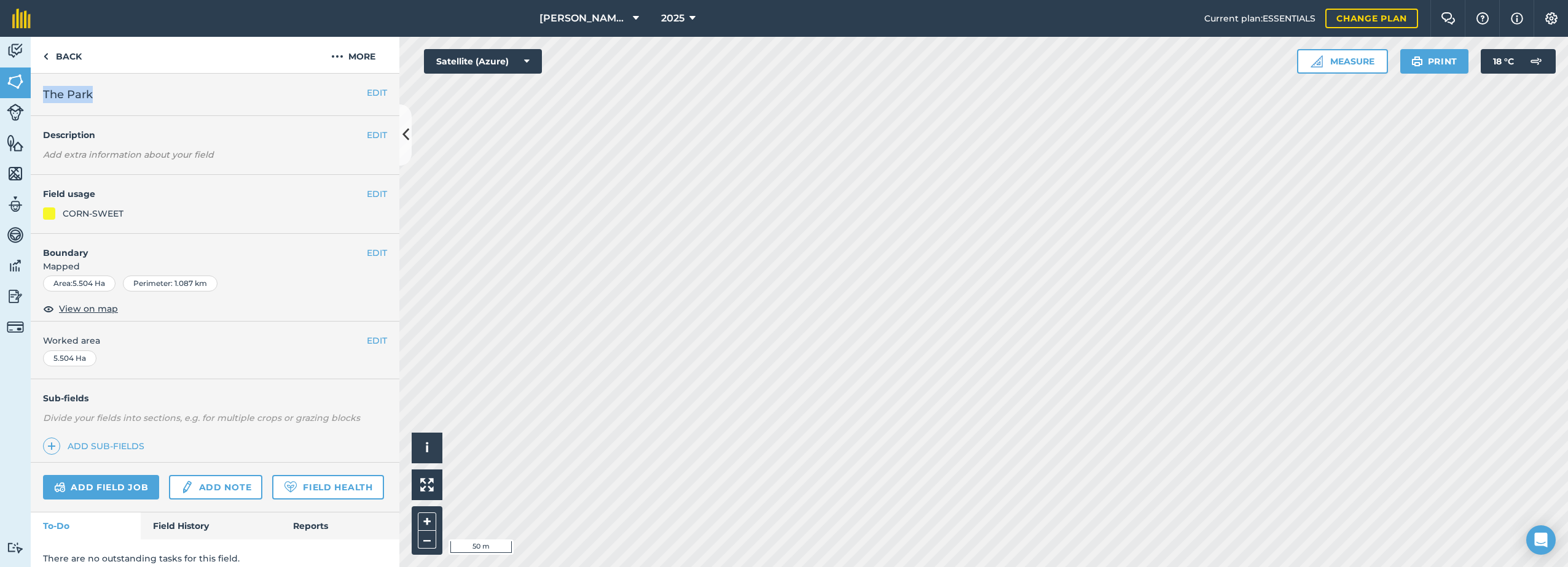
drag, startPoint x: 101, startPoint y: 95, endPoint x: 46, endPoint y: 98, distance: 55.1
click at [46, 98] on h2 "The Park" at bounding box center [205, 94] width 323 height 17
copy span "The Park"
click at [348, 49] on button "More" at bounding box center [353, 55] width 92 height 37
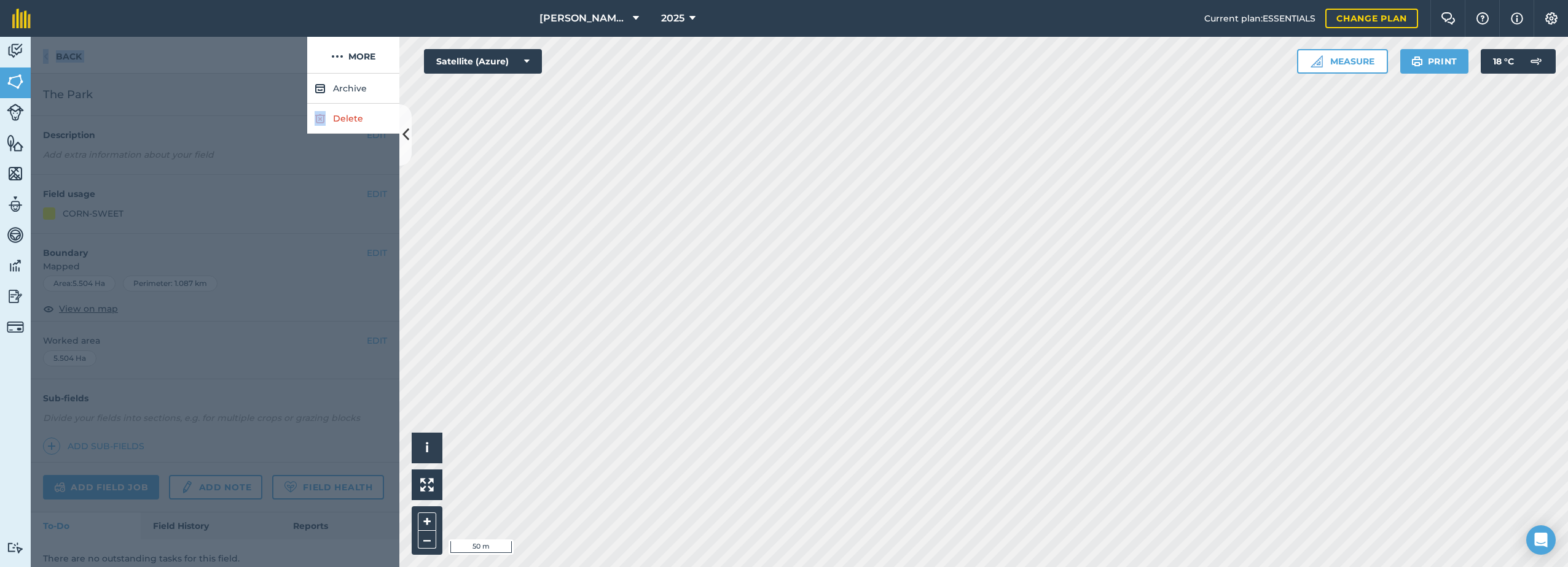
click at [320, 127] on div "Back More Archive Delete EDIT The Park EDIT Description Add extra information a…" at bounding box center [215, 301] width 368 height 530
drag, startPoint x: 320, startPoint y: 127, endPoint x: 326, endPoint y: 121, distance: 8.5
click at [326, 121] on link "Delete" at bounding box center [353, 119] width 92 height 30
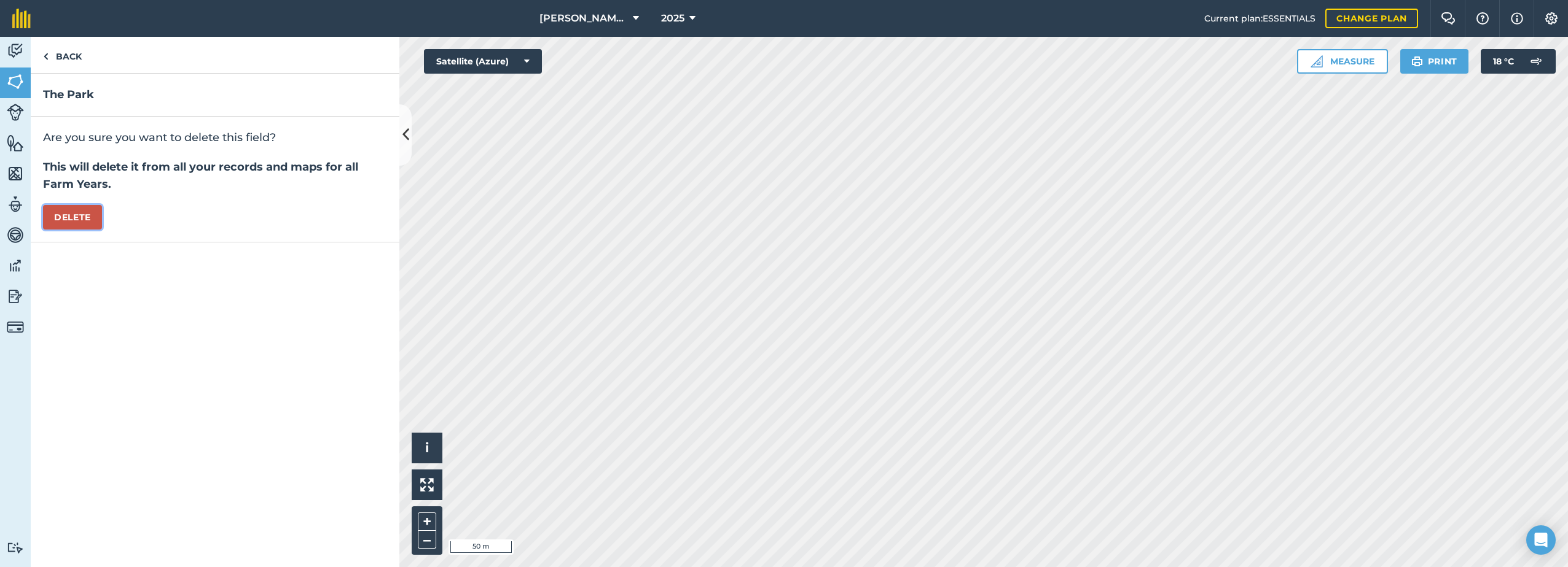
drag, startPoint x: 70, startPoint y: 221, endPoint x: 95, endPoint y: 221, distance: 25.0
click at [72, 220] on button "Delete" at bounding box center [72, 217] width 59 height 25
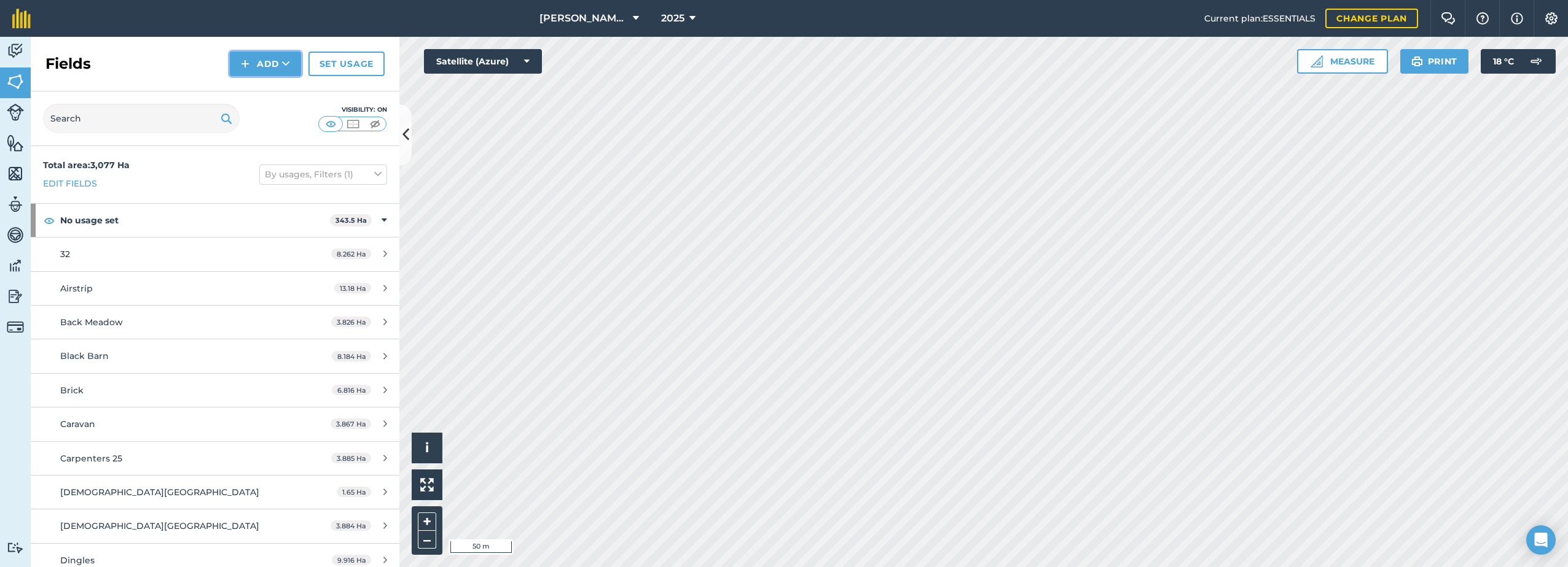
click at [266, 69] on button "Add" at bounding box center [265, 63] width 71 height 25
click at [252, 95] on link "Draw" at bounding box center [265, 91] width 68 height 27
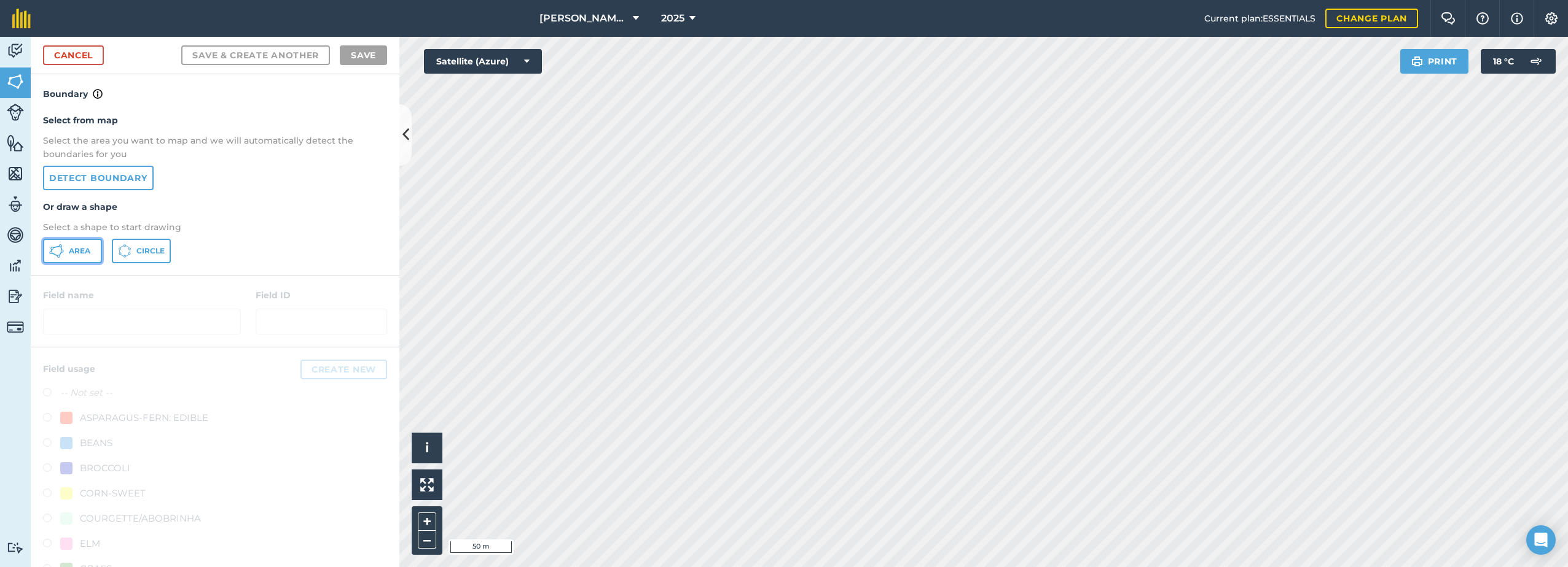
drag, startPoint x: 86, startPoint y: 250, endPoint x: 97, endPoint y: 248, distance: 11.2
click at [88, 250] on span "Area" at bounding box center [79, 251] width 22 height 10
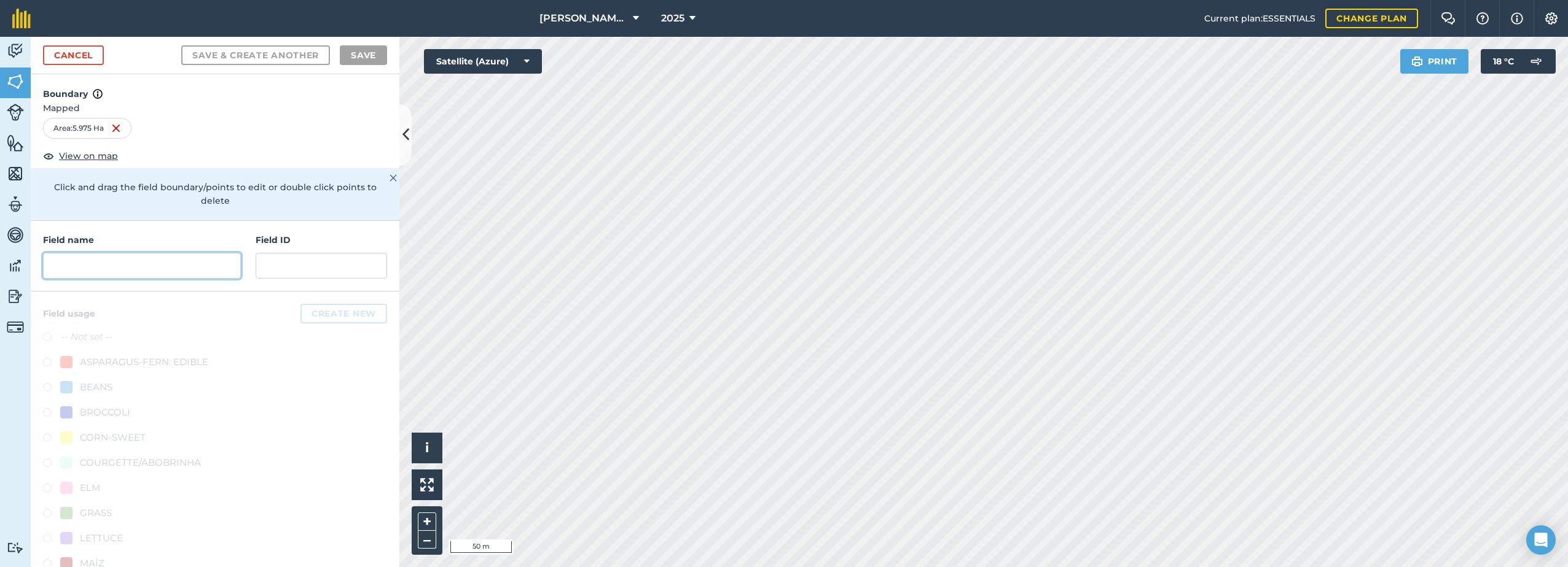
drag, startPoint x: 143, startPoint y: 264, endPoint x: 152, endPoint y: 265, distance: 9.1
click at [145, 264] on input "text" at bounding box center [142, 266] width 198 height 26
paste input "The Park"
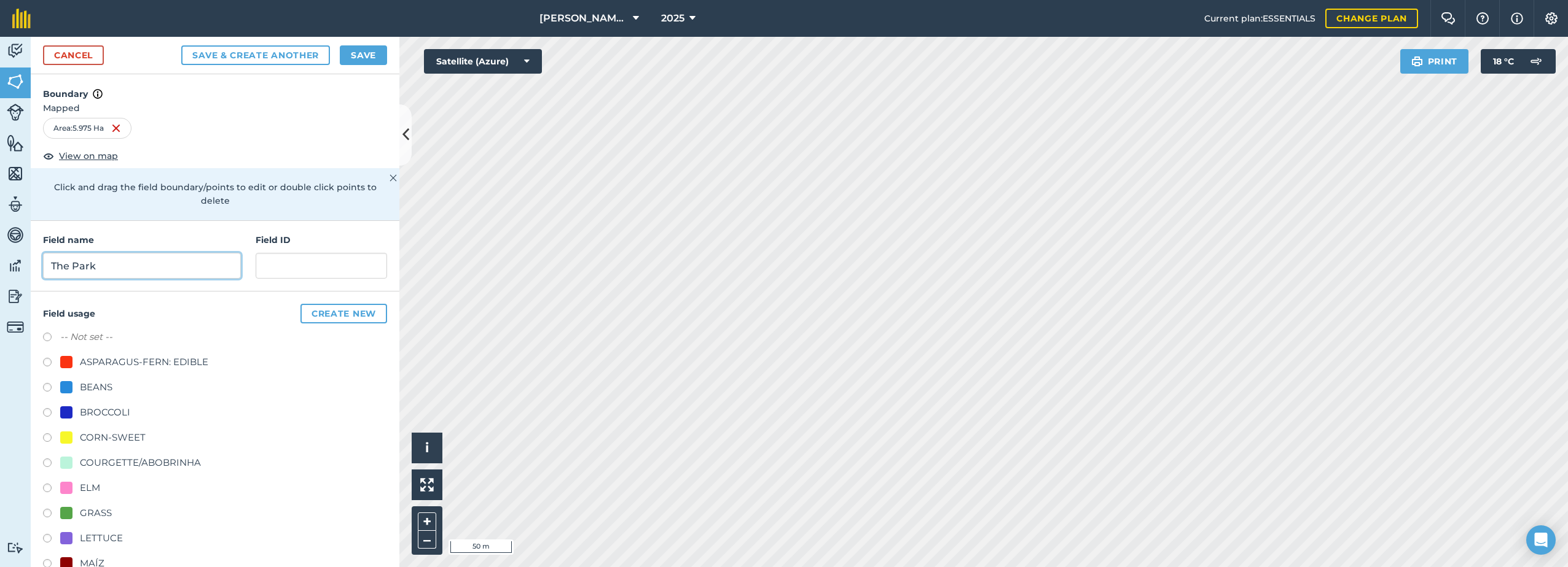
type input "The Park"
click at [92, 437] on div "CORN-SWEET" at bounding box center [112, 437] width 66 height 15
radio input "true"
click at [361, 58] on button "Save" at bounding box center [364, 56] width 48 height 20
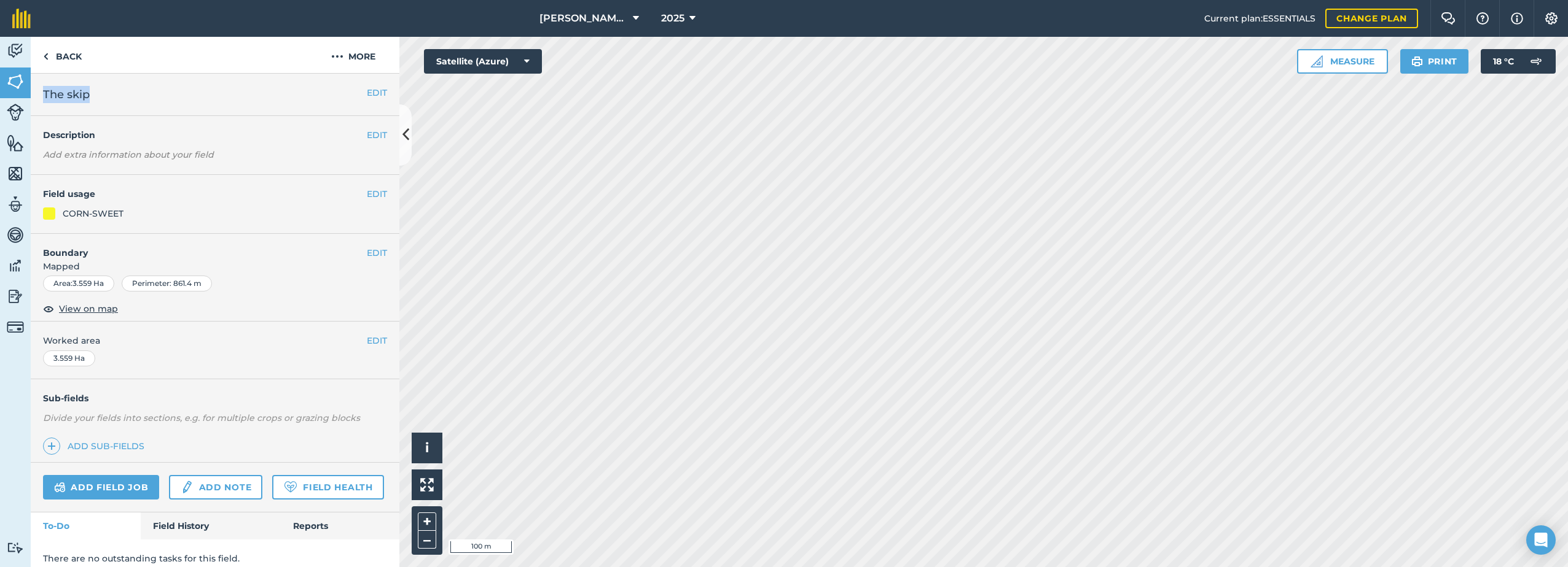
drag, startPoint x: 96, startPoint y: 93, endPoint x: 46, endPoint y: 97, distance: 50.2
click at [46, 97] on h2 "The skip" at bounding box center [205, 94] width 323 height 17
copy span "The skip"
click at [349, 56] on button "More" at bounding box center [353, 55] width 92 height 37
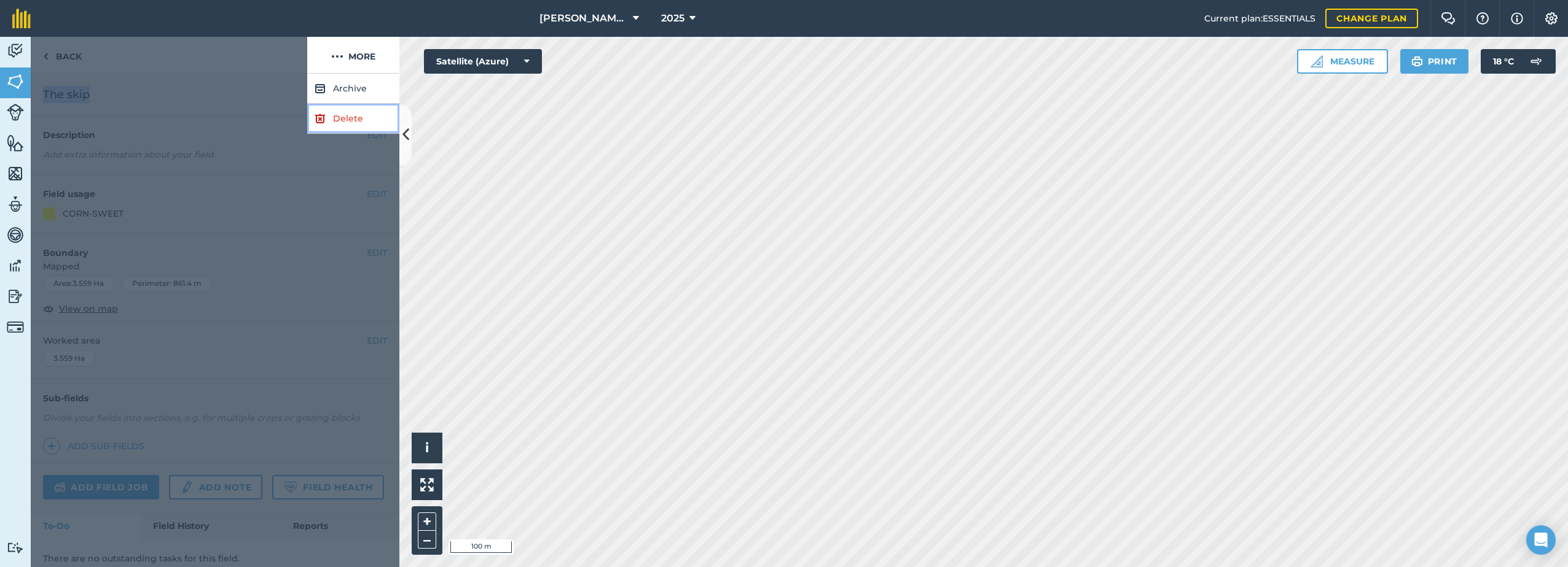
click at [335, 117] on link "Delete" at bounding box center [353, 119] width 92 height 30
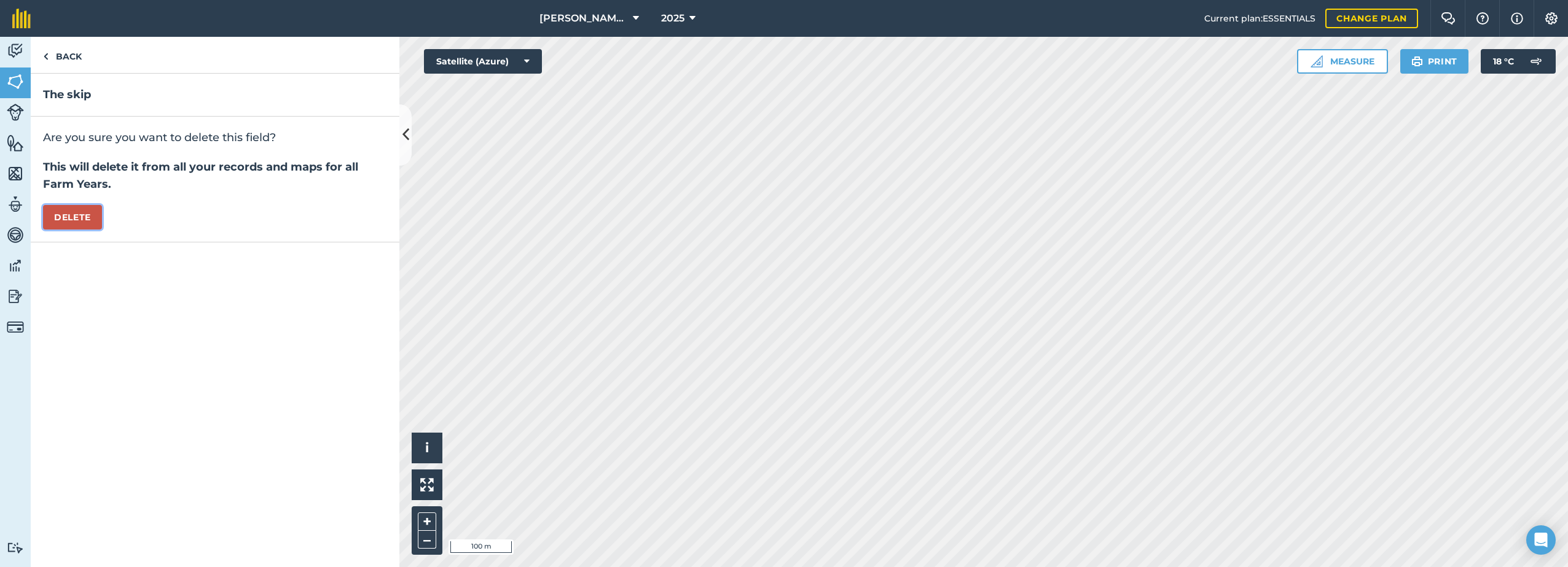
drag, startPoint x: 81, startPoint y: 216, endPoint x: 91, endPoint y: 219, distance: 10.4
click at [81, 216] on button "Delete" at bounding box center [72, 217] width 59 height 25
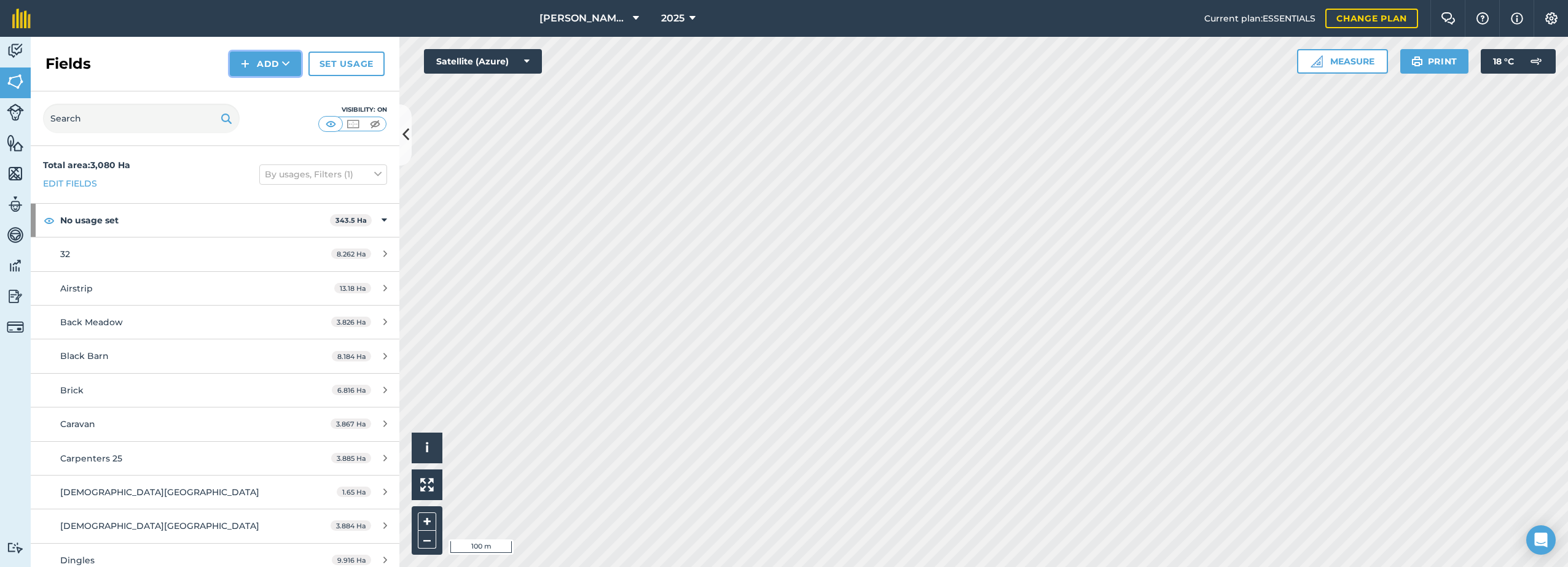
click at [259, 70] on button "Add" at bounding box center [265, 63] width 71 height 25
click at [260, 91] on link "Draw" at bounding box center [265, 91] width 68 height 27
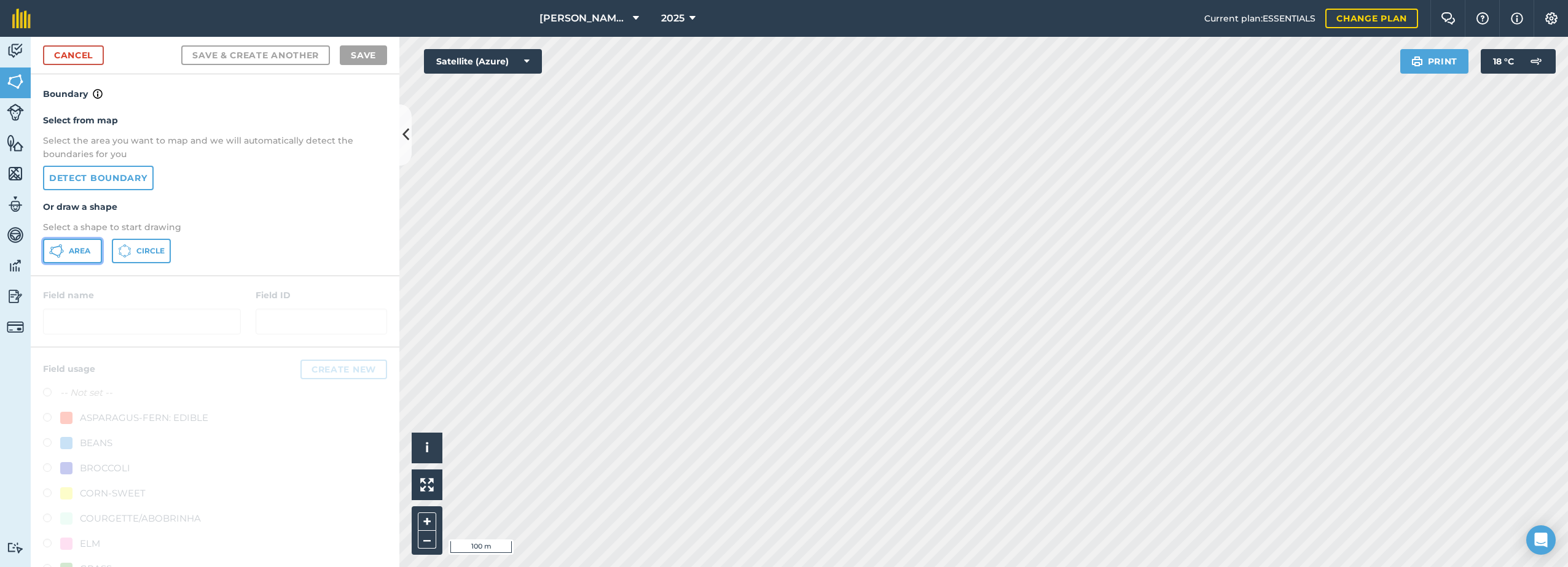
click at [81, 250] on span "Area" at bounding box center [79, 251] width 22 height 10
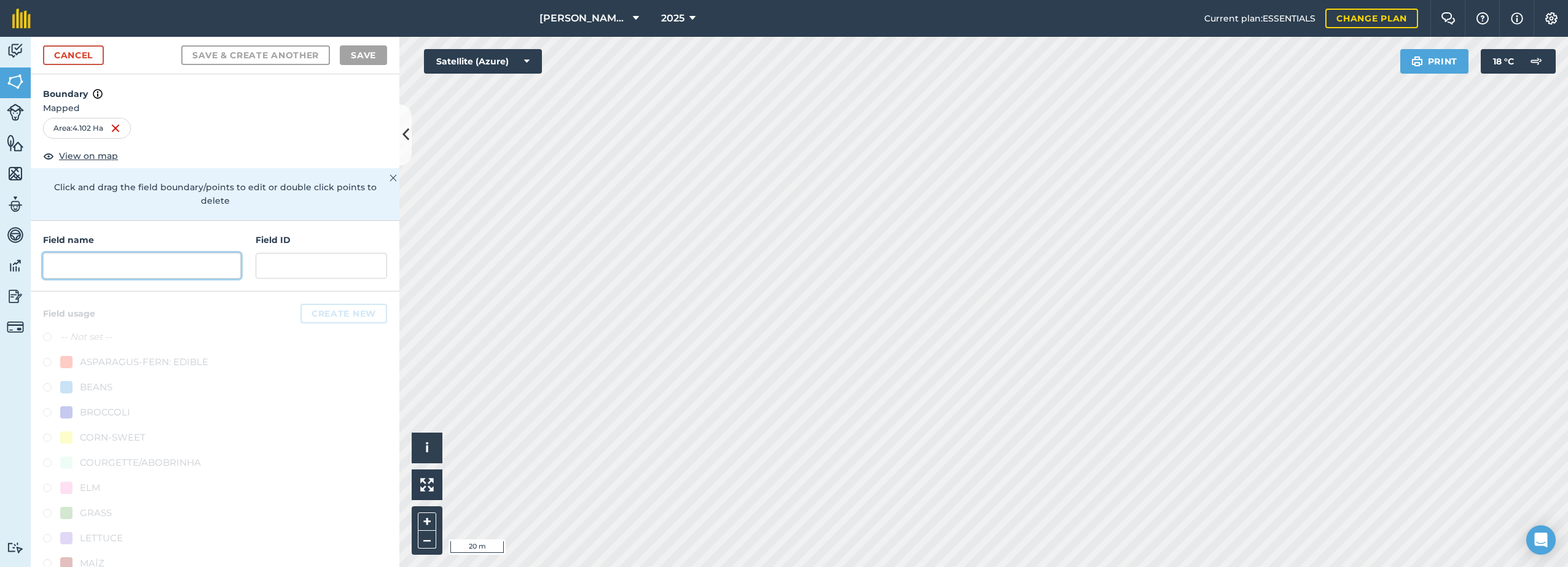
click at [130, 274] on input "text" at bounding box center [142, 266] width 198 height 26
paste input "The skip"
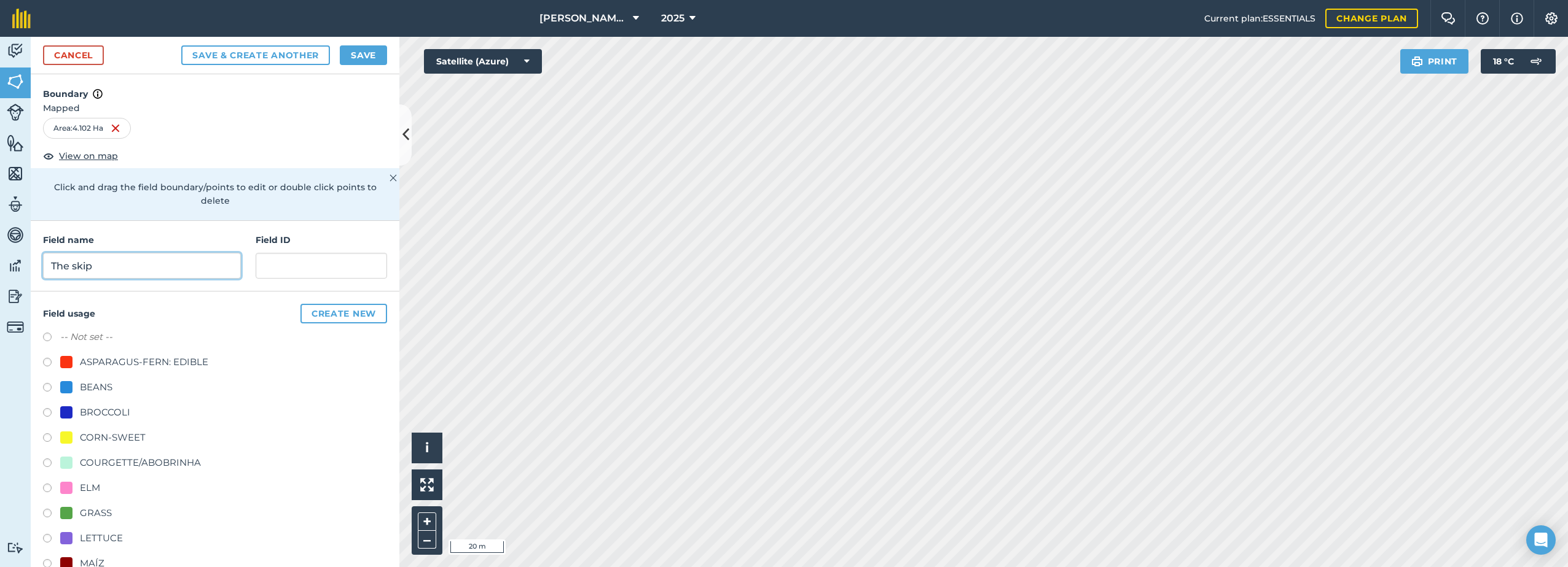
type input "The skip"
click at [122, 432] on div "-- Not set -- ASPARAGUS-FERN: EDIBLE BEANS BROCCOLI CORN-SWEET COURGETTE/ABOBRI…" at bounding box center [215, 565] width 344 height 471
click at [126, 440] on div "CORN-SWEET" at bounding box center [112, 437] width 66 height 15
radio input "true"
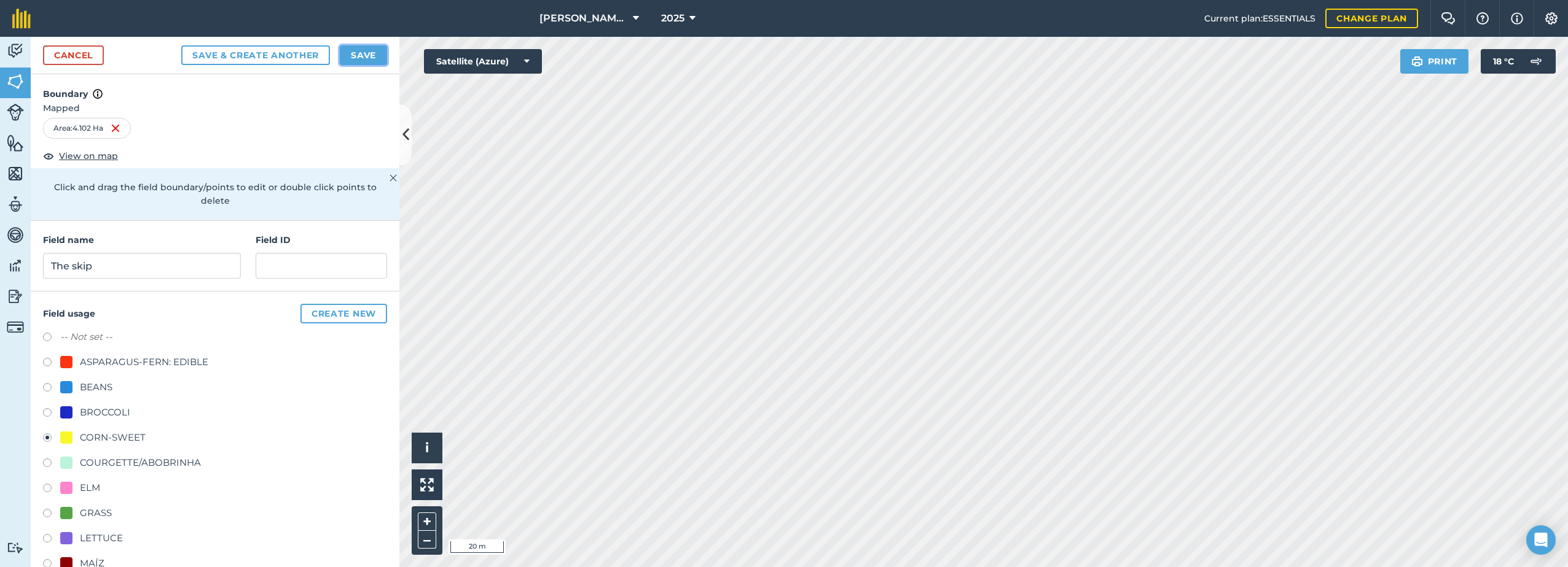
click at [363, 63] on button "Save" at bounding box center [364, 56] width 48 height 20
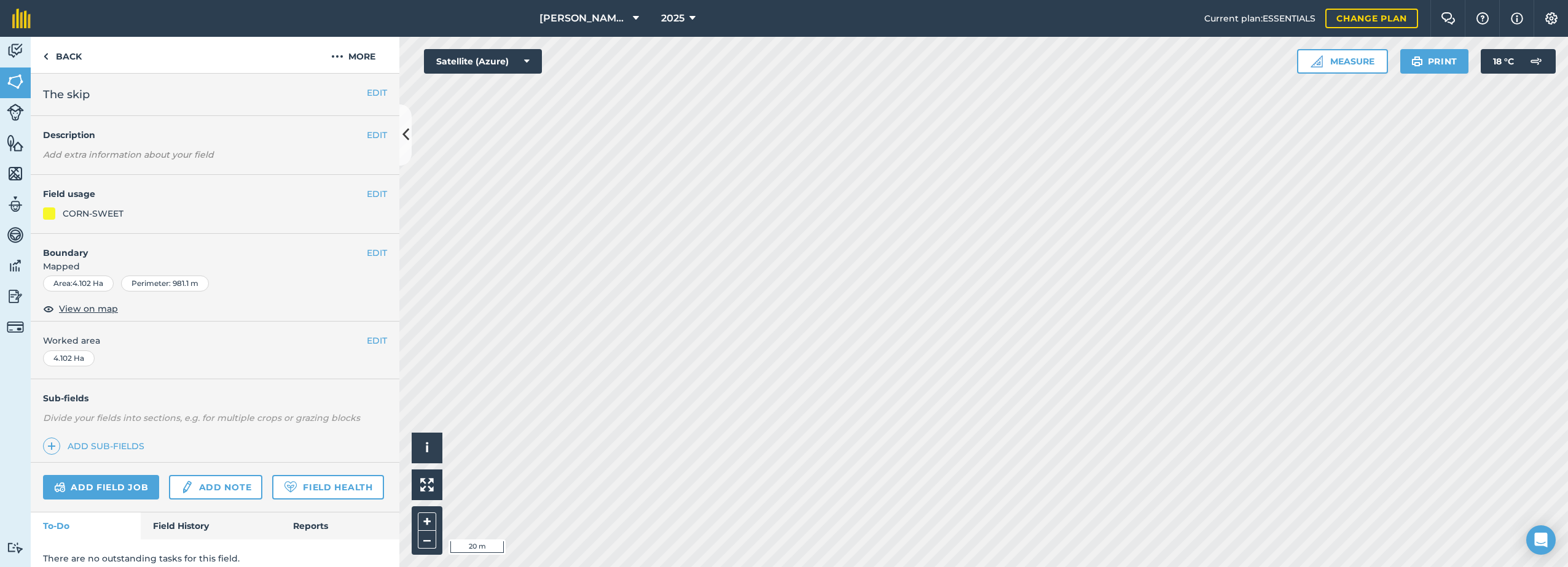
click at [0, 567] on html "[PERSON_NAME] Farm Life 2025 Current plan : ESSENTIALS Change plan Farm Chat He…" at bounding box center [784, 283] width 1568 height 567
